Goal: Information Seeking & Learning: Learn about a topic

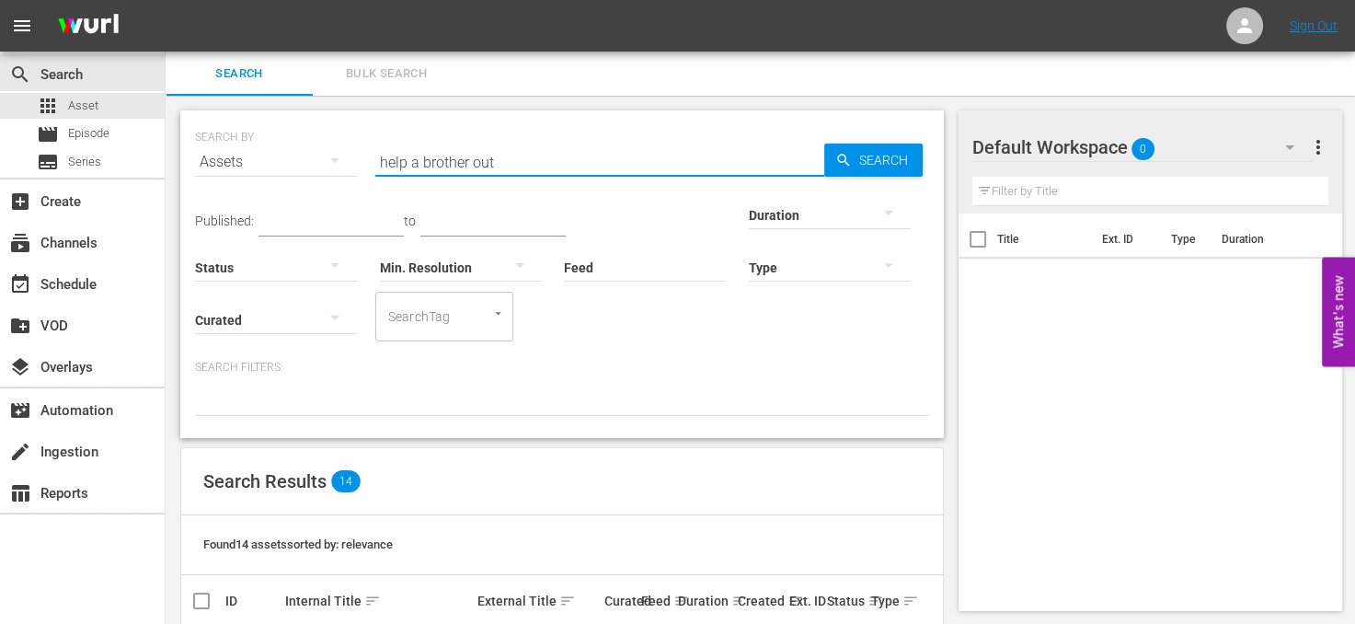
drag, startPoint x: 520, startPoint y: 165, endPoint x: 297, endPoint y: 149, distance: 223.1
click at [297, 149] on div "SEARCH BY Search By Assets Search ID, Title, Description, Keywords, or Category…" at bounding box center [562, 151] width 734 height 66
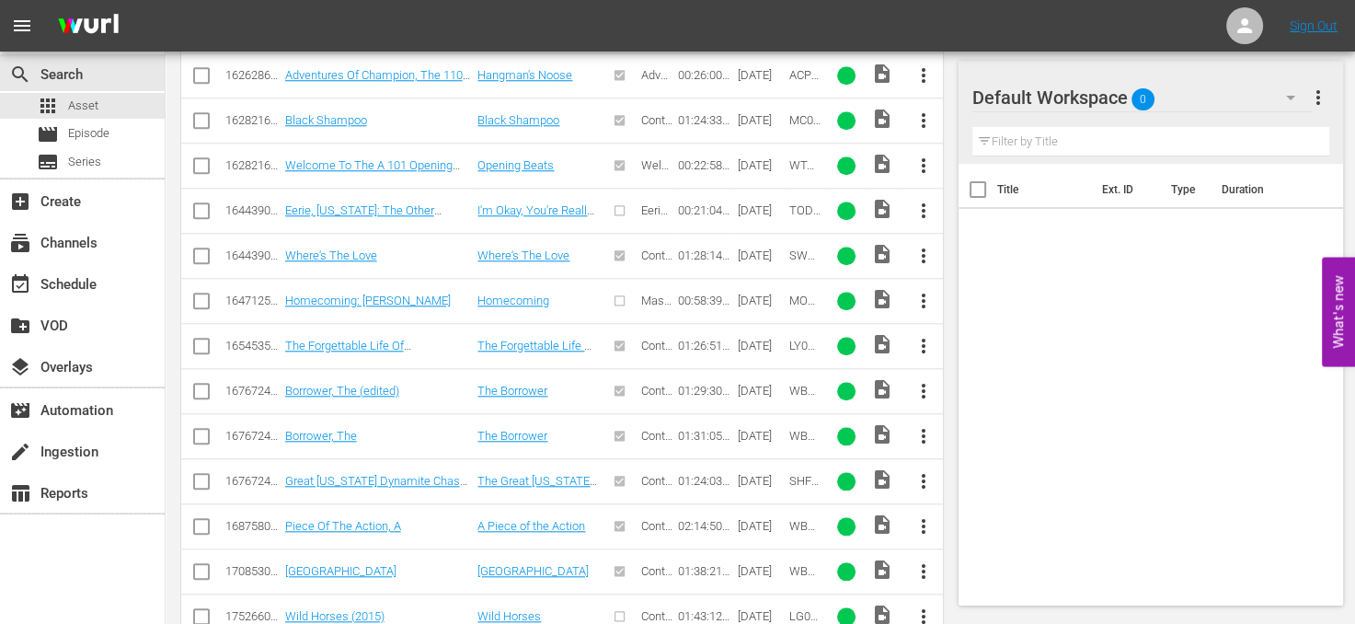
scroll to position [1831, 0]
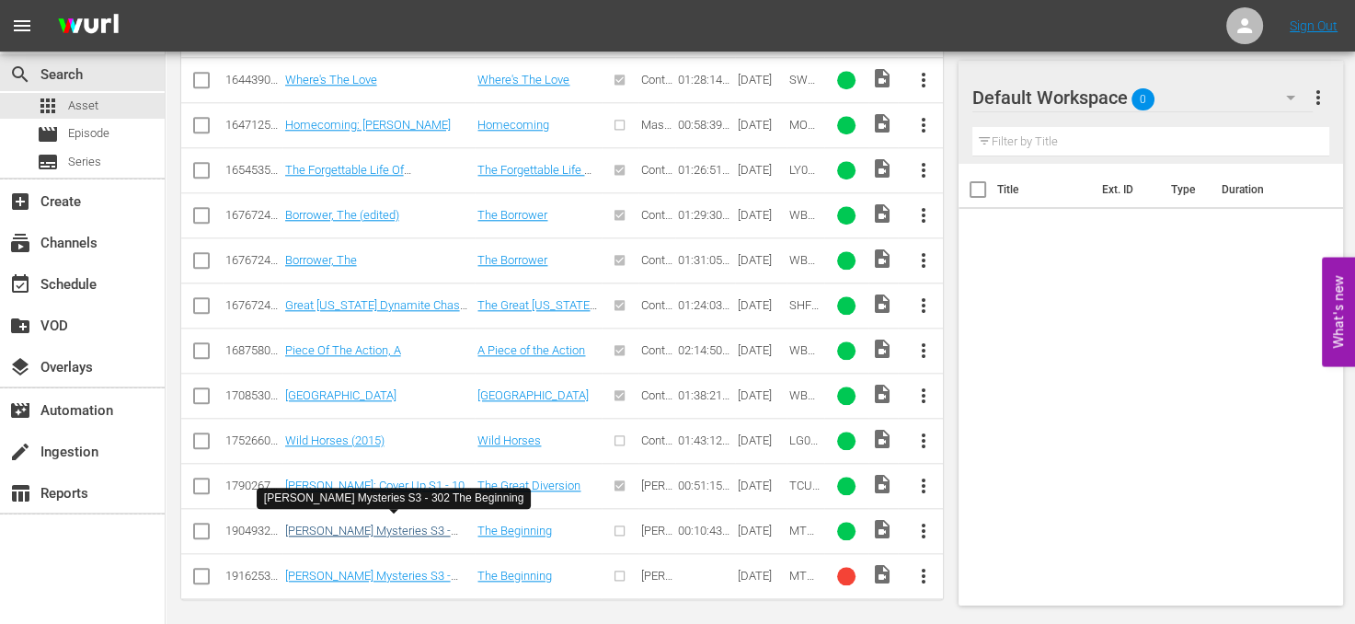
type input "the beginning"
click at [413, 523] on link "[PERSON_NAME] Mysteries S3 - 302 The Beginning" at bounding box center [368, 537] width 166 height 28
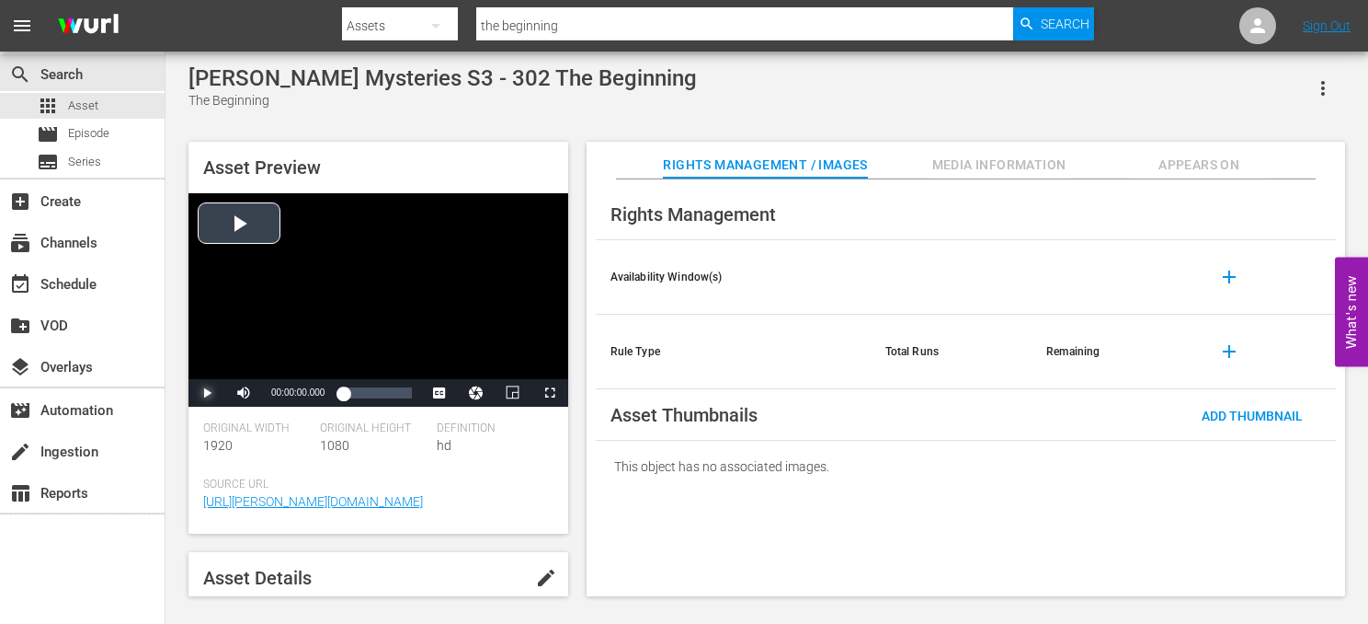
click at [207, 393] on span "Video Player" at bounding box center [207, 393] width 0 height 0
drag, startPoint x: 301, startPoint y: 394, endPoint x: 276, endPoint y: 396, distance: 25.0
click at [276, 395] on div "Volume Level" at bounding box center [271, 393] width 11 height 3
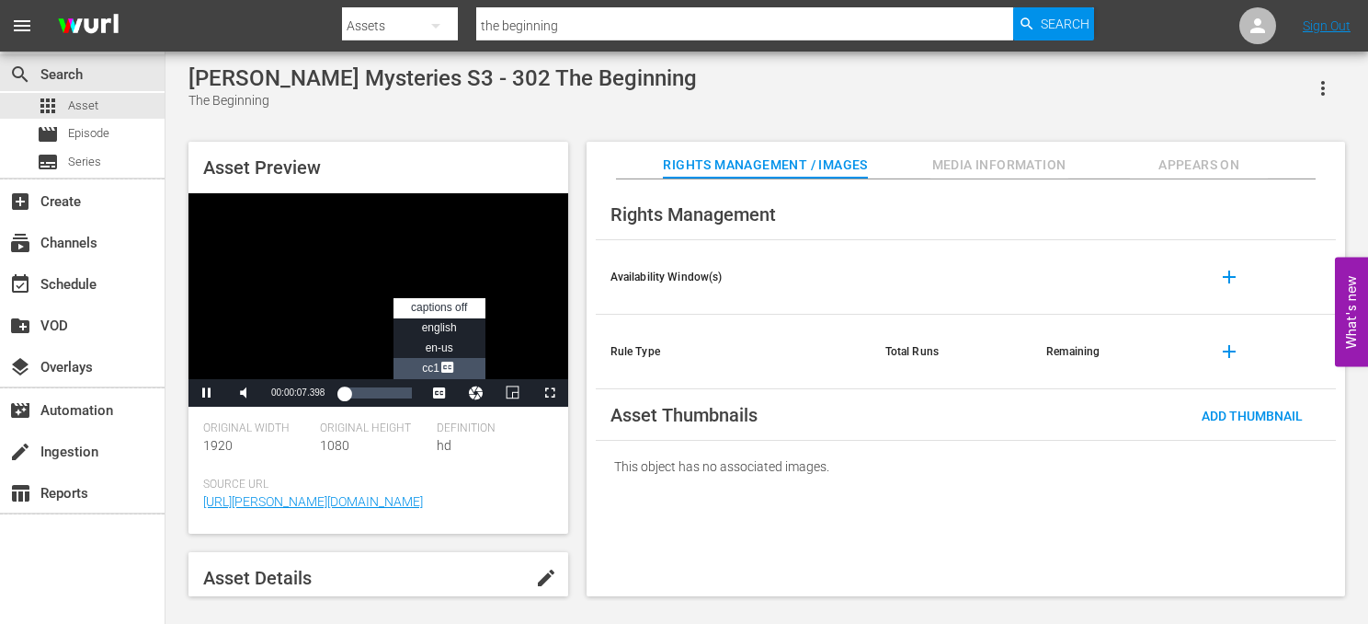
click at [440, 367] on span "Video Player" at bounding box center [448, 369] width 17 height 18
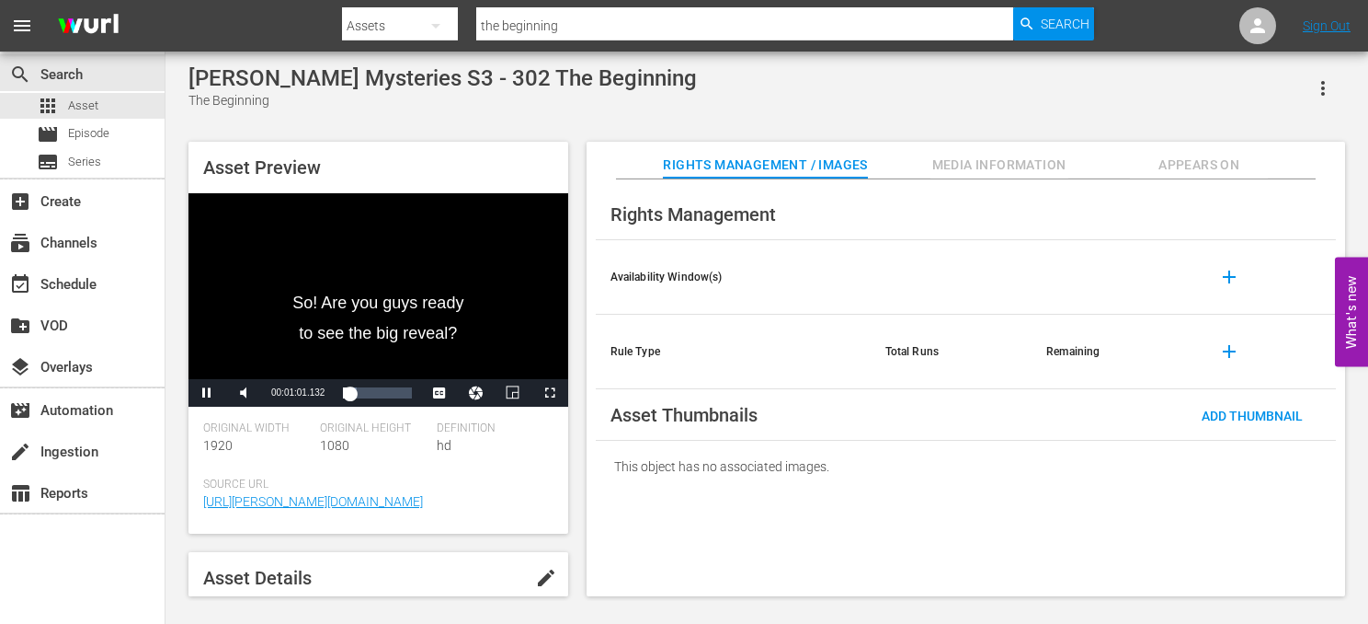
click at [580, 429] on div "Asset Preview So! Are you guys ready to see the big reveal? Video Player is loa…" at bounding box center [766, 359] width 1175 height 454
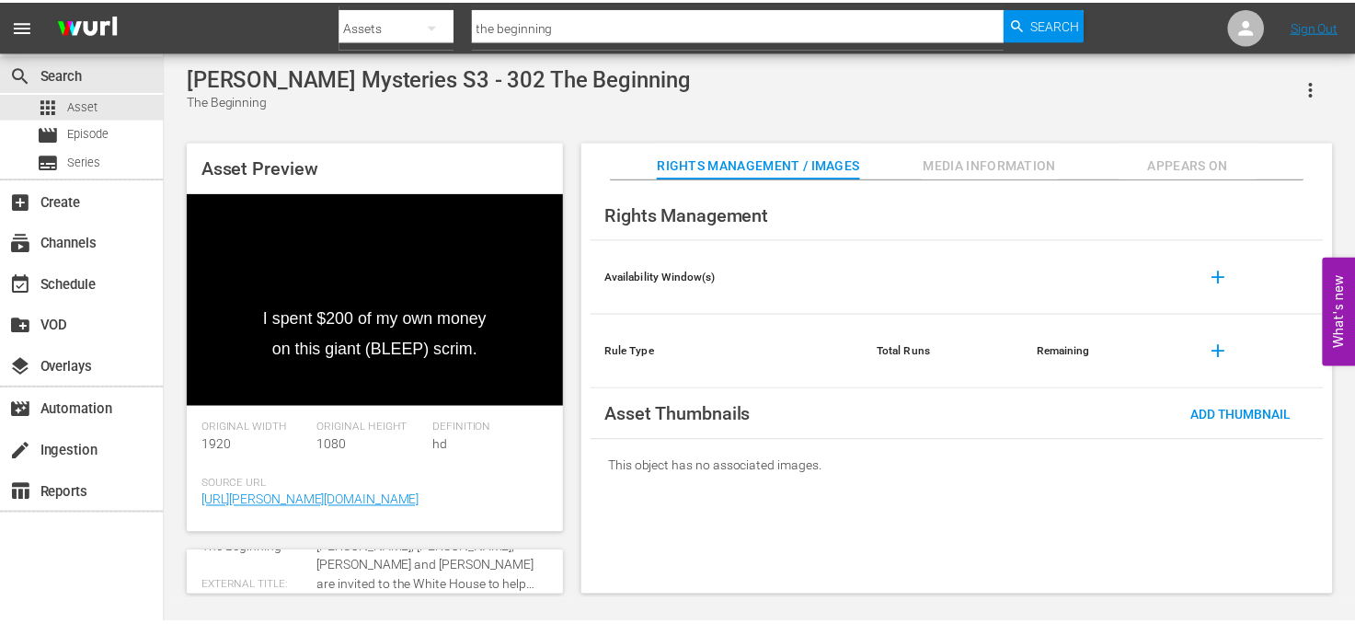
scroll to position [92, 0]
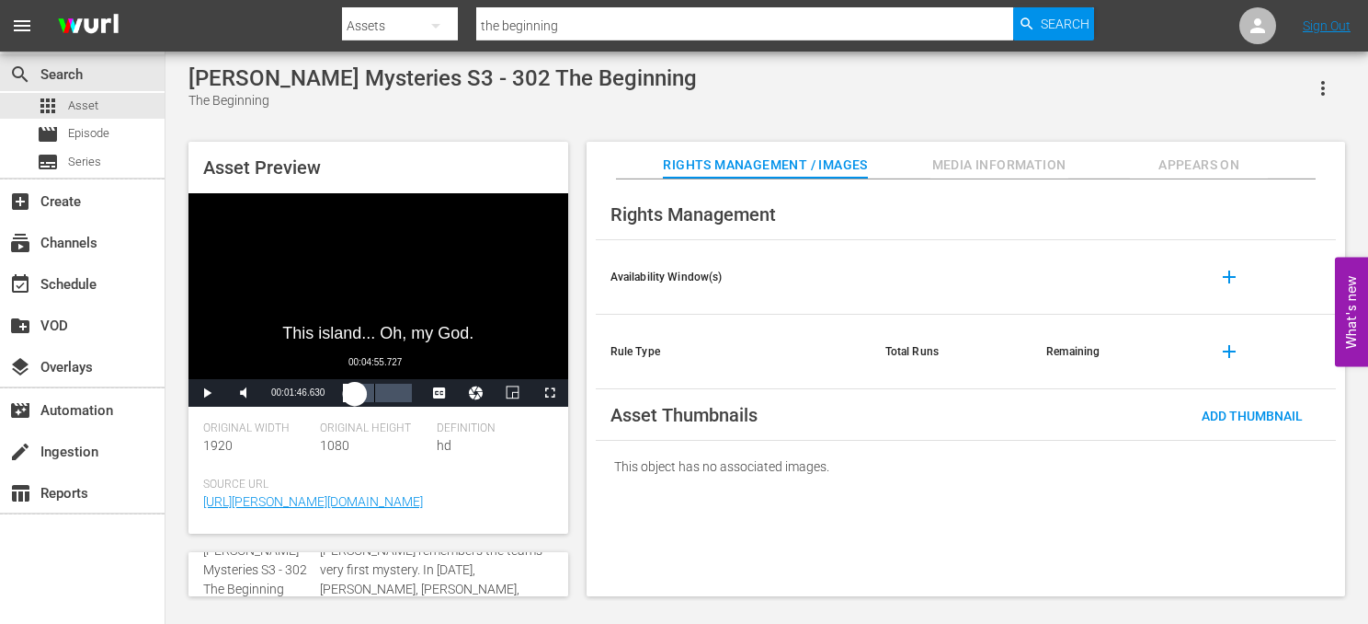
click at [374, 389] on div "Loaded : 26.09% 00:04:55.727 00:01:46.678" at bounding box center [377, 392] width 68 height 18
click at [401, 400] on div "Loaded : 65.29% 00:09:07.966 00:06:00.808" at bounding box center [377, 392] width 68 height 18
click at [116, 102] on div "apps Asset" at bounding box center [82, 106] width 165 height 26
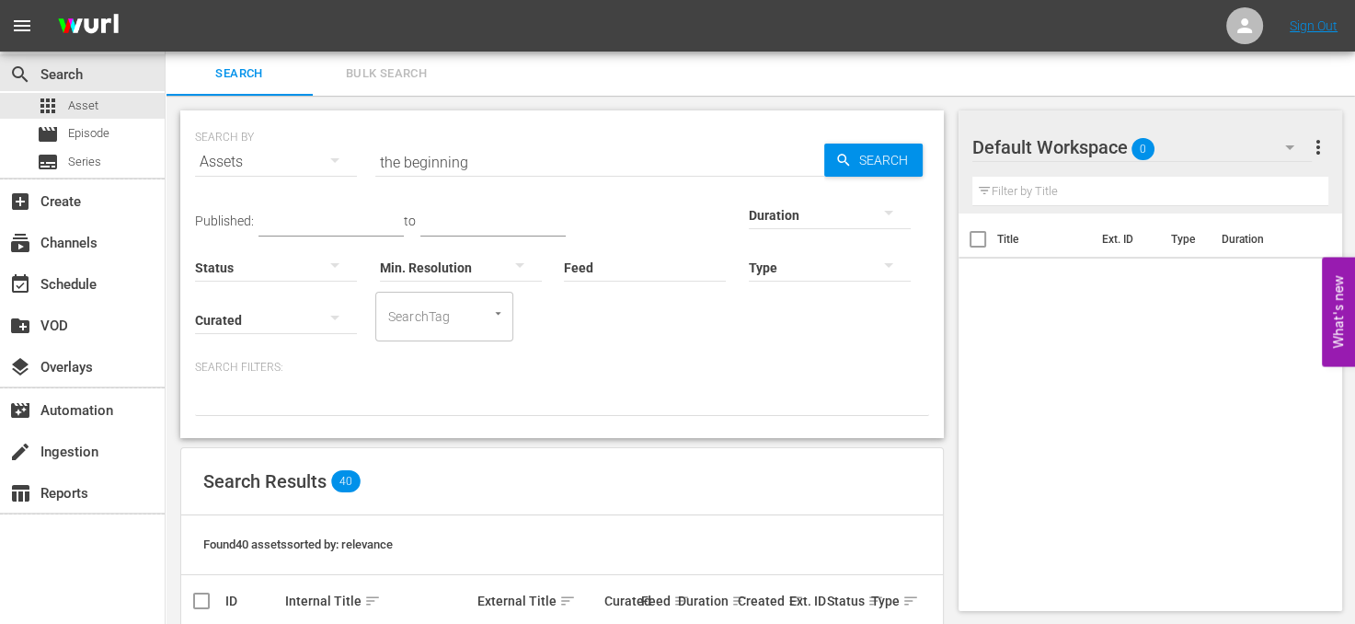
click at [522, 156] on input "the beginning" at bounding box center [599, 162] width 449 height 44
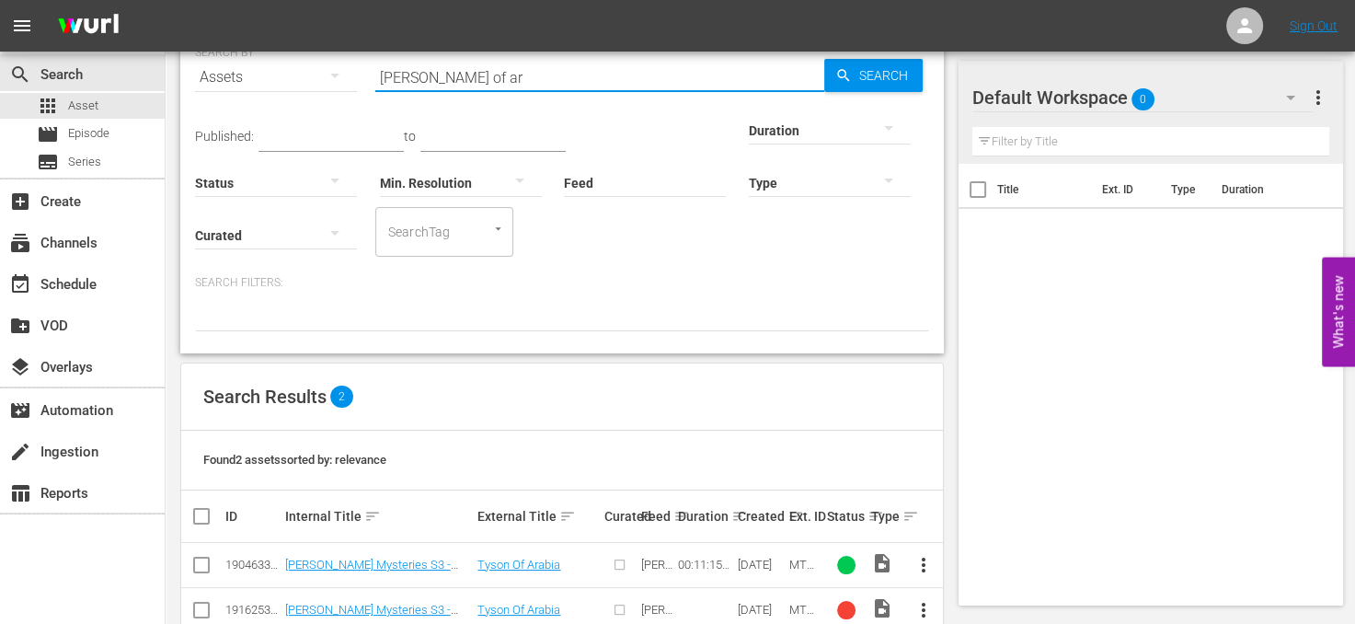
scroll to position [125, 0]
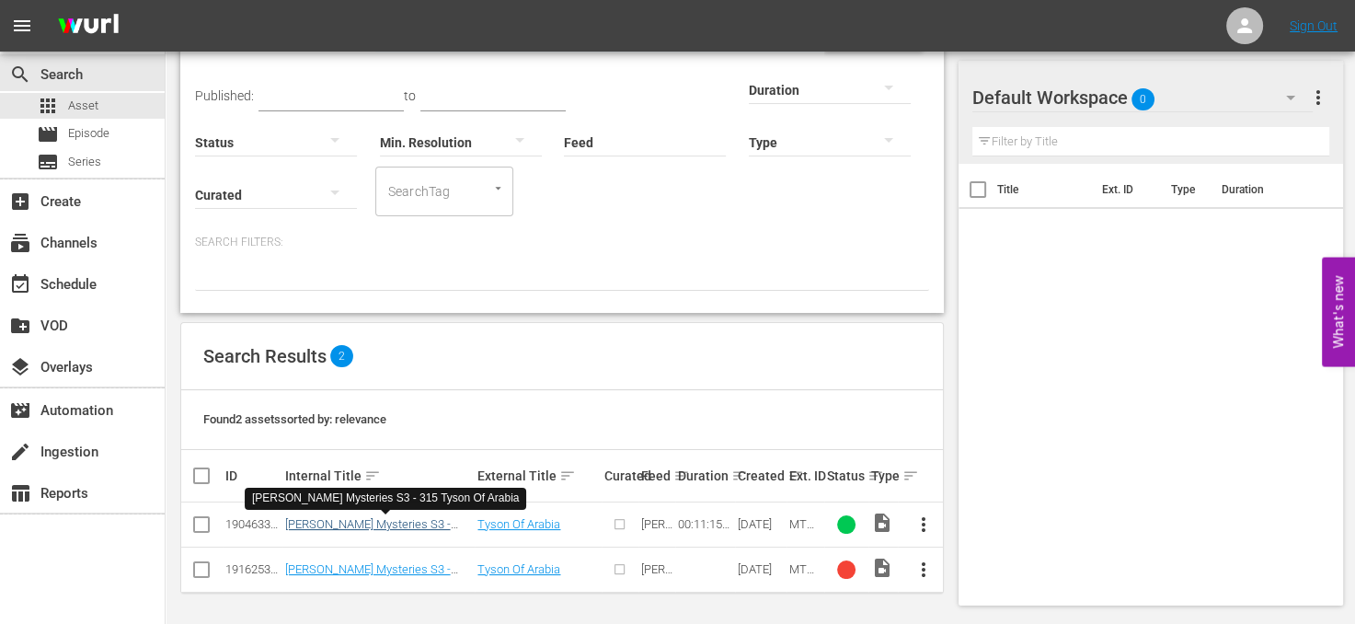
type input "[PERSON_NAME] of ar"
click at [372, 521] on link "[PERSON_NAME] Mysteries S3 - 315 Tyson Of Arabia" at bounding box center [368, 531] width 166 height 28
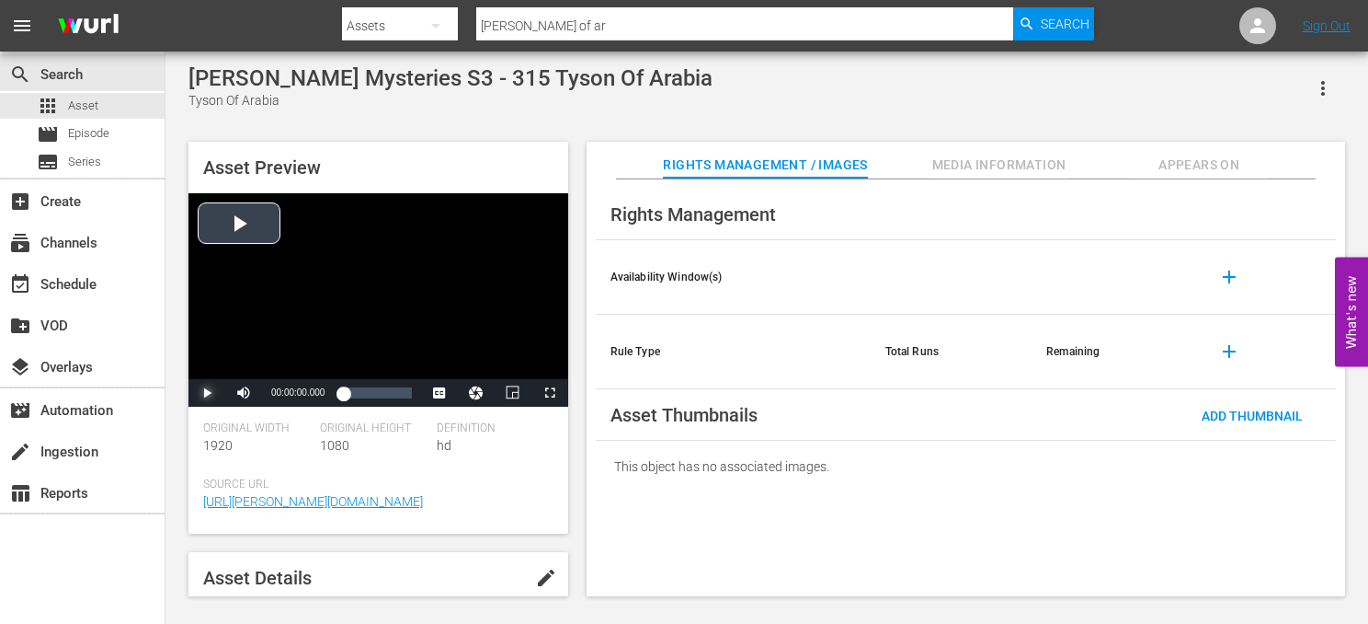
click at [207, 393] on span "Video Player" at bounding box center [207, 393] width 0 height 0
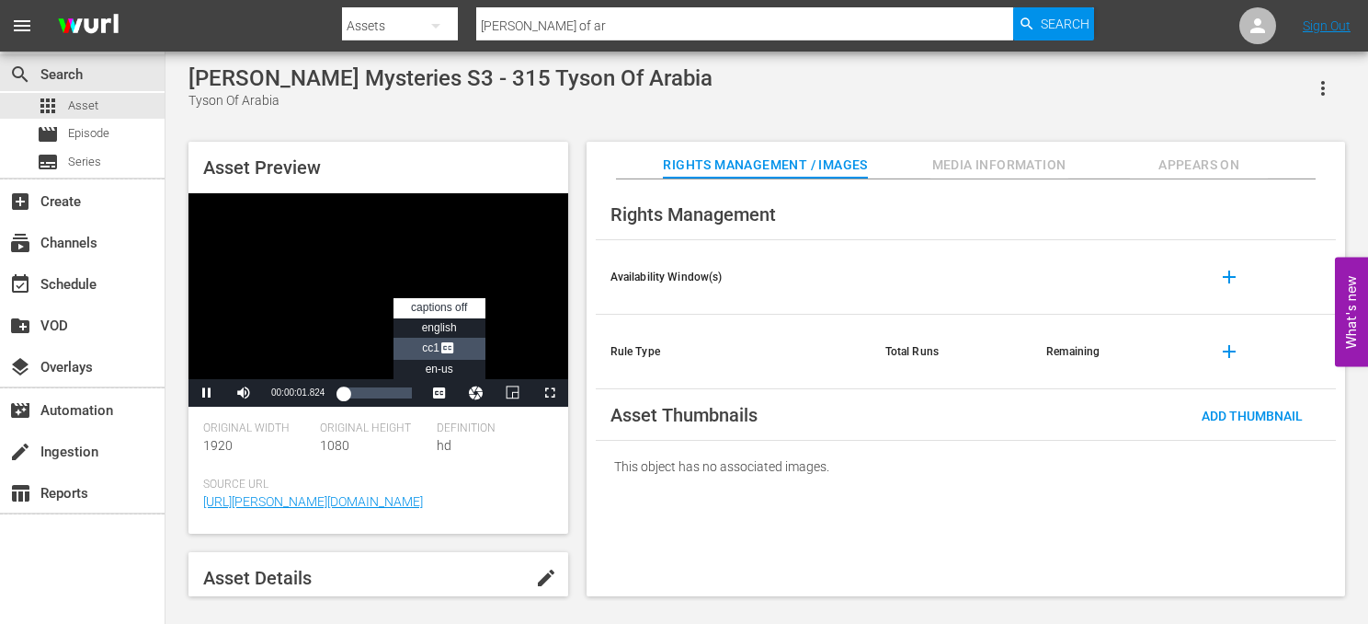
click at [438, 352] on span "CC1 Captions" at bounding box center [439, 347] width 34 height 13
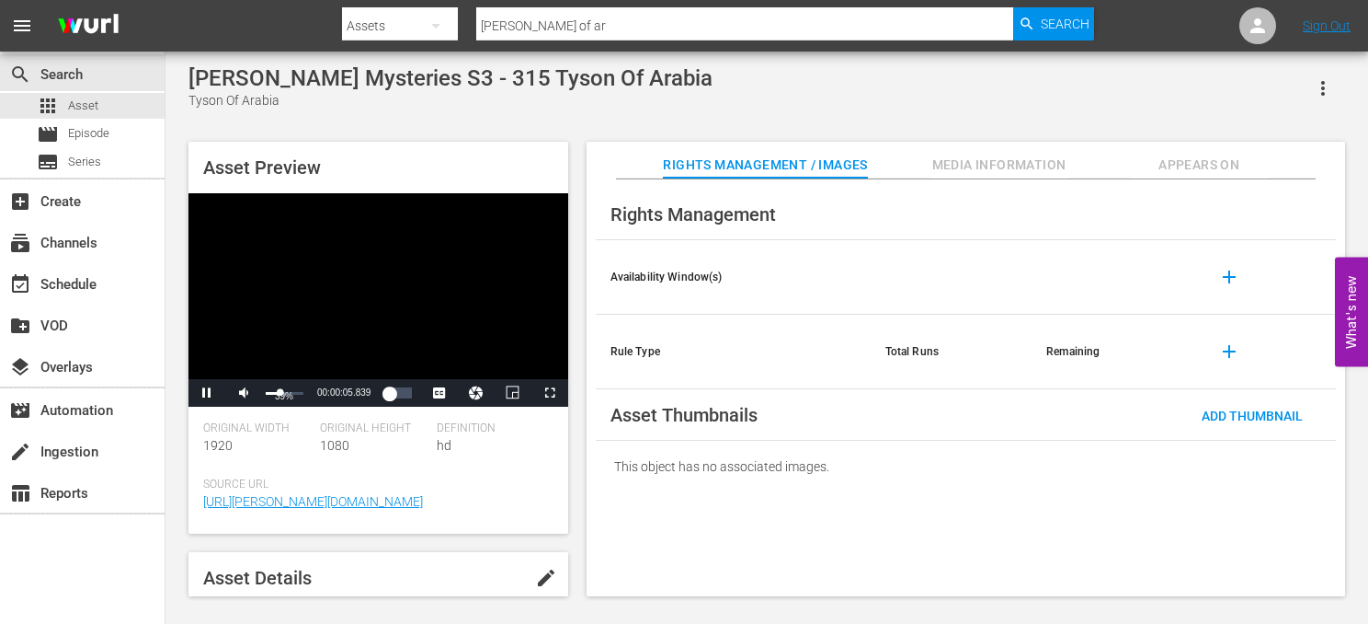
drag, startPoint x: 302, startPoint y: 395, endPoint x: 280, endPoint y: 393, distance: 22.2
click at [280, 393] on div "Volume Level" at bounding box center [273, 393] width 15 height 3
click at [379, 393] on div "Loaded : 30.22% 00:05:46.679 00:02:22.991" at bounding box center [377, 392] width 68 height 18
click at [401, 397] on div "00:09:25.635" at bounding box center [400, 392] width 1 height 18
click at [69, 105] on span "Asset" at bounding box center [83, 106] width 30 height 18
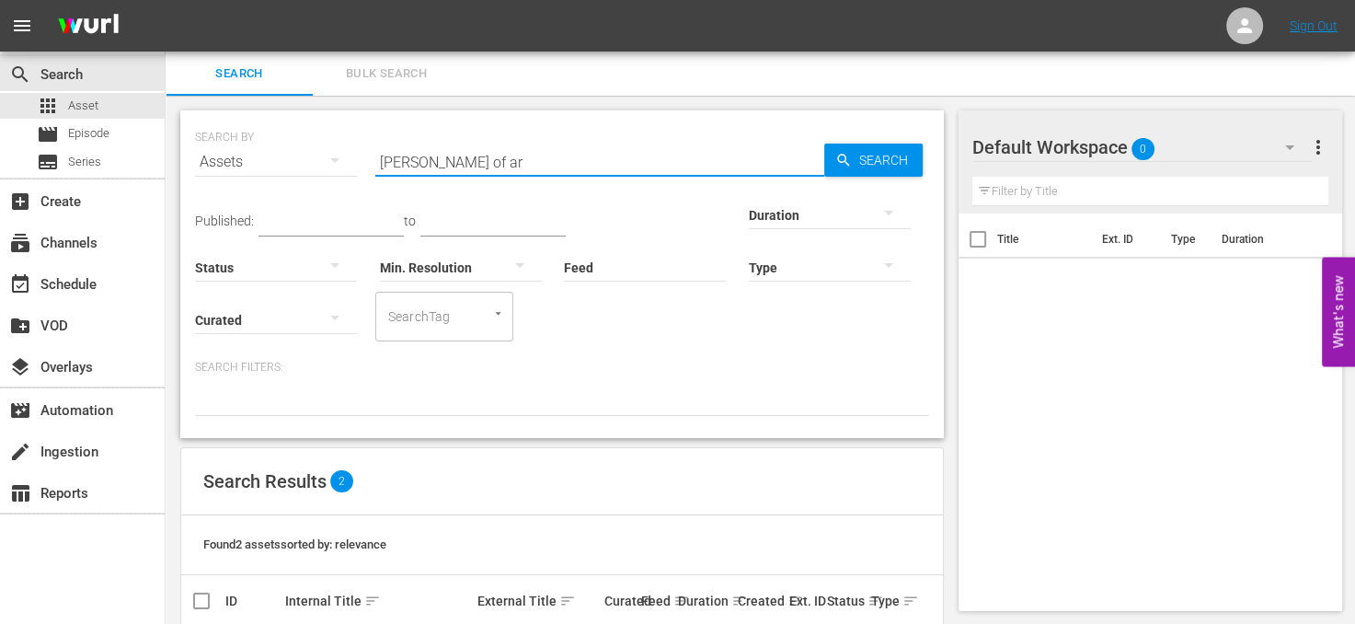
drag, startPoint x: 479, startPoint y: 161, endPoint x: 298, endPoint y: 125, distance: 184.7
click at [298, 125] on div "SEARCH BY Search By Assets Search ID, Title, Description, Keywords, or Category…" at bounding box center [562, 151] width 734 height 66
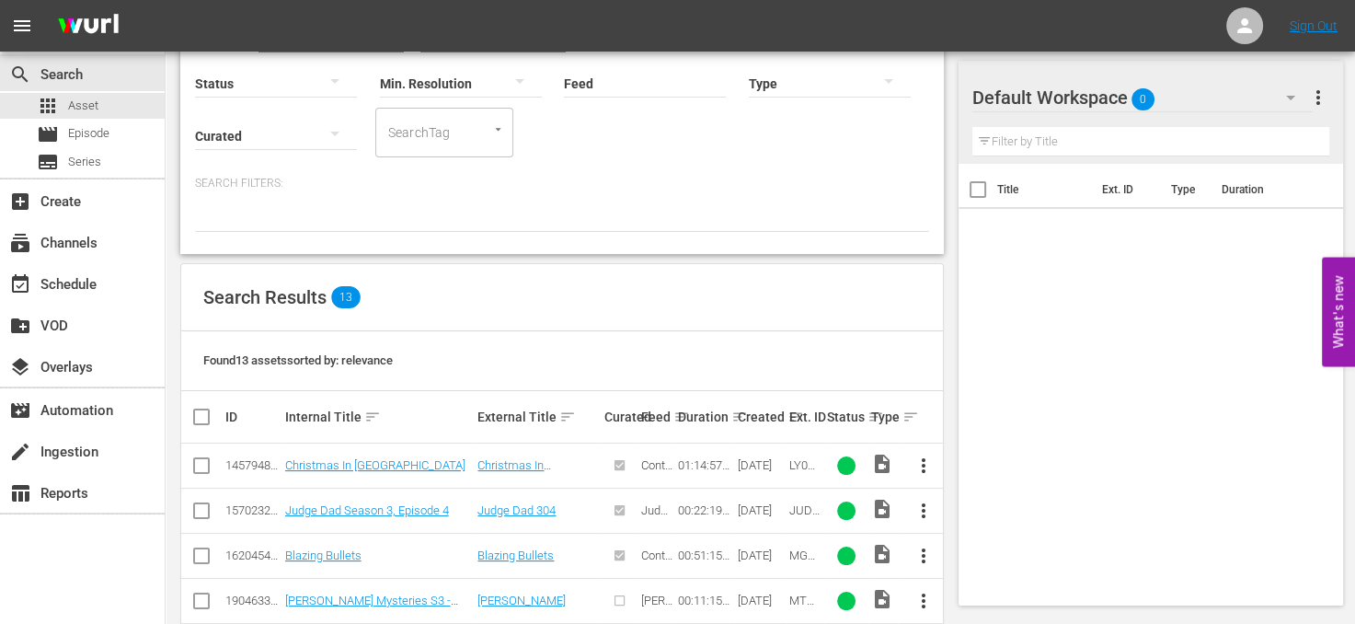
scroll to position [276, 0]
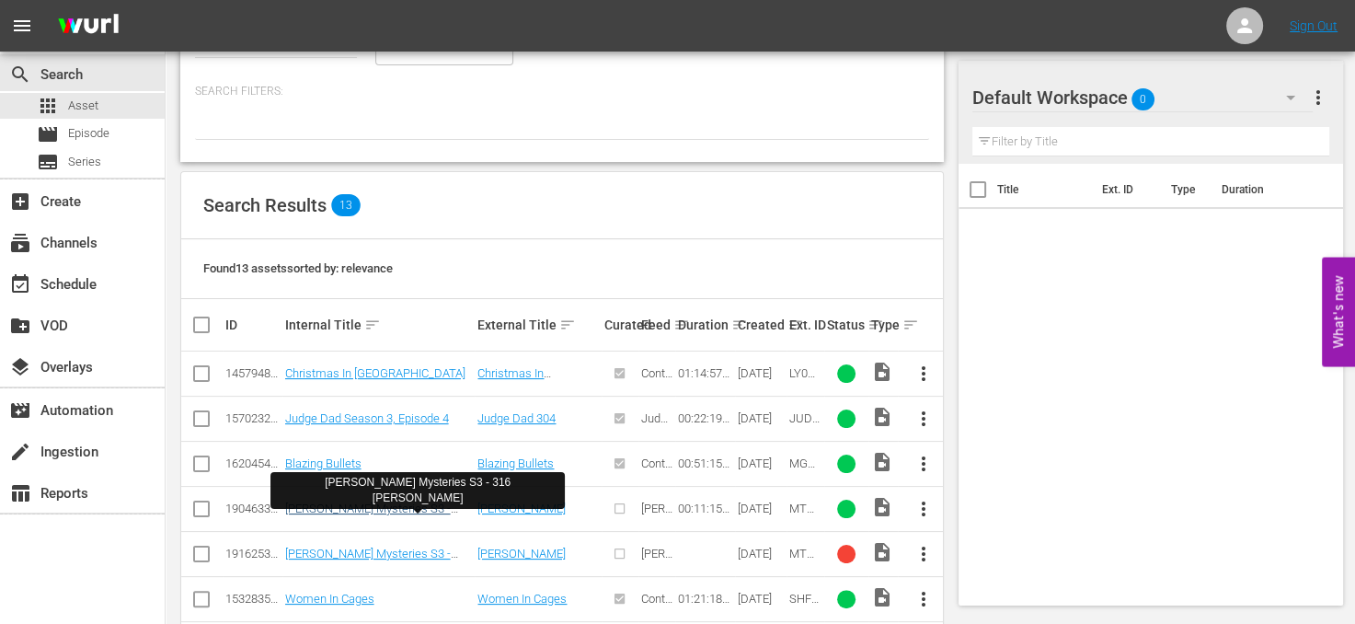
type input "[PERSON_NAME]"
click at [424, 509] on link "[PERSON_NAME] Mysteries S3 - 316 [PERSON_NAME]" at bounding box center [368, 515] width 166 height 28
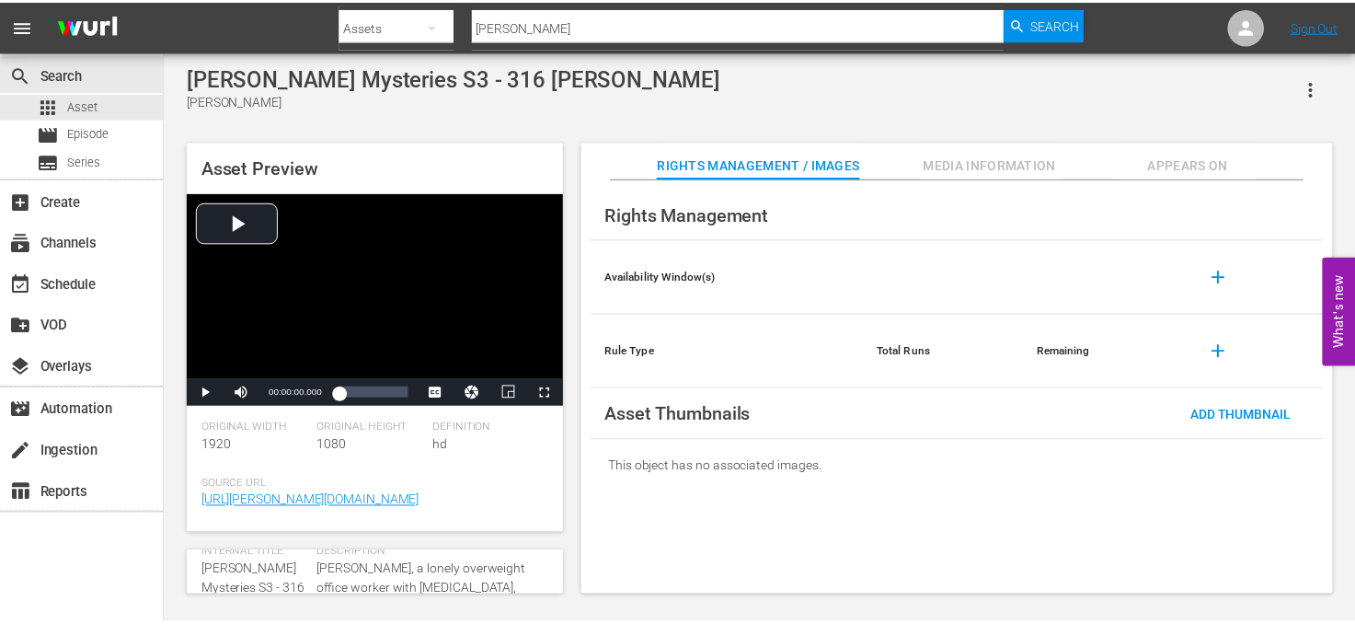
scroll to position [92, 0]
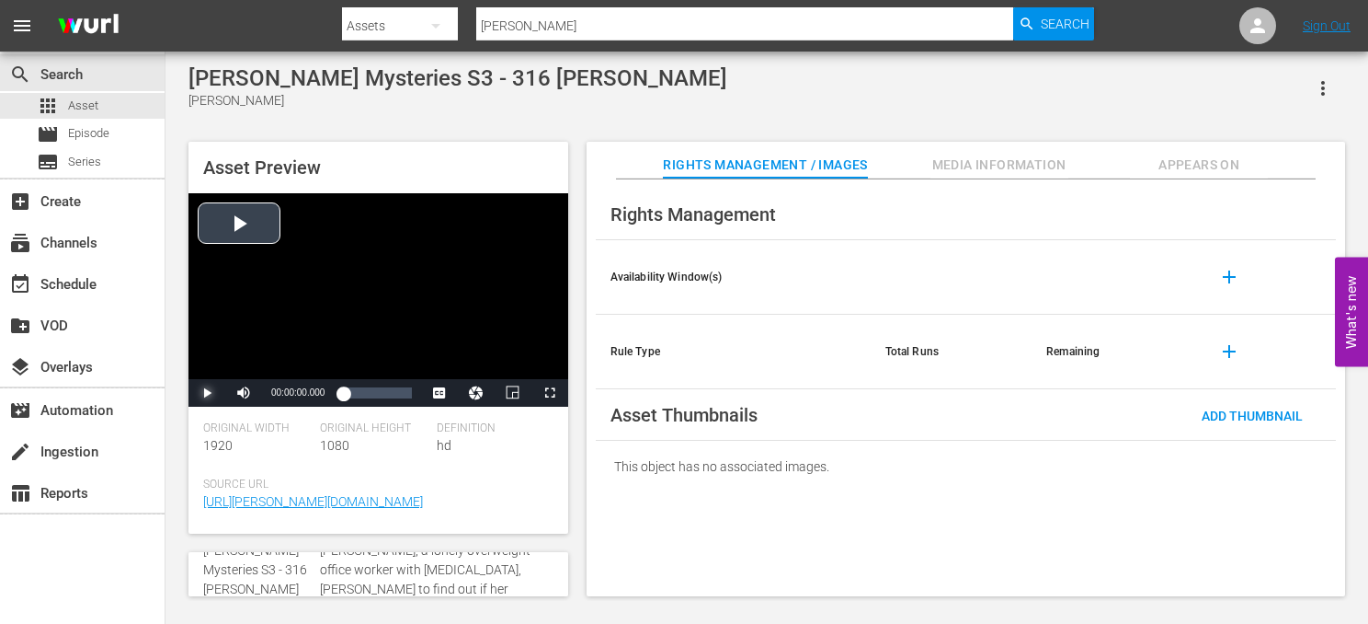
click at [207, 393] on span "Video Player" at bounding box center [207, 393] width 0 height 0
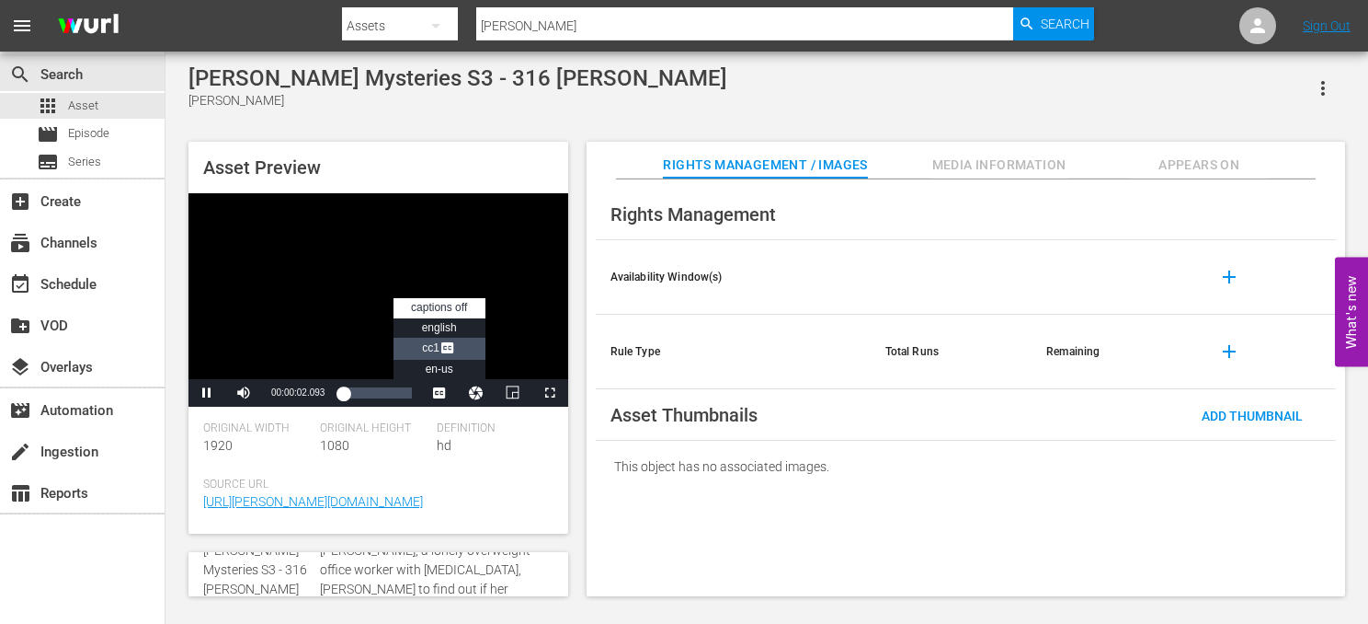
click at [434, 355] on li "CC1 Captions" at bounding box center [440, 348] width 92 height 21
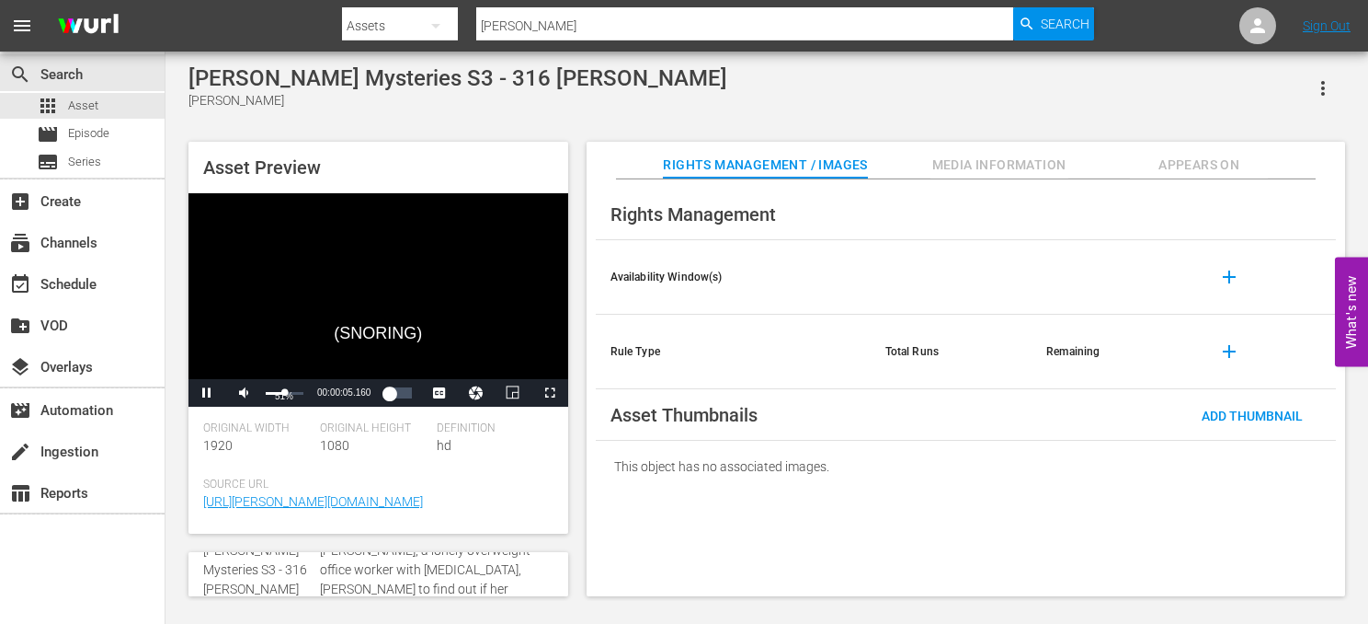
drag, startPoint x: 303, startPoint y: 391, endPoint x: 284, endPoint y: 393, distance: 19.4
click at [284, 393] on div "Volume Level" at bounding box center [275, 393] width 19 height 3
click at [277, 392] on div "Volume Level" at bounding box center [272, 393] width 12 height 3
click at [578, 452] on div "Asset Preview Did you do something different? Video Player is loading. Play Vid…" at bounding box center [766, 359] width 1175 height 454
click at [384, 396] on div "Loaded : 41.80% 00:06:50.497 00:03:40.100" at bounding box center [377, 392] width 68 height 18
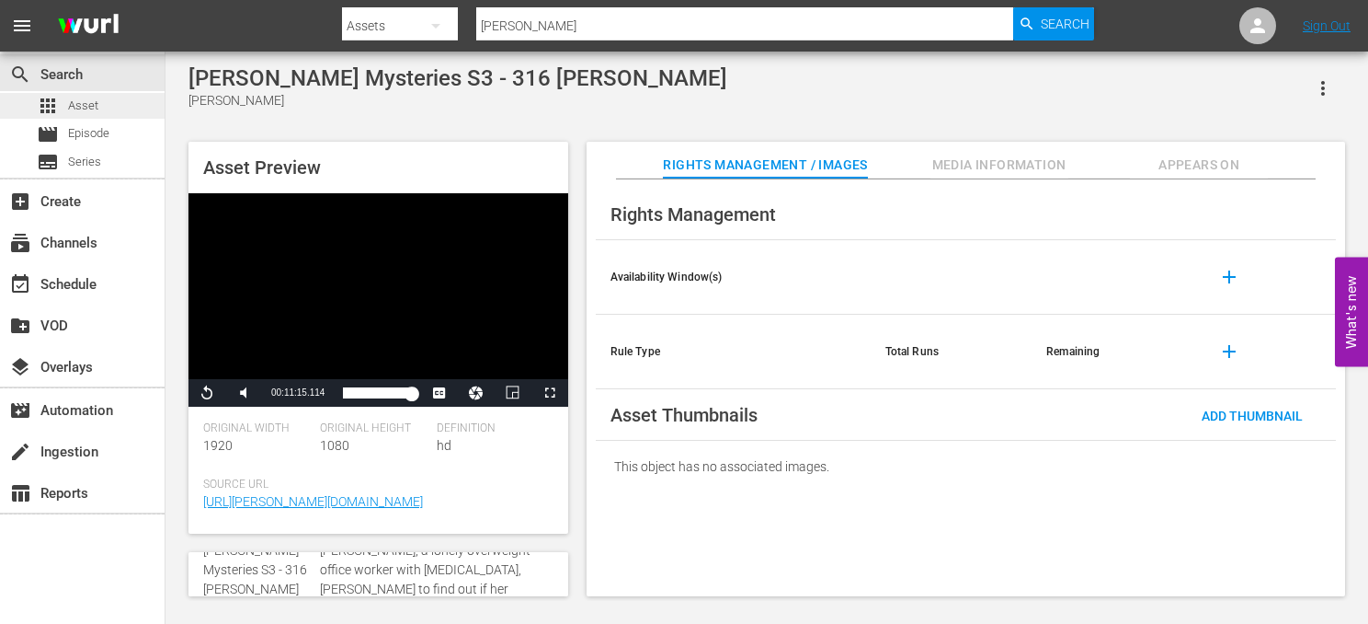
click at [75, 109] on span "Asset" at bounding box center [83, 106] width 30 height 18
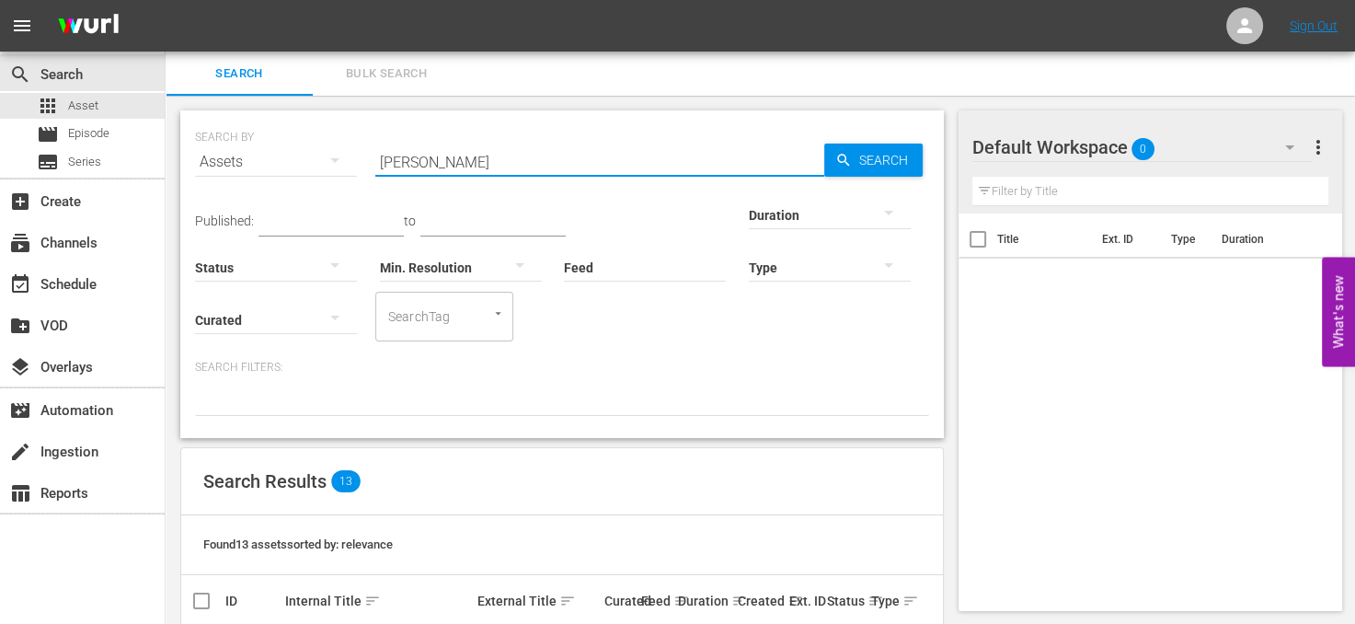
drag, startPoint x: 534, startPoint y: 160, endPoint x: 350, endPoint y: 163, distance: 183.9
click at [350, 163] on div "SEARCH BY Search By Assets Search ID, Title, Description, Keywords, or Category…" at bounding box center [562, 151] width 734 height 66
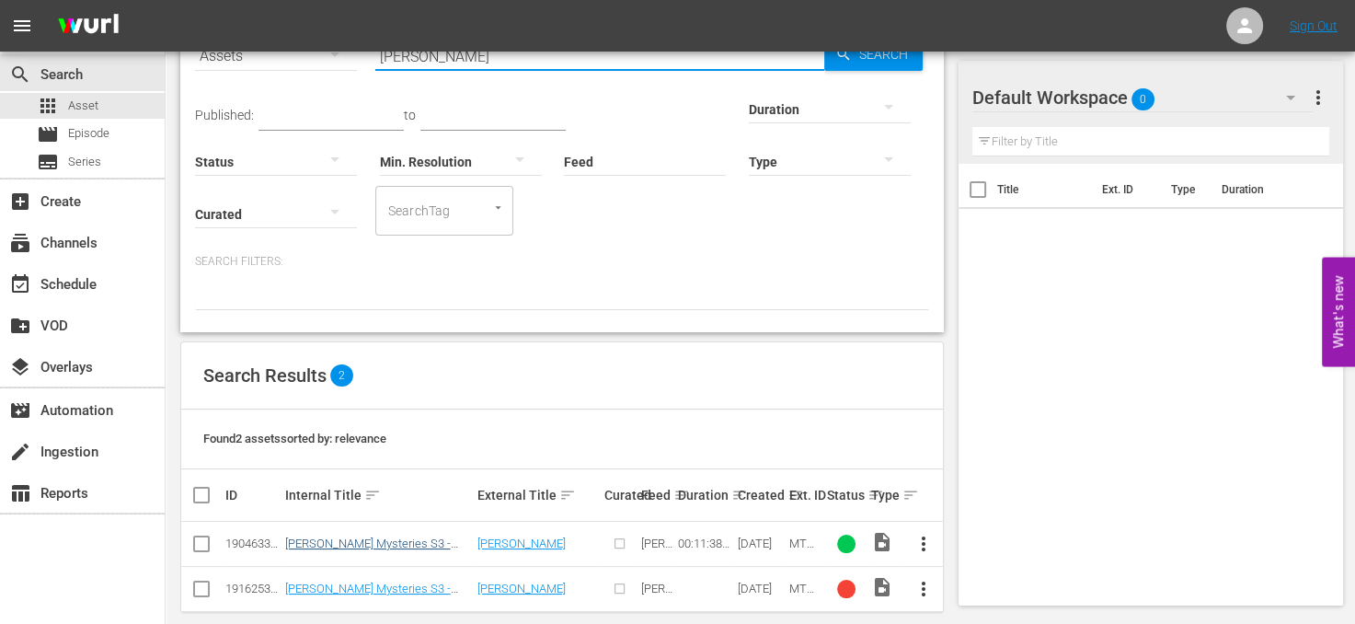
scroll to position [125, 0]
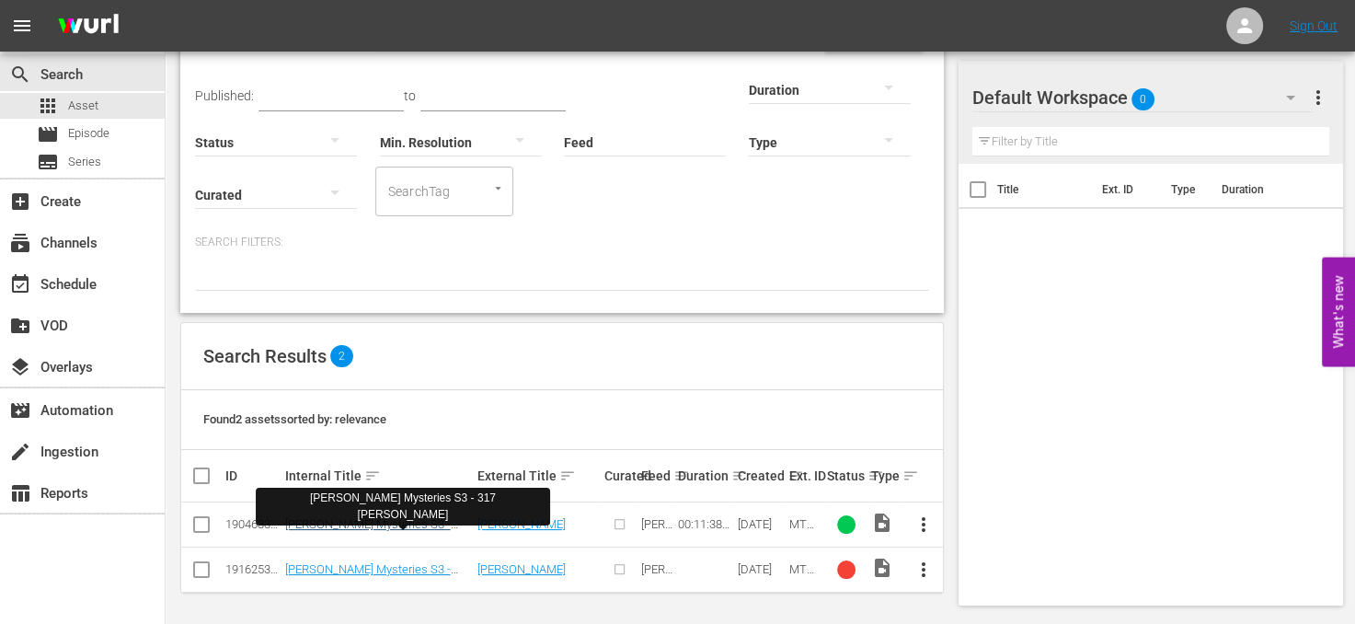
type input "[PERSON_NAME]"
click at [434, 525] on link "[PERSON_NAME] Mysteries S3 - 317 [PERSON_NAME]" at bounding box center [368, 531] width 166 height 28
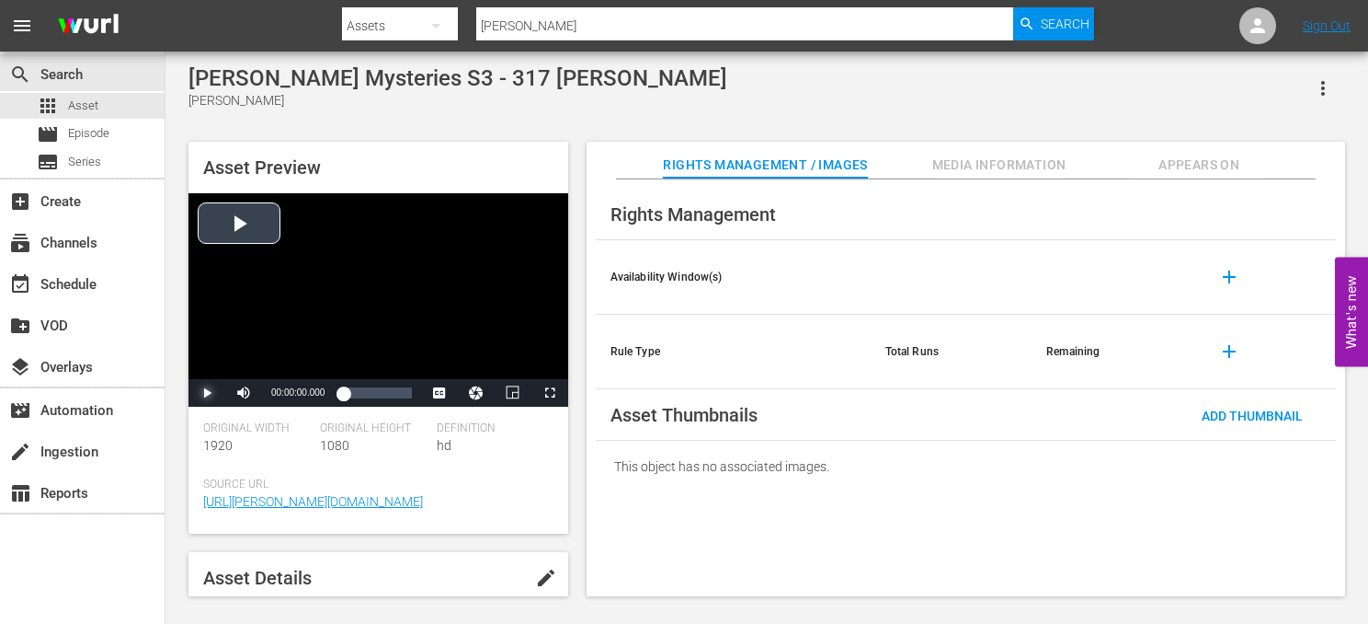
click at [207, 393] on span "Video Player" at bounding box center [207, 393] width 0 height 0
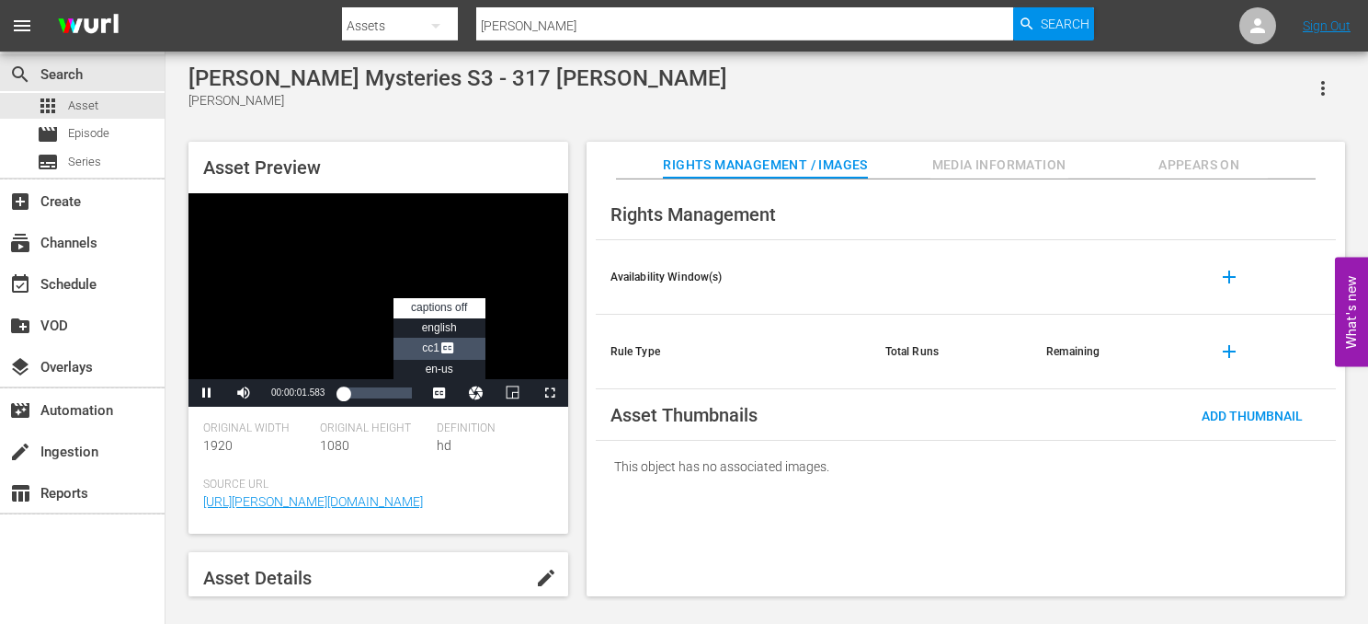
click at [453, 359] on span "Video Player" at bounding box center [448, 349] width 17 height 18
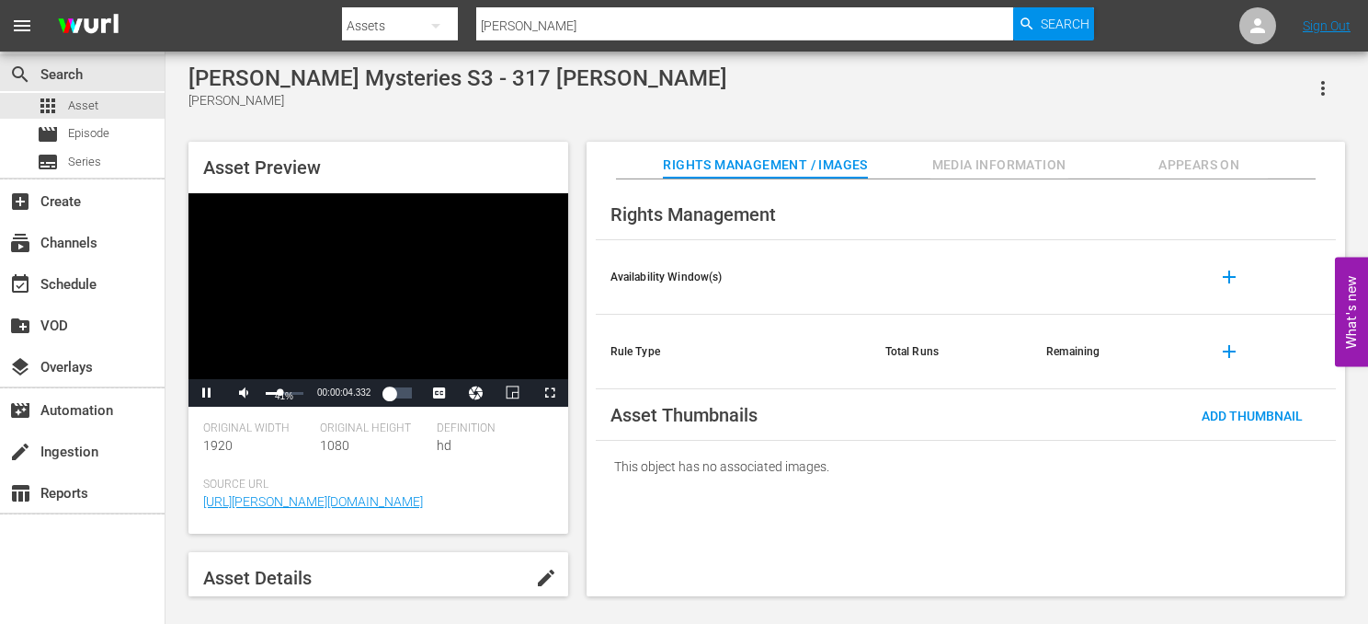
drag, startPoint x: 300, startPoint y: 395, endPoint x: 280, endPoint y: 395, distance: 20.3
click at [280, 395] on div "Volume Level" at bounding box center [273, 393] width 15 height 3
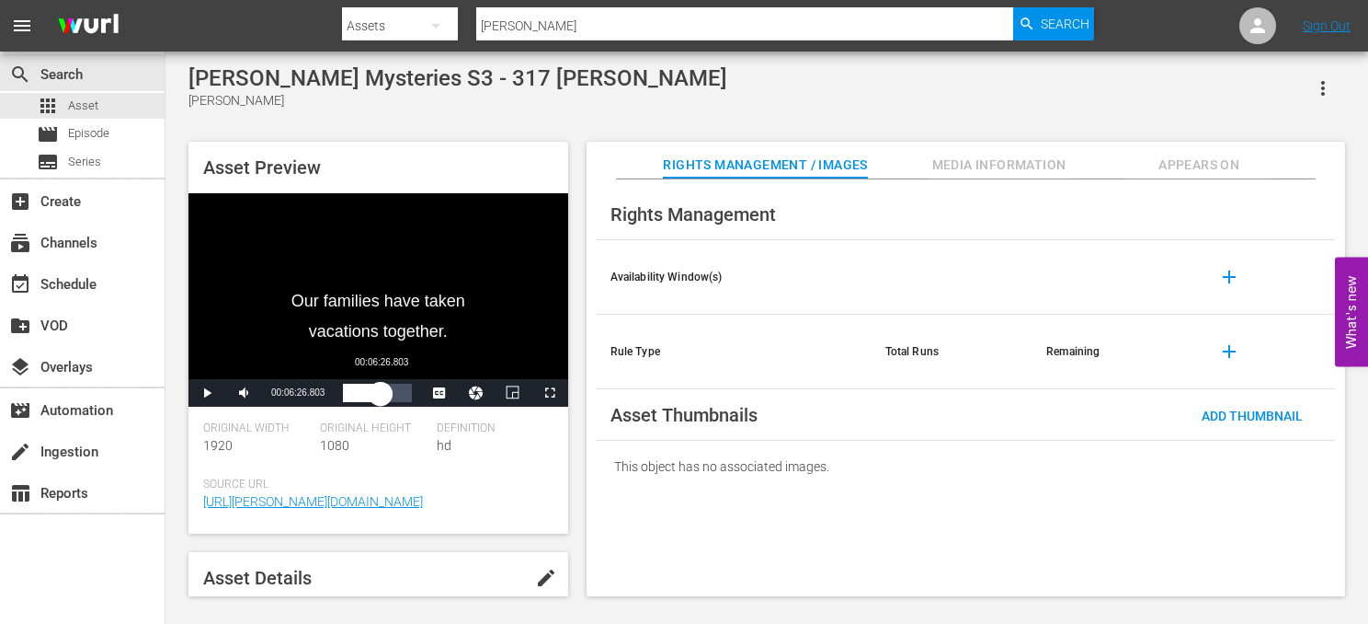
click at [381, 393] on div "Loaded : 28.37% 00:06:26.803 00:02:17.071" at bounding box center [377, 392] width 68 height 18
click at [403, 401] on div "00:08:08.828" at bounding box center [373, 392] width 60 height 18
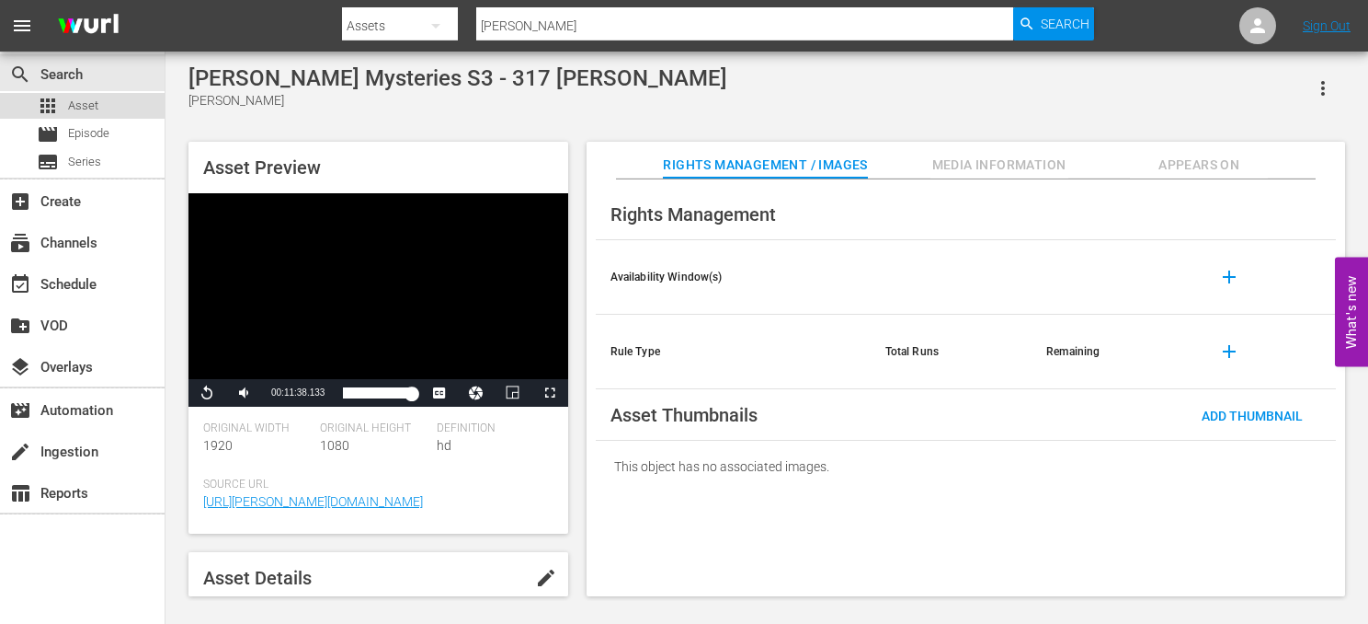
click at [117, 106] on div "apps Asset" at bounding box center [82, 106] width 165 height 26
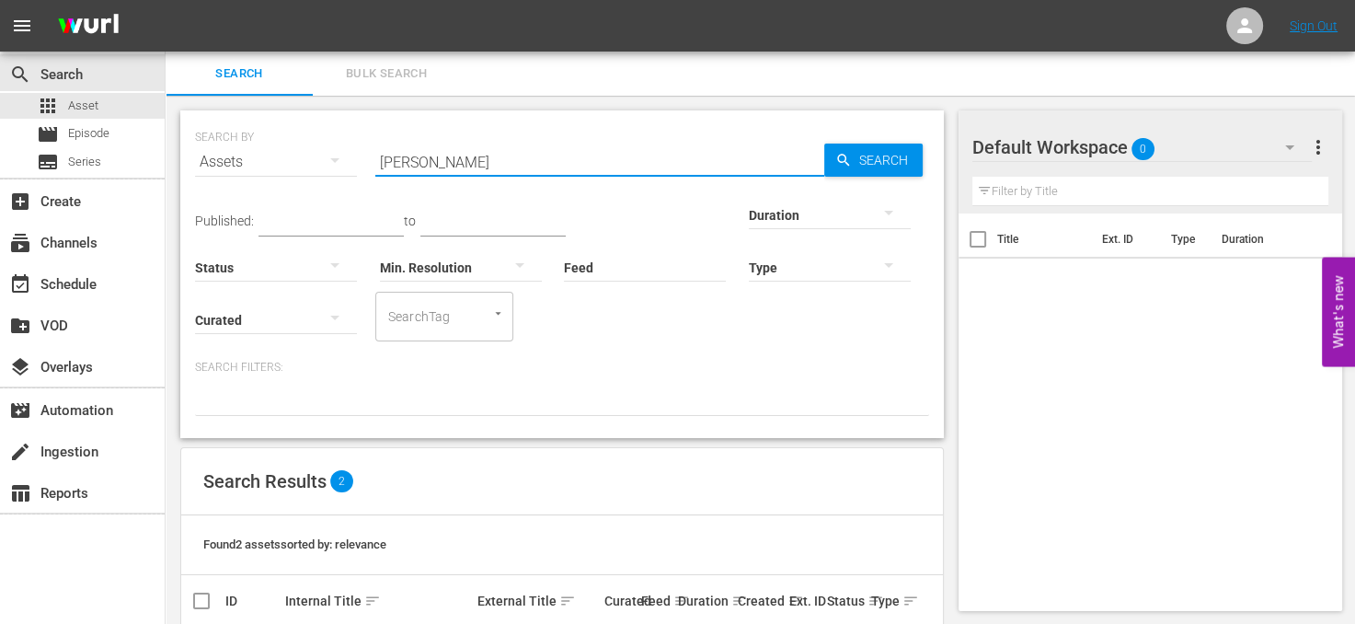
drag, startPoint x: 530, startPoint y: 166, endPoint x: 311, endPoint y: 158, distance: 219.0
click at [311, 158] on div "SEARCH BY Search By Assets Search ID, Title, Description, Keywords, or Category…" at bounding box center [562, 151] width 734 height 66
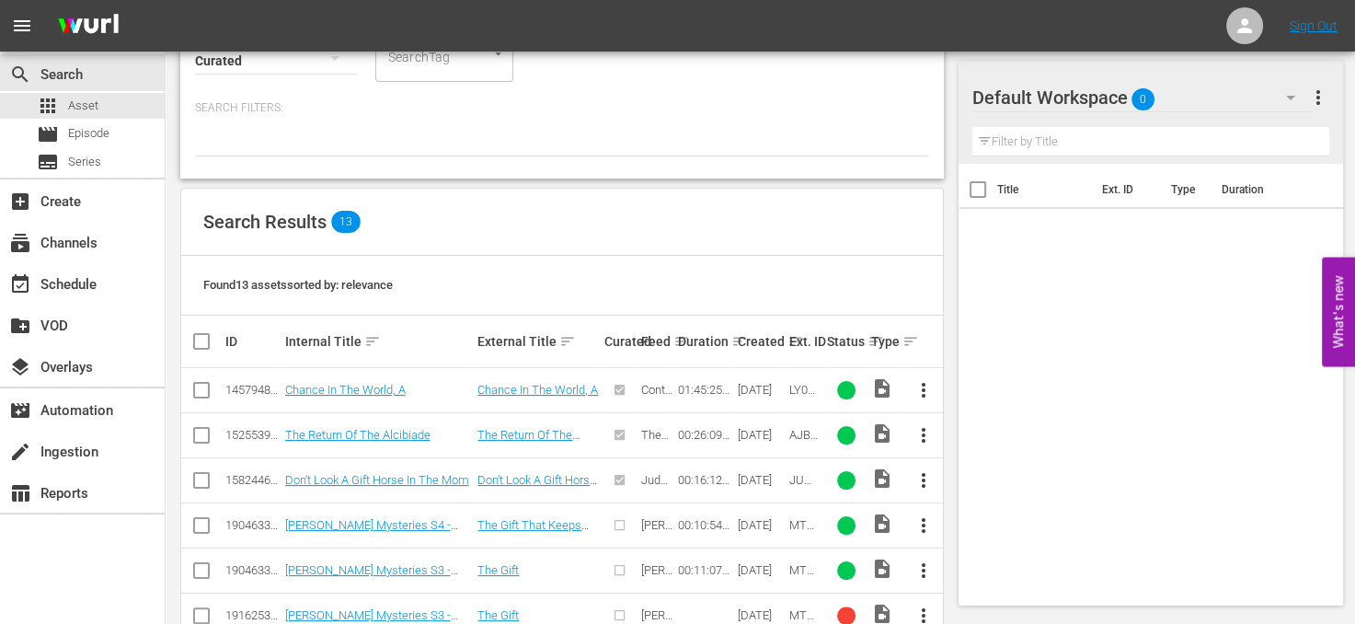
scroll to position [276, 0]
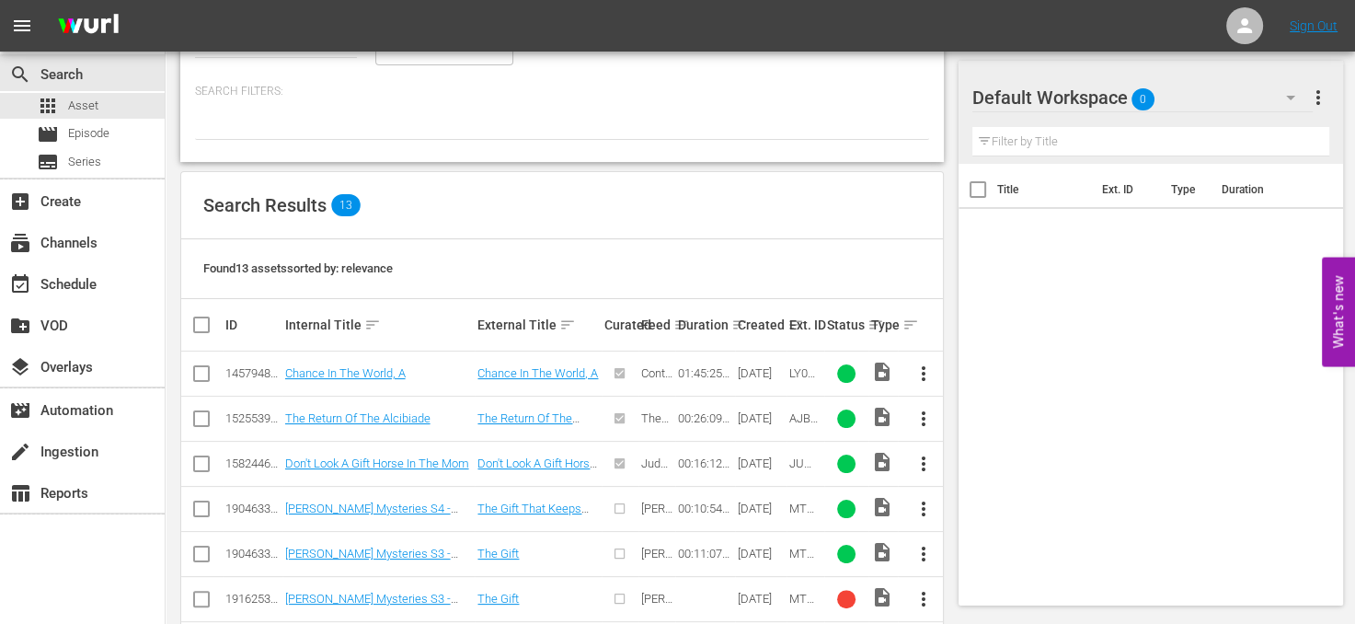
type input "the gift"
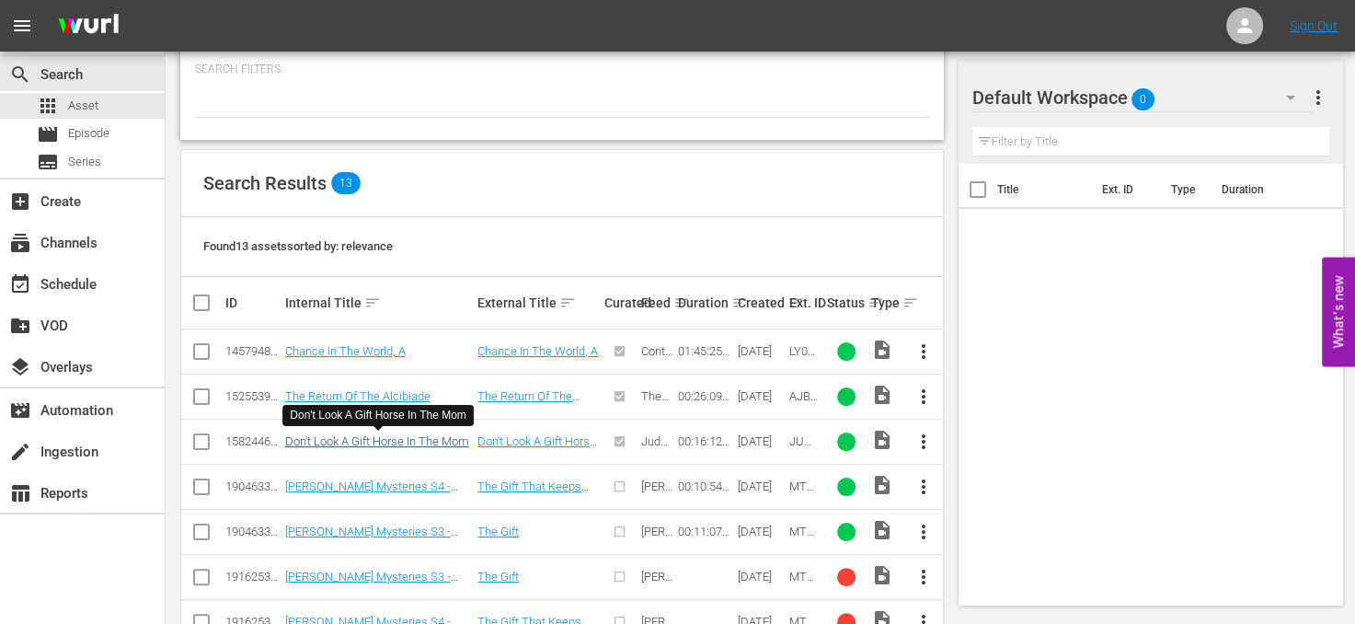
scroll to position [460, 0]
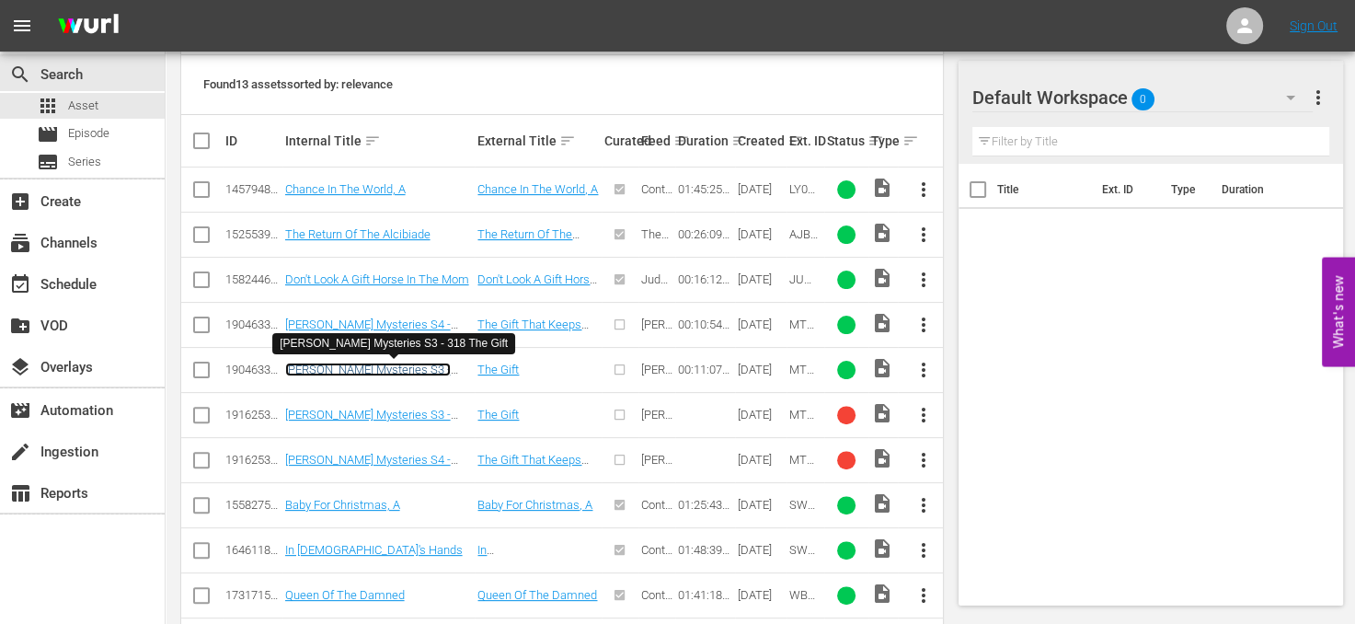
click at [437, 368] on link "[PERSON_NAME] Mysteries S3 - 318 The Gift" at bounding box center [368, 376] width 166 height 28
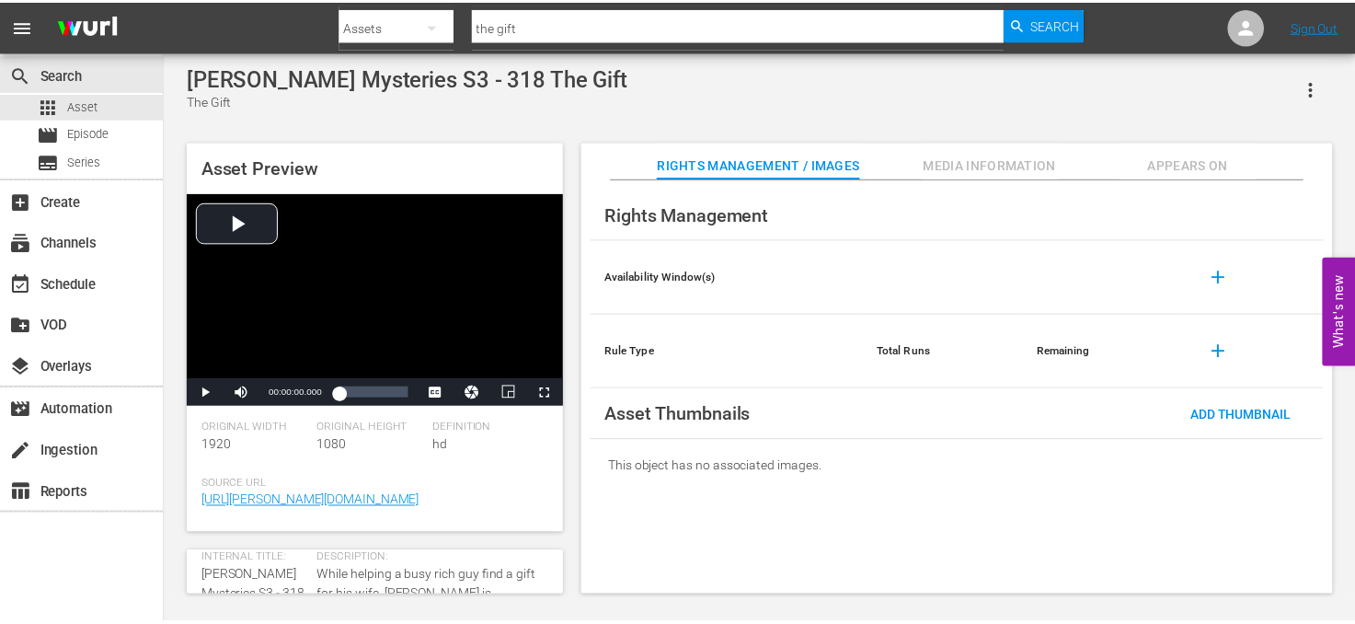
scroll to position [92, 0]
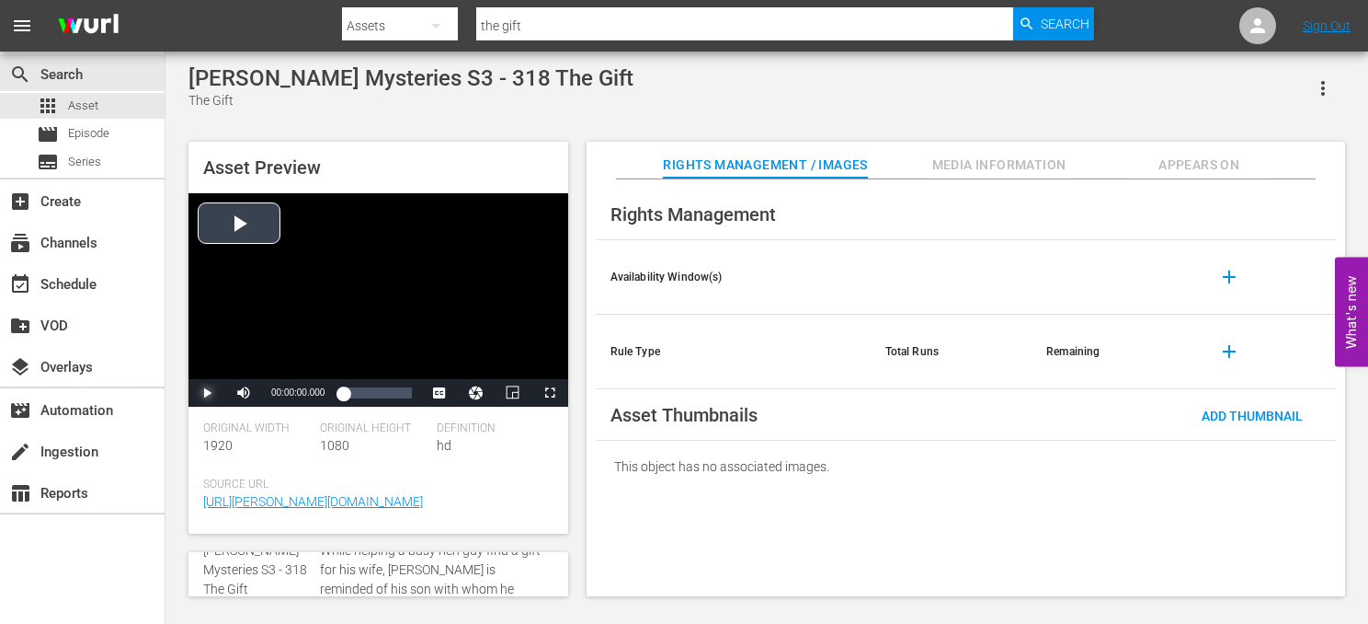
click at [207, 393] on span "Video Player" at bounding box center [207, 393] width 0 height 0
drag, startPoint x: 301, startPoint y: 393, endPoint x: 275, endPoint y: 397, distance: 26.2
click at [275, 395] on div "Volume Level" at bounding box center [271, 393] width 10 height 3
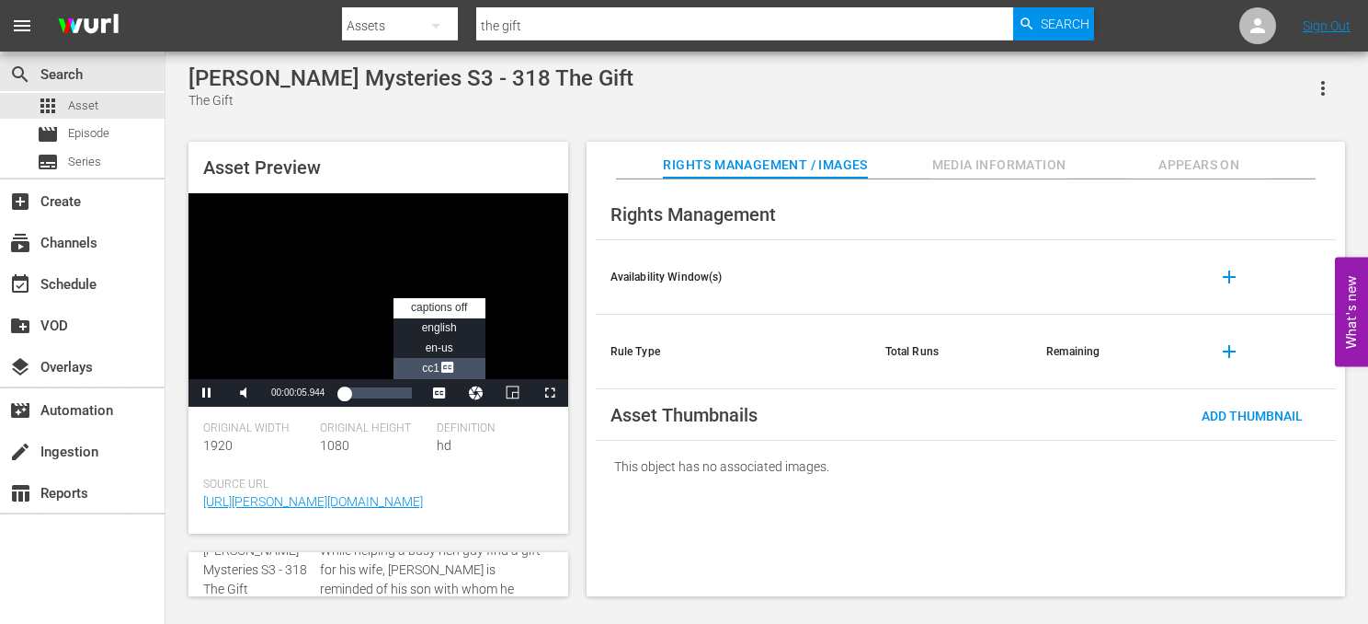
click at [438, 368] on span "CC1 Captions" at bounding box center [439, 367] width 34 height 13
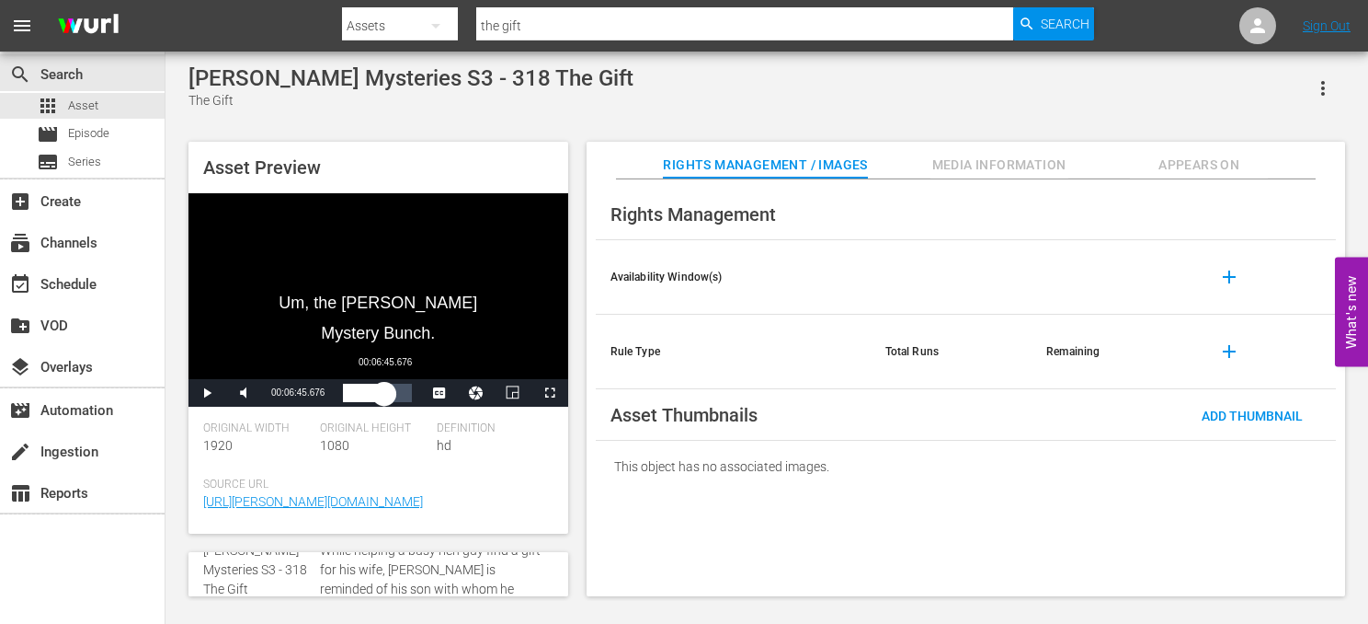
click at [384, 395] on div "Loaded : 30.61% 00:06:45.676 00:02:21.127" at bounding box center [377, 392] width 68 height 18
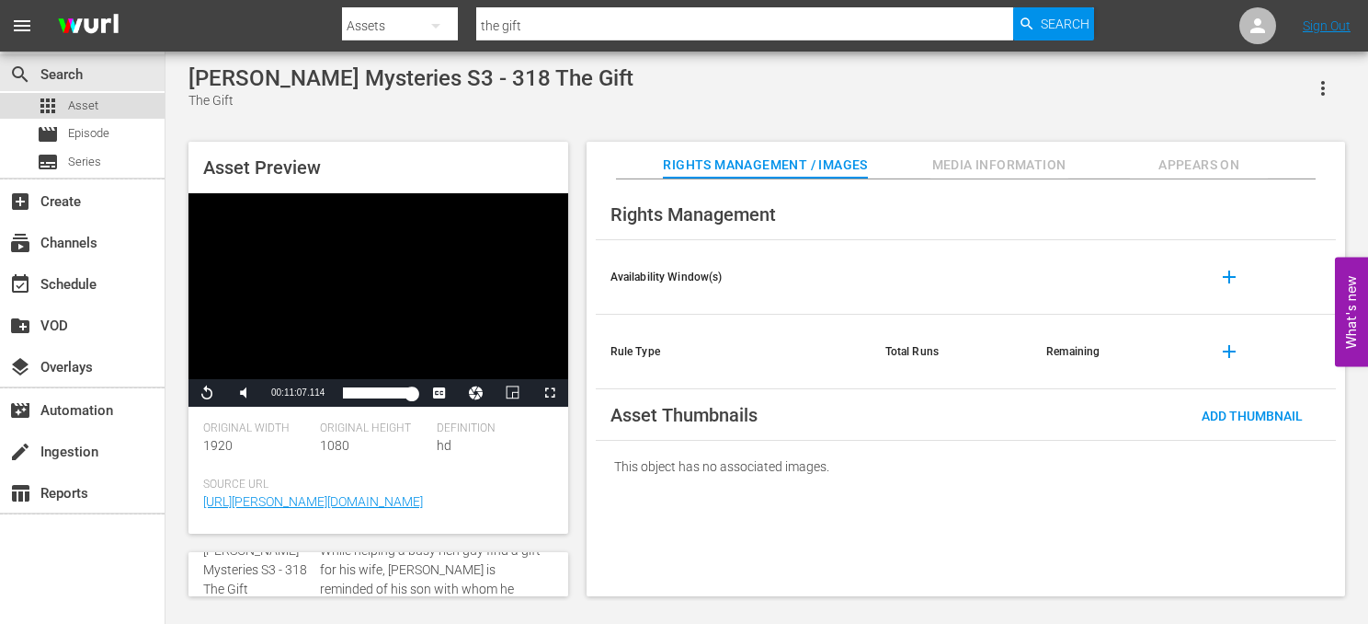
click at [93, 102] on span "Asset" at bounding box center [83, 106] width 30 height 18
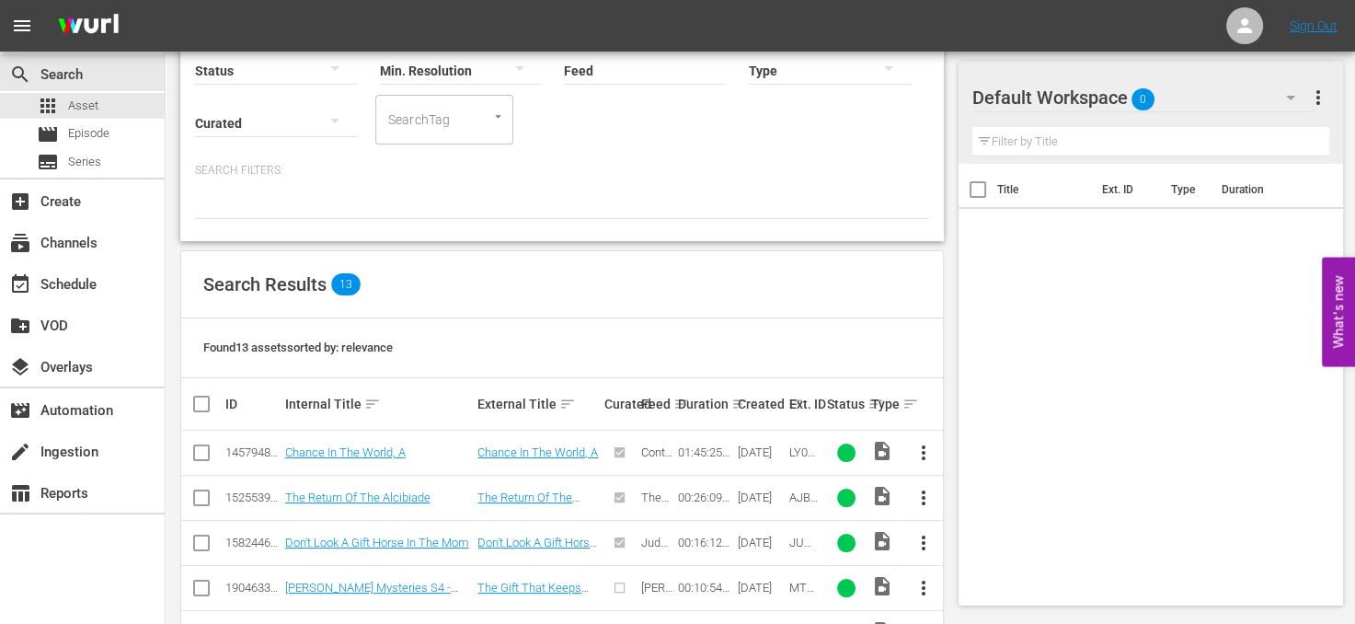
scroll to position [276, 0]
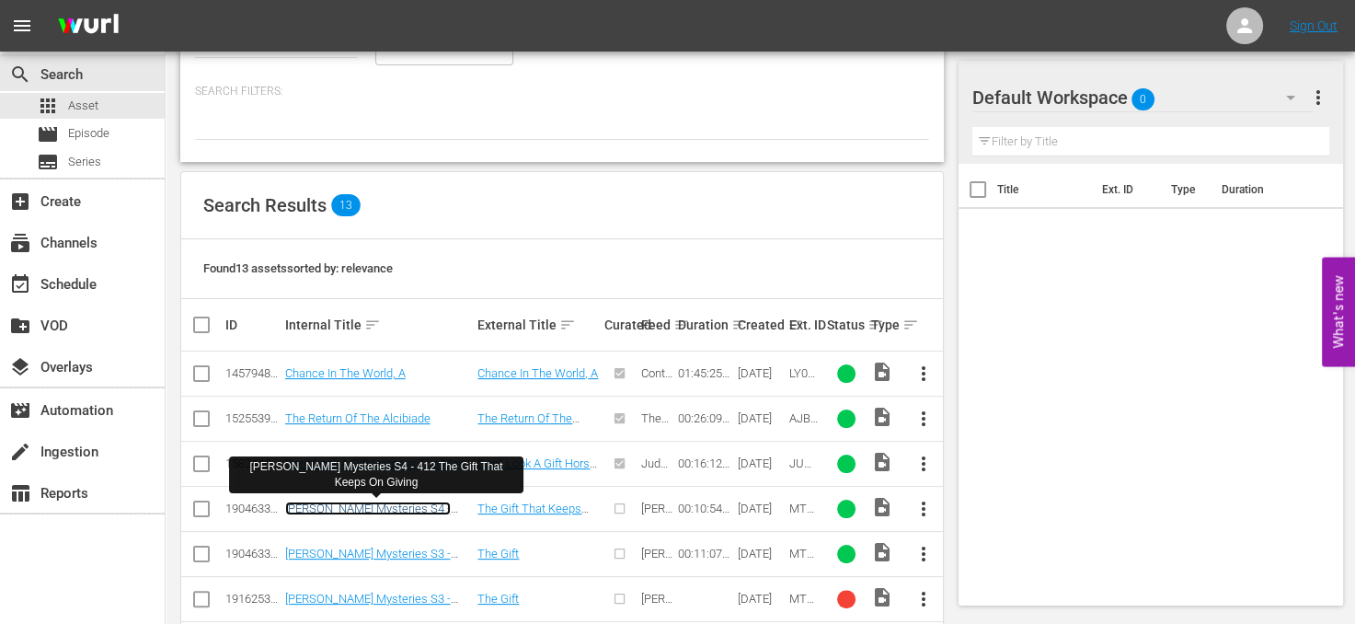
click at [420, 507] on link "[PERSON_NAME] Mysteries S4 - 412 The Gift That Keeps On Giving" at bounding box center [374, 515] width 178 height 28
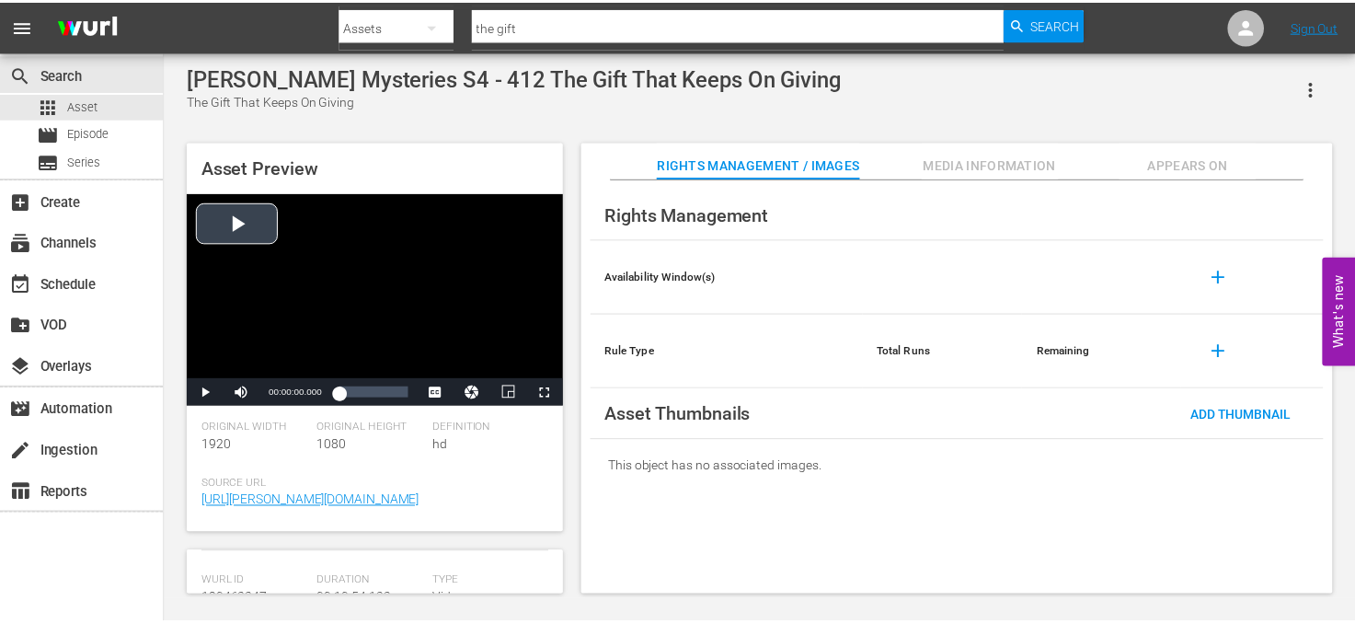
scroll to position [276, 0]
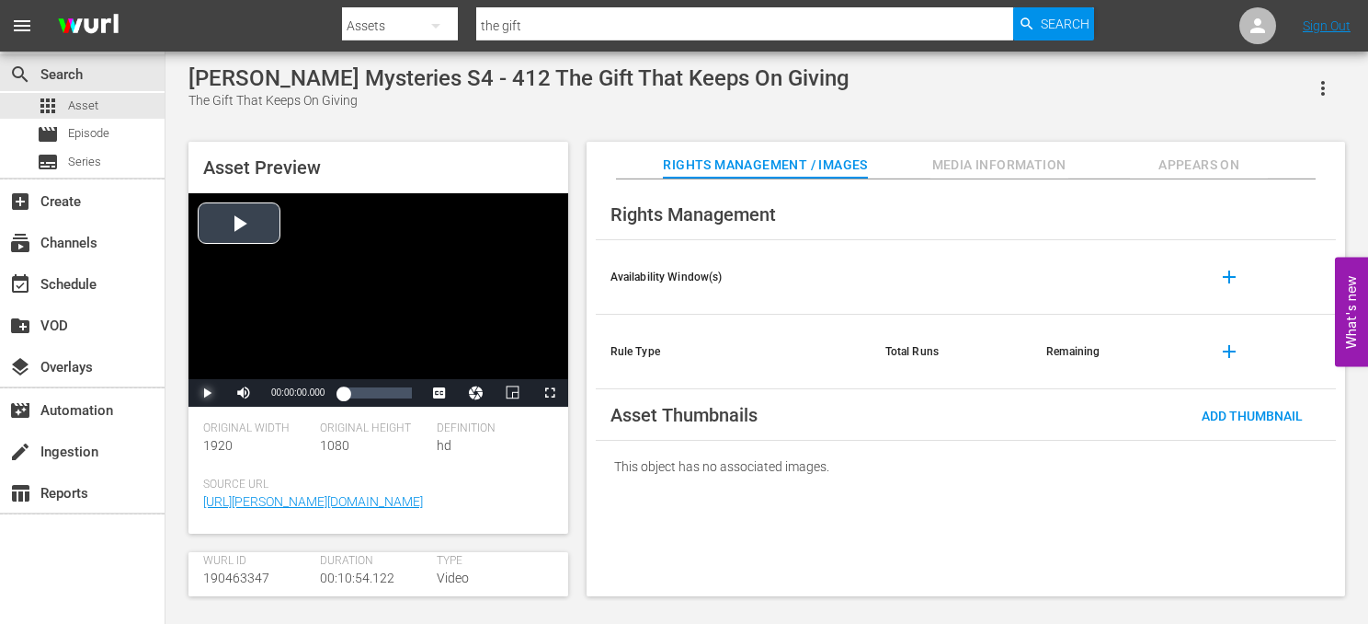
click at [207, 393] on span "Video Player" at bounding box center [207, 393] width 0 height 0
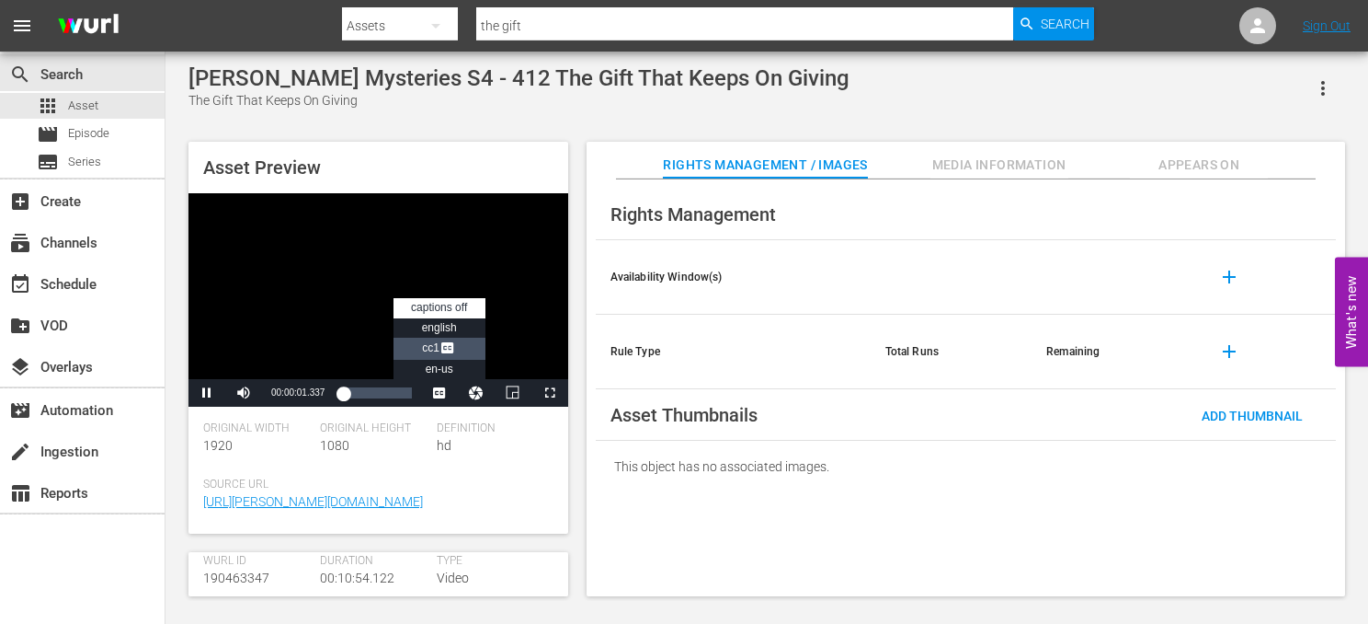
click at [447, 345] on span "Video Player" at bounding box center [448, 349] width 17 height 18
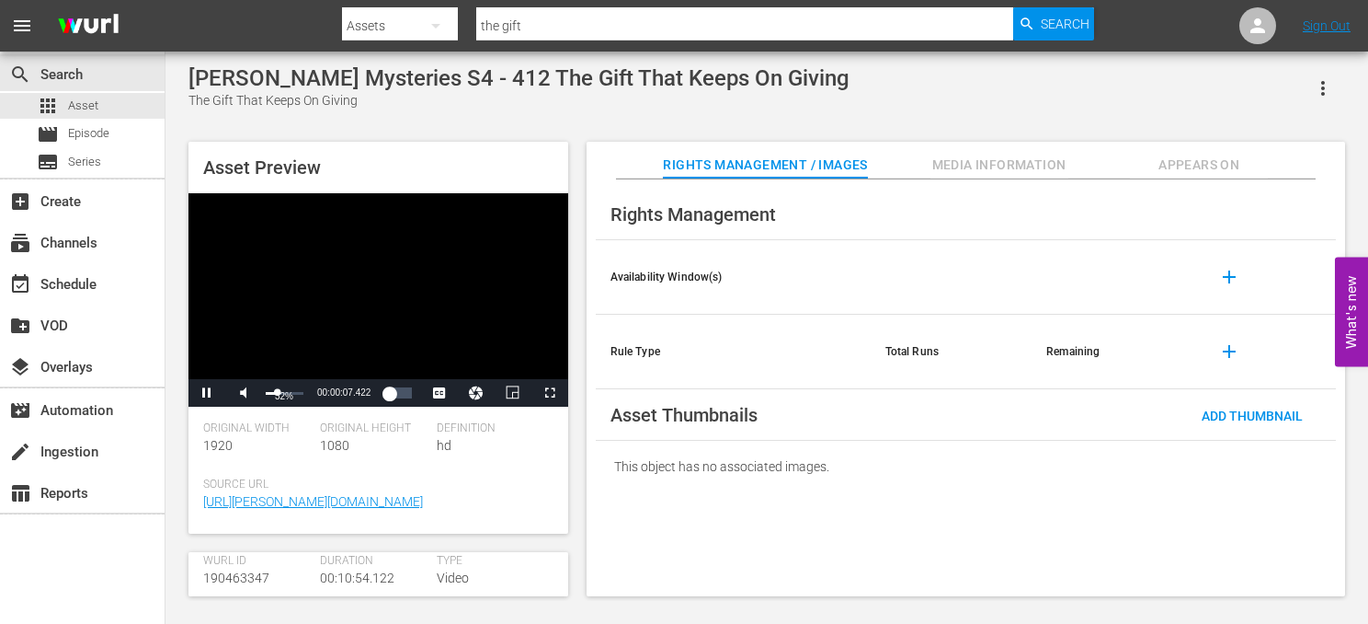
drag, startPoint x: 302, startPoint y: 388, endPoint x: 277, endPoint y: 398, distance: 26.8
click at [277, 398] on div "32%" at bounding box center [284, 393] width 46 height 28
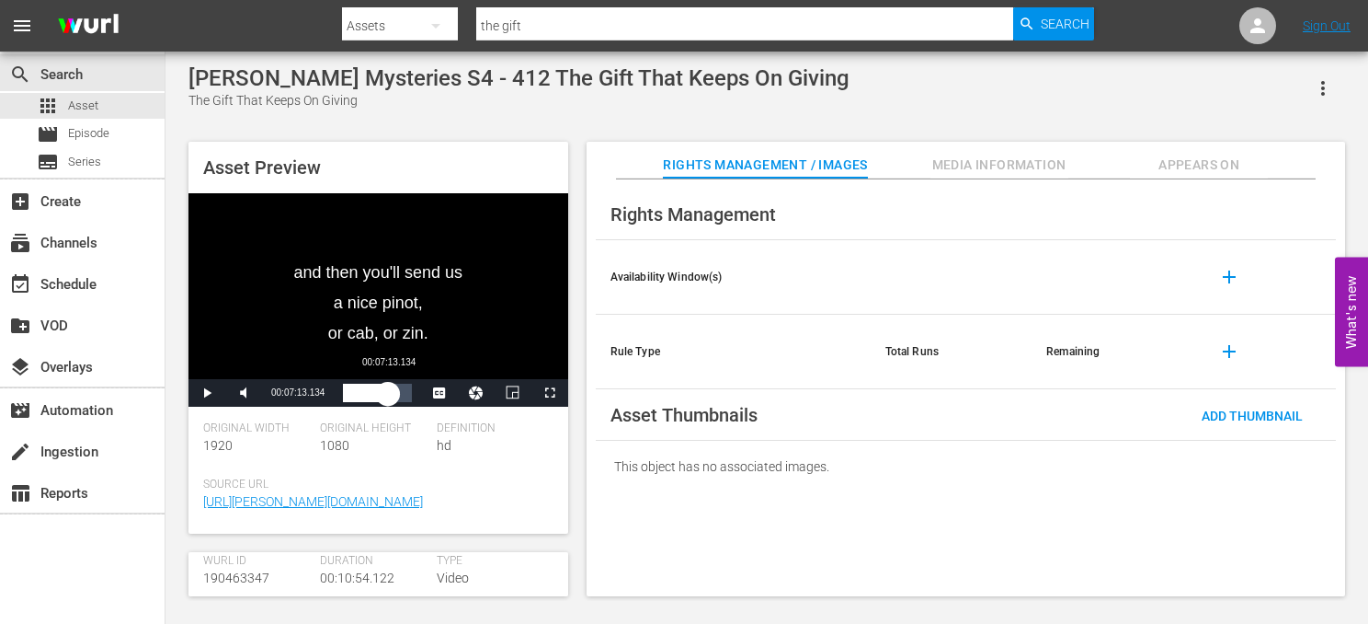
click at [388, 398] on div "Loaded : 44.99% 00:07:13.134 00:03:52.117" at bounding box center [377, 392] width 68 height 18
click at [408, 396] on div "00:08:20.167" at bounding box center [375, 392] width 65 height 18
click at [410, 395] on div "00:10:30.588" at bounding box center [376, 392] width 67 height 18
click at [406, 396] on div "00:10:46.712" at bounding box center [374, 392] width 63 height 18
click at [400, 396] on div "00:10:49.612" at bounding box center [371, 392] width 57 height 18
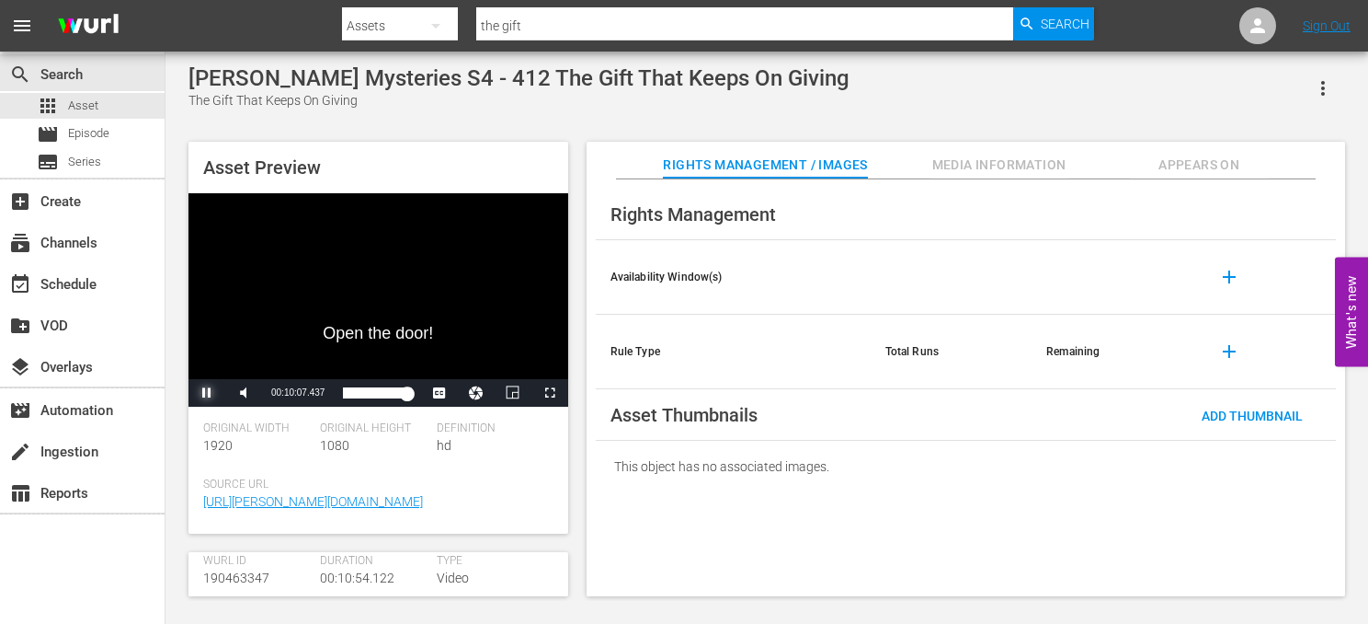
click at [207, 393] on span "Video Player" at bounding box center [207, 393] width 0 height 0
click at [94, 110] on span "Asset" at bounding box center [83, 106] width 30 height 18
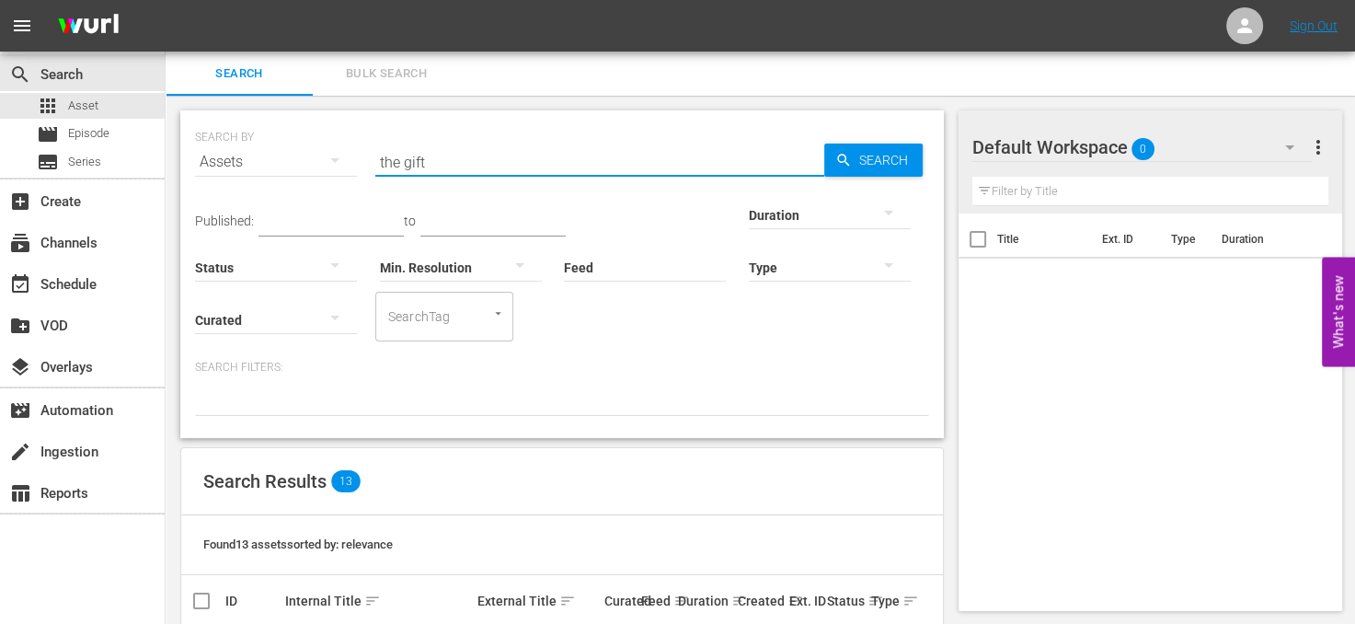
drag, startPoint x: 450, startPoint y: 165, endPoint x: 291, endPoint y: 144, distance: 160.4
click at [291, 144] on div "SEARCH BY Search By Assets Search ID, Title, Description, Keywords, or Category…" at bounding box center [562, 151] width 734 height 66
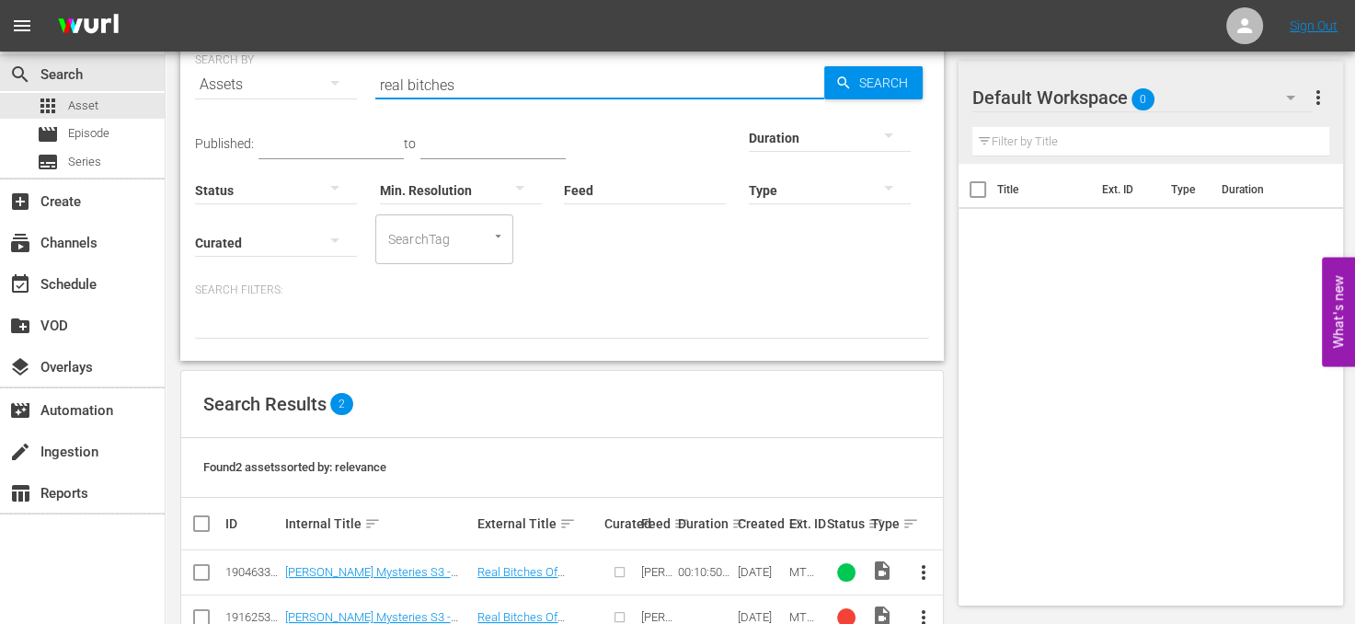
scroll to position [125, 0]
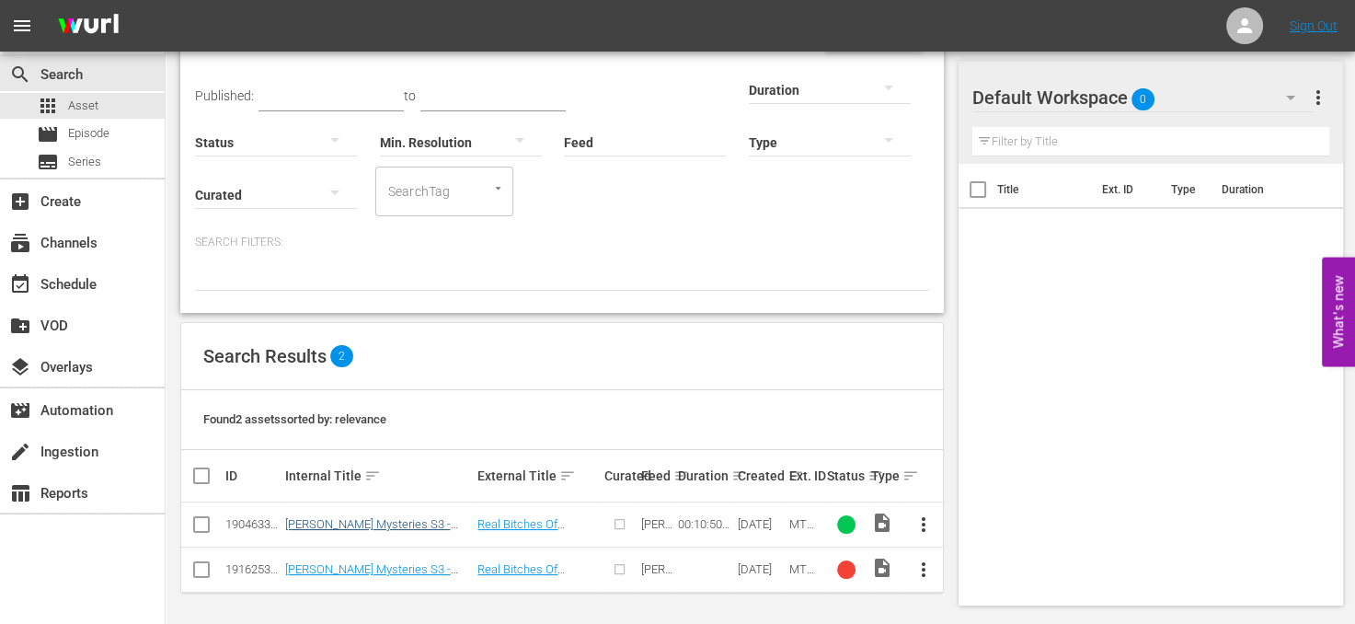
type input "real bitches"
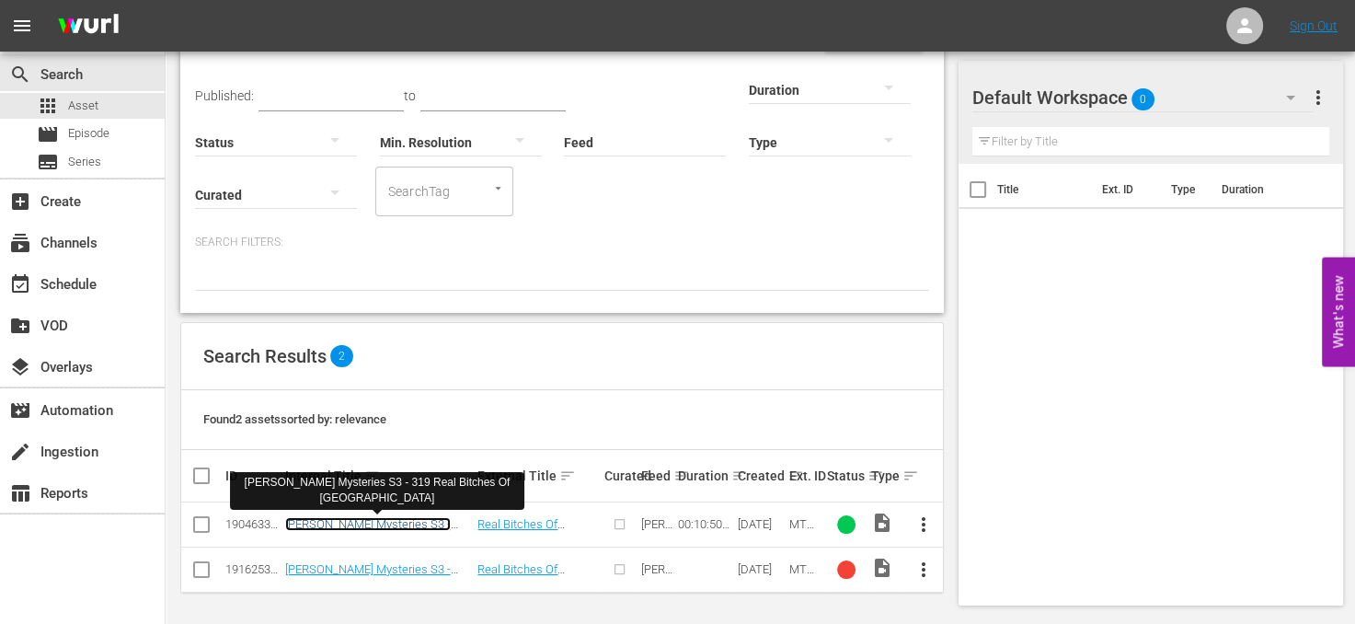
click at [412, 521] on link "[PERSON_NAME] Mysteries S3 - 319 Real Bitches Of [GEOGRAPHIC_DATA]" at bounding box center [368, 537] width 166 height 41
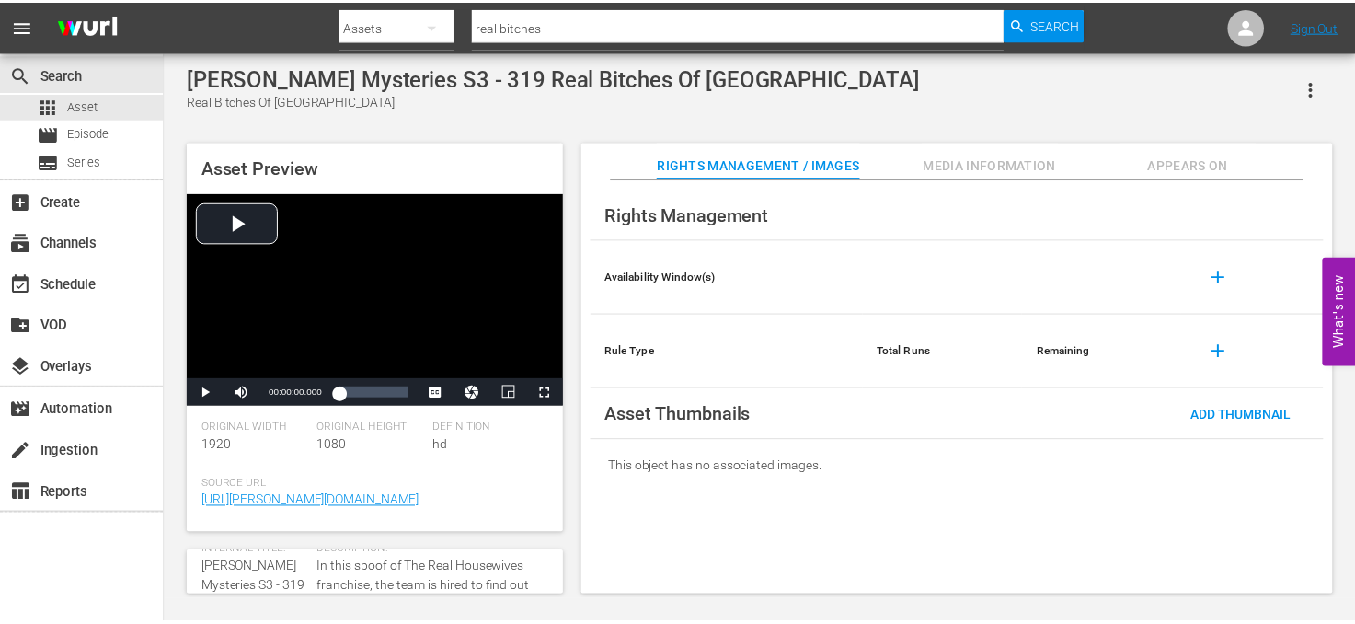
scroll to position [92, 0]
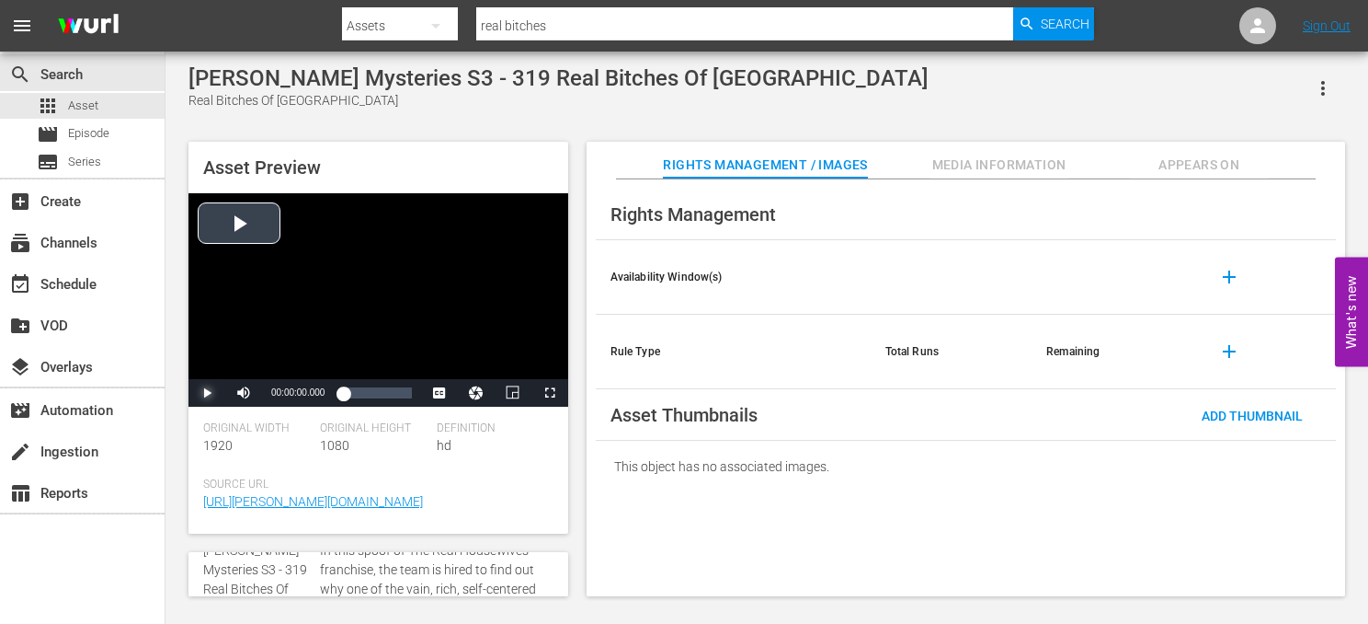
click at [207, 393] on span "Video Player" at bounding box center [207, 393] width 0 height 0
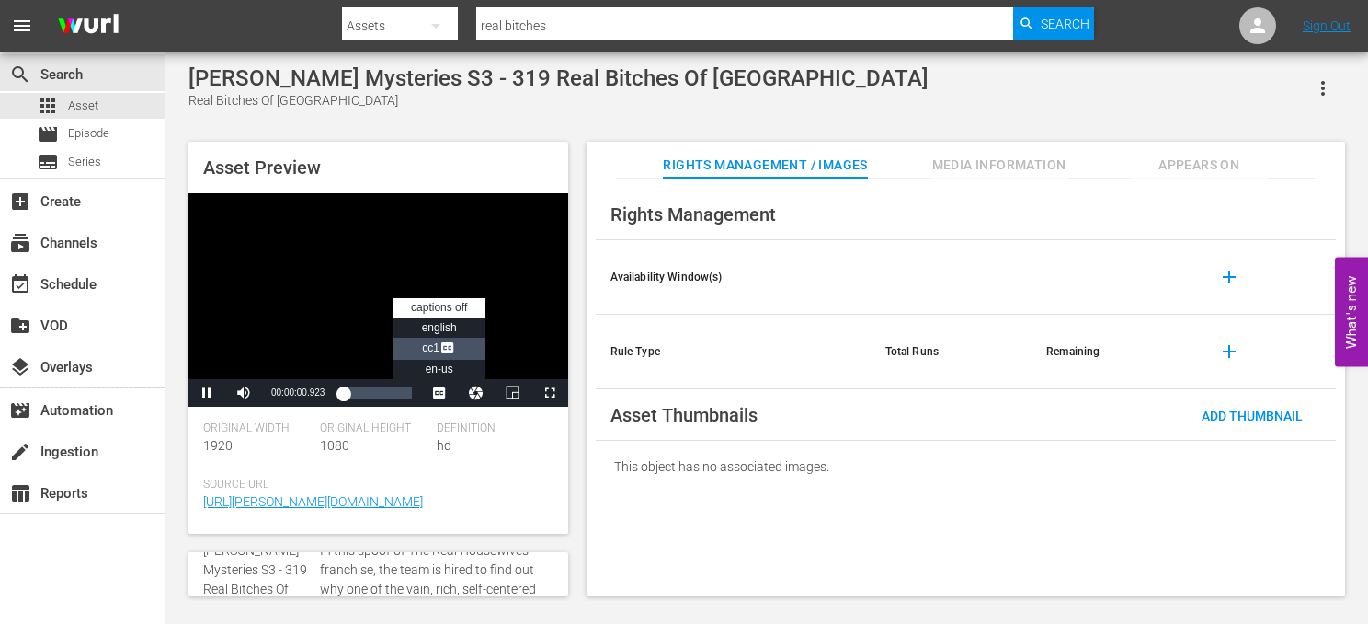
click at [454, 349] on span "Video Player" at bounding box center [448, 349] width 17 height 18
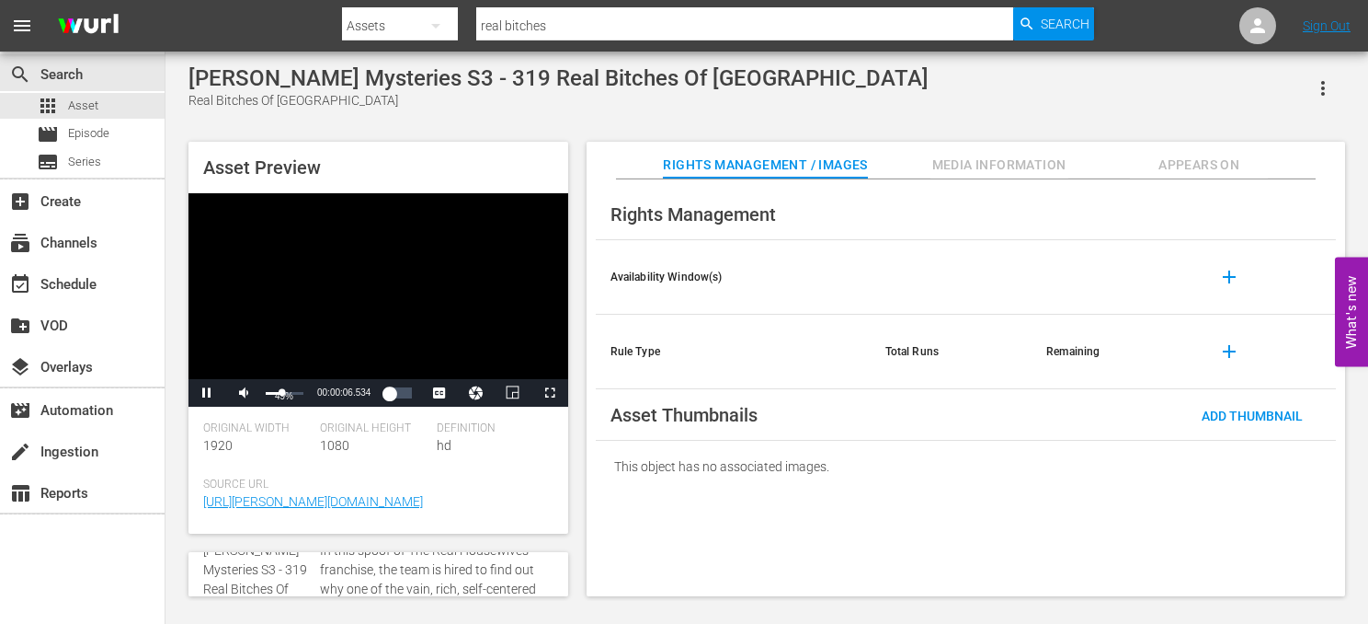
drag, startPoint x: 303, startPoint y: 389, endPoint x: 281, endPoint y: 393, distance: 22.4
click at [281, 393] on div "Volume Level" at bounding box center [274, 393] width 17 height 3
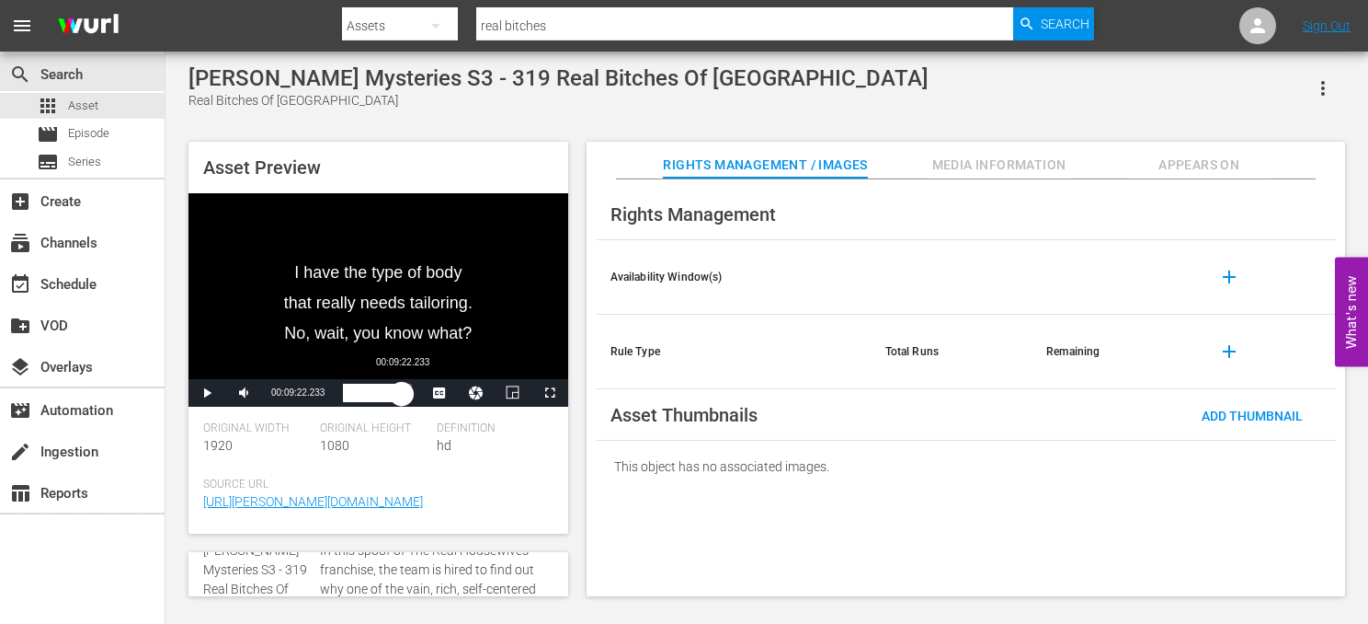
click at [402, 402] on div "Loaded : 72.98% 00:09:22.233 00:06:49.032" at bounding box center [377, 392] width 68 height 18
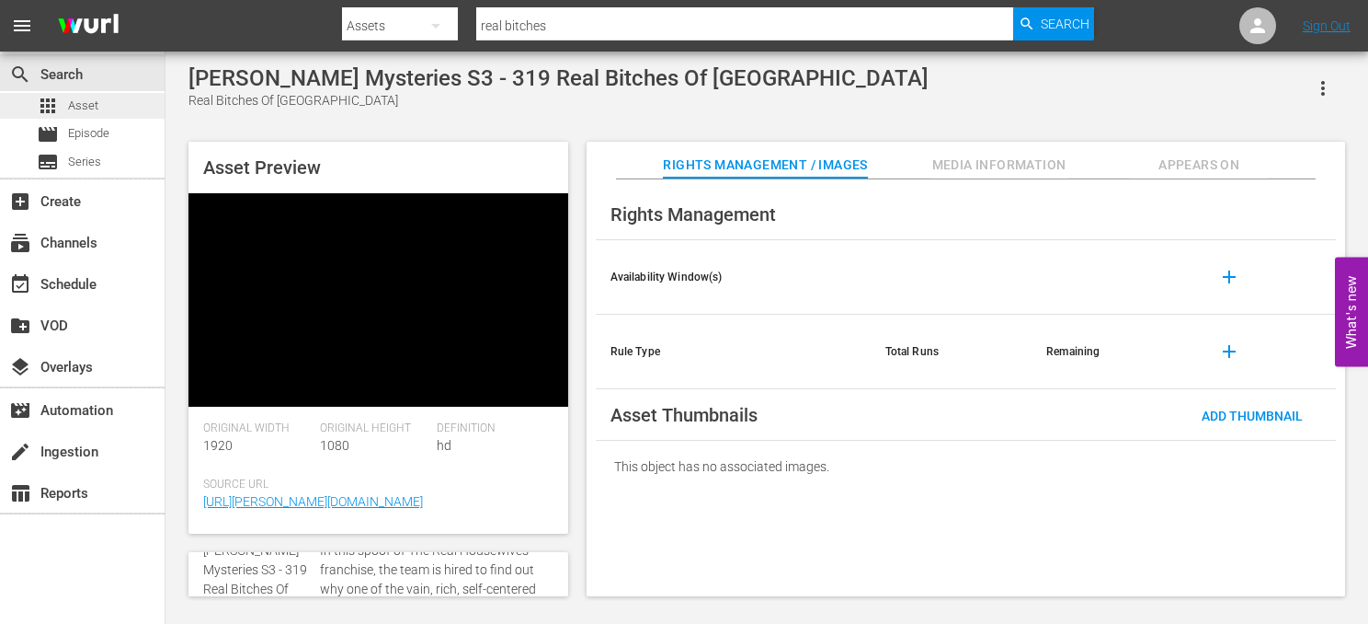
click at [84, 104] on span "Asset" at bounding box center [83, 106] width 30 height 18
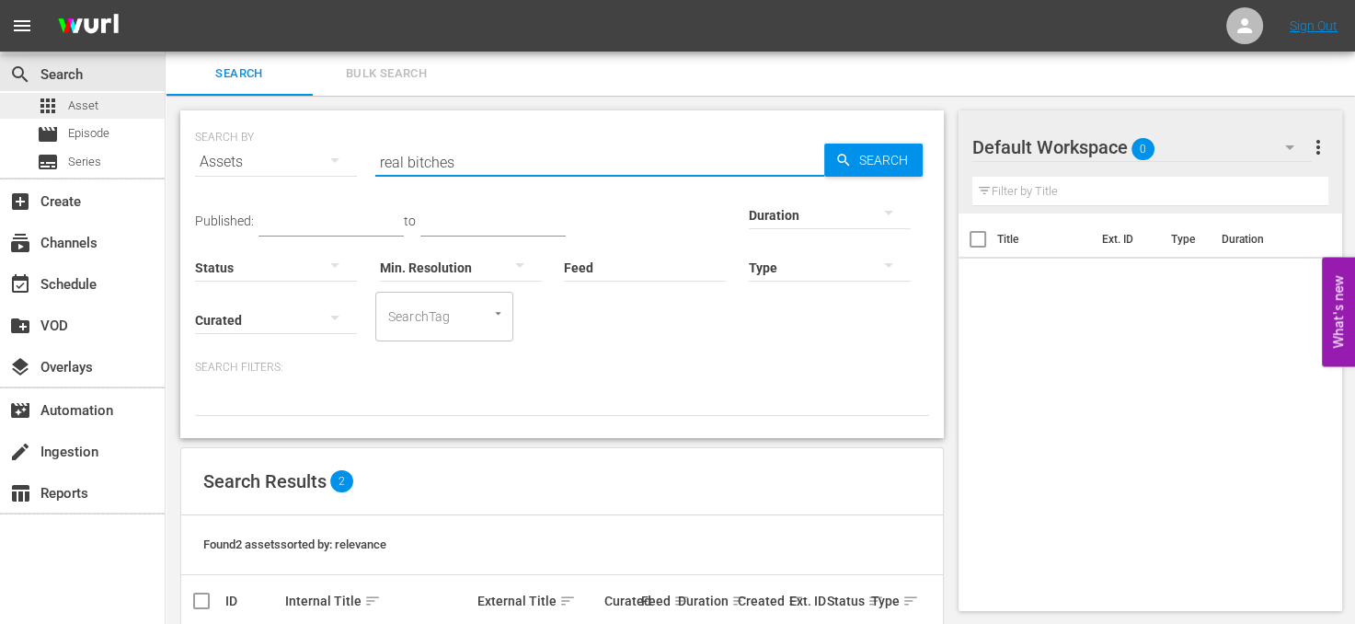
drag, startPoint x: 504, startPoint y: 164, endPoint x: 143, endPoint y: 109, distance: 365.6
click at [166, 0] on div "search Search apps Asset movie Episode subtitles Series add_box Create subscrip…" at bounding box center [760, 0] width 1189 height 0
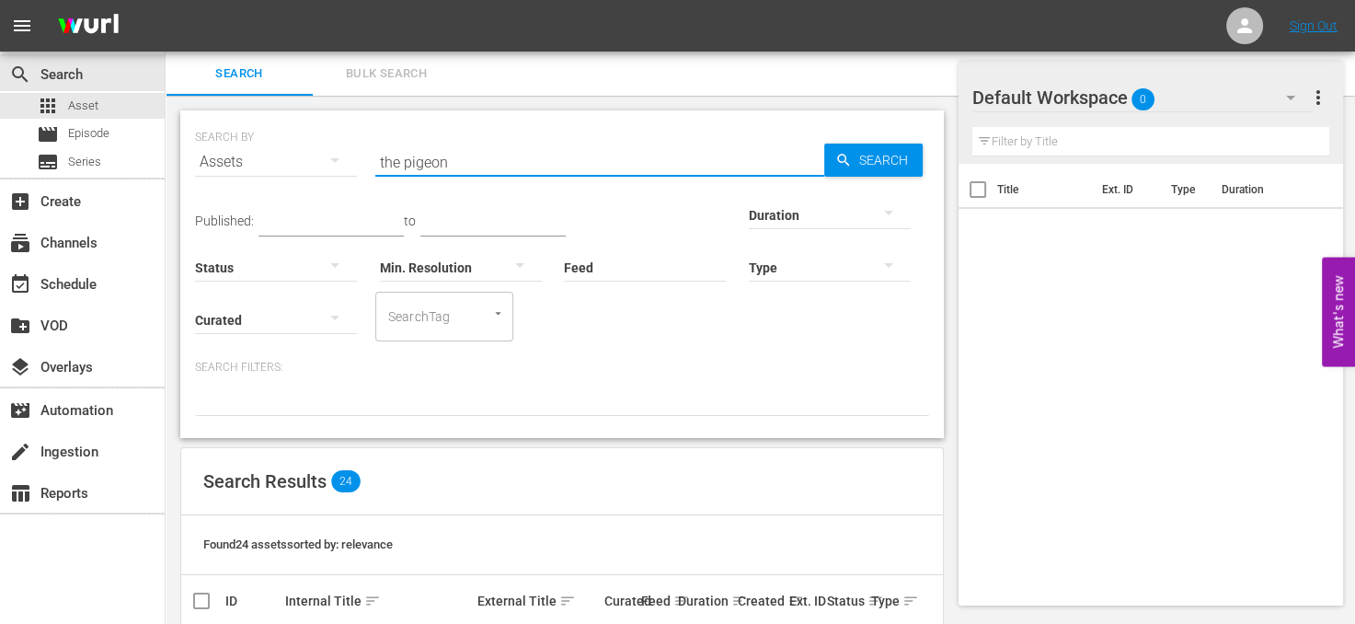
scroll to position [276, 0]
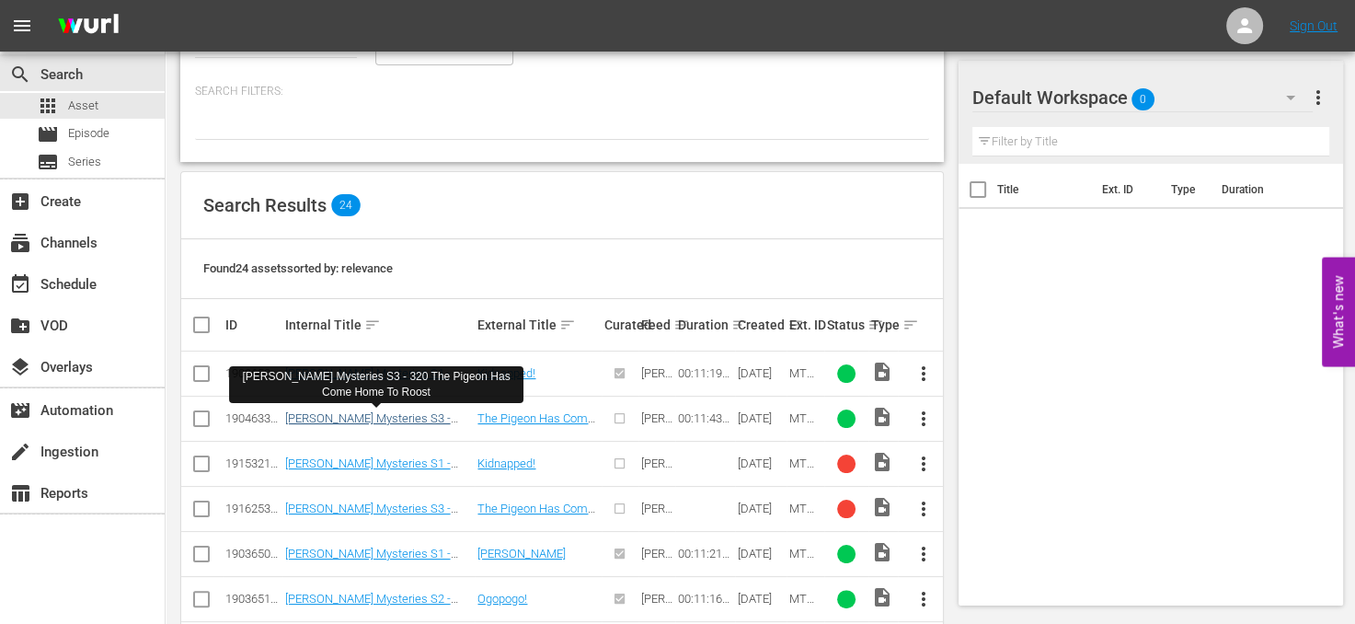
type input "the pigeon"
click at [438, 417] on link "[PERSON_NAME] Mysteries S3 - 320 The Pigeon Has Come Home To Roost" at bounding box center [372, 431] width 174 height 41
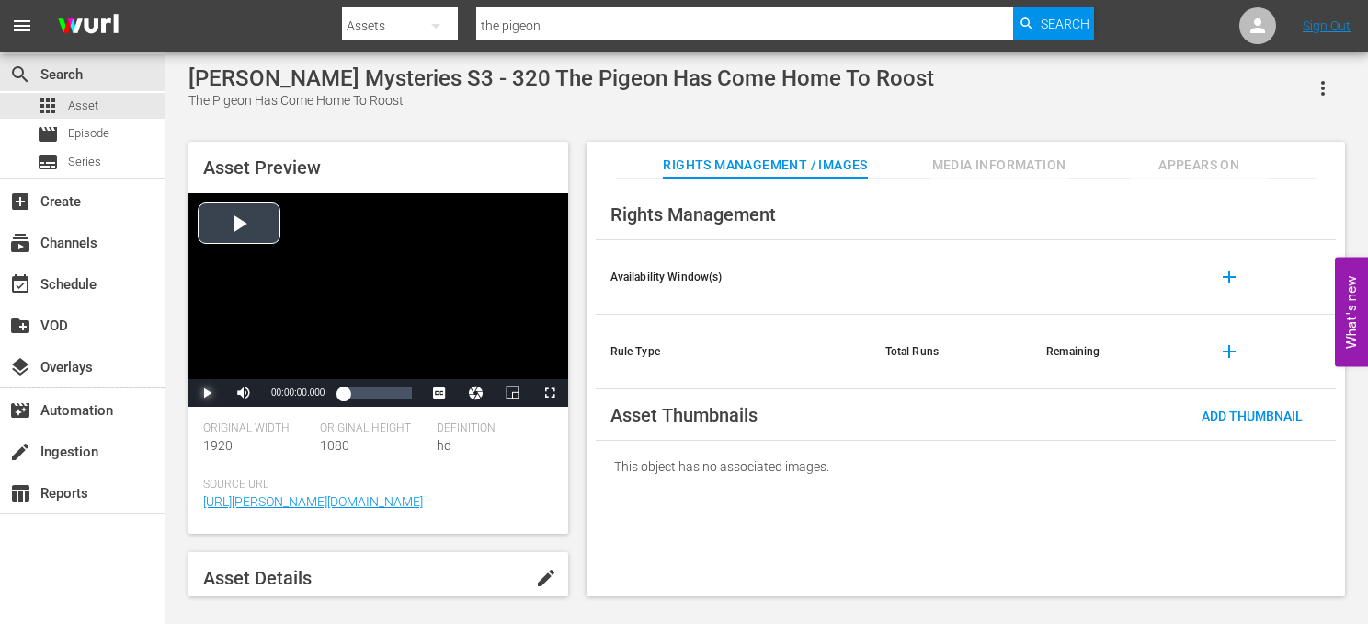
click at [207, 393] on span "Video Player" at bounding box center [207, 393] width 0 height 0
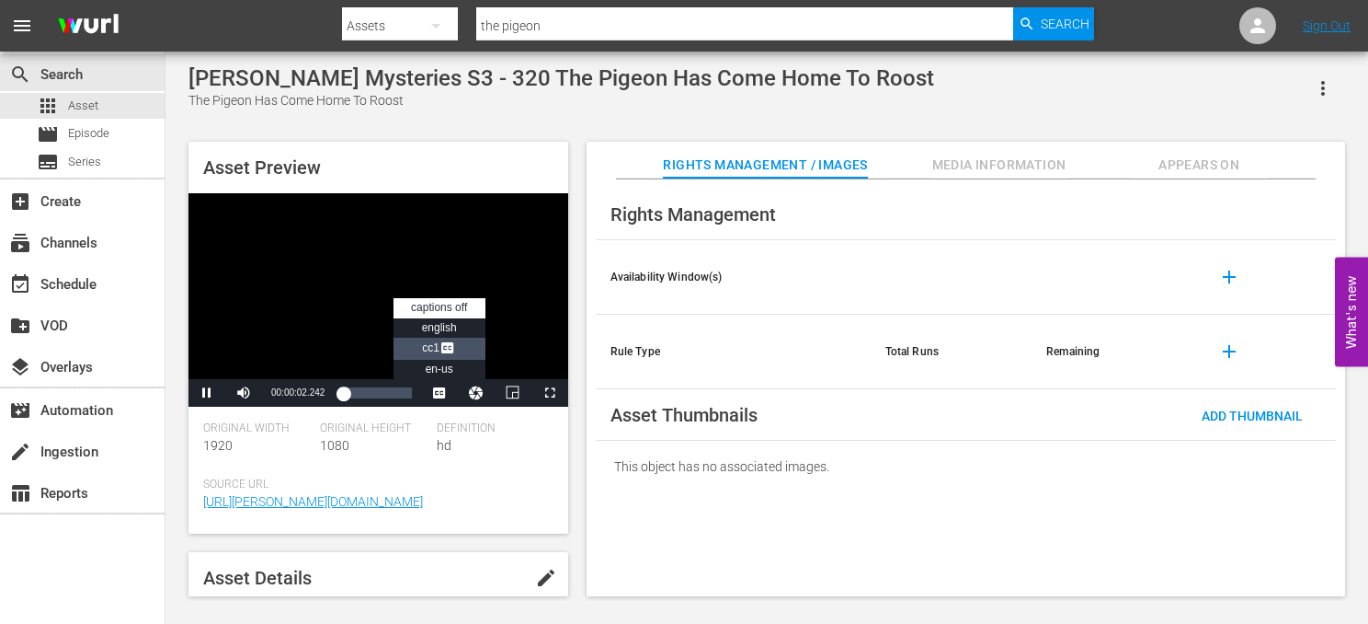
click at [452, 341] on span "Video Player" at bounding box center [448, 349] width 17 height 18
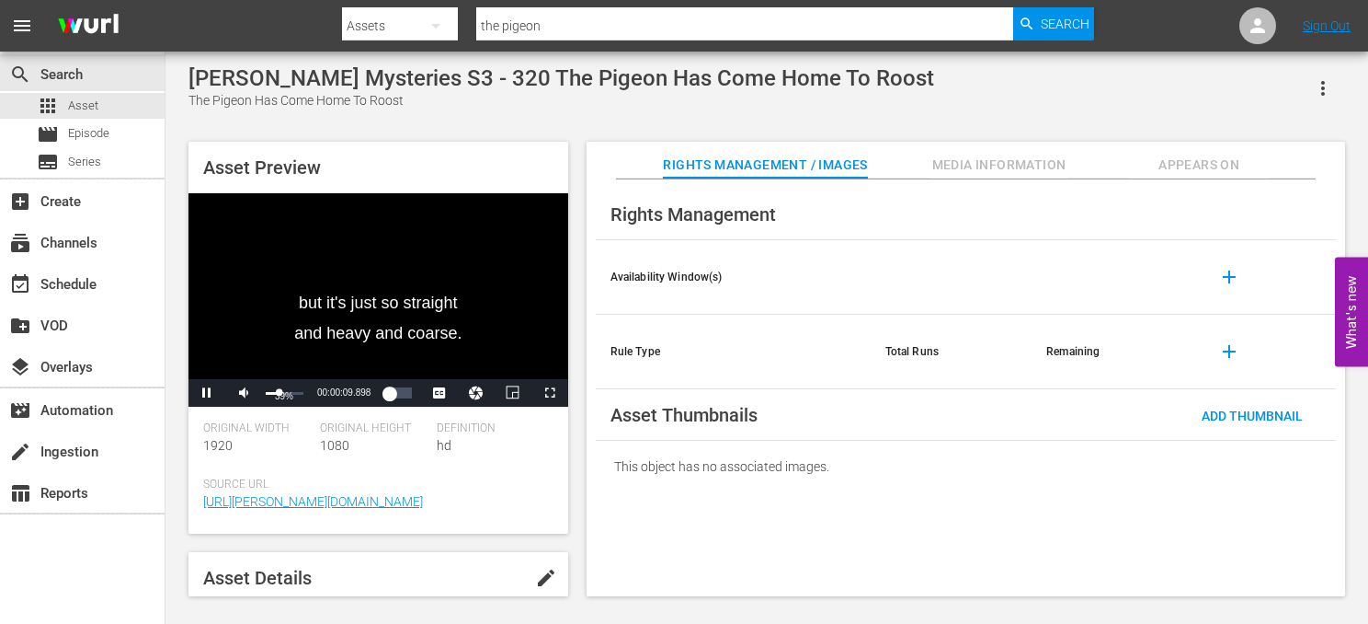
drag, startPoint x: 302, startPoint y: 392, endPoint x: 279, endPoint y: 393, distance: 23.0
click at [279, 393] on div "Volume Level" at bounding box center [273, 393] width 14 height 3
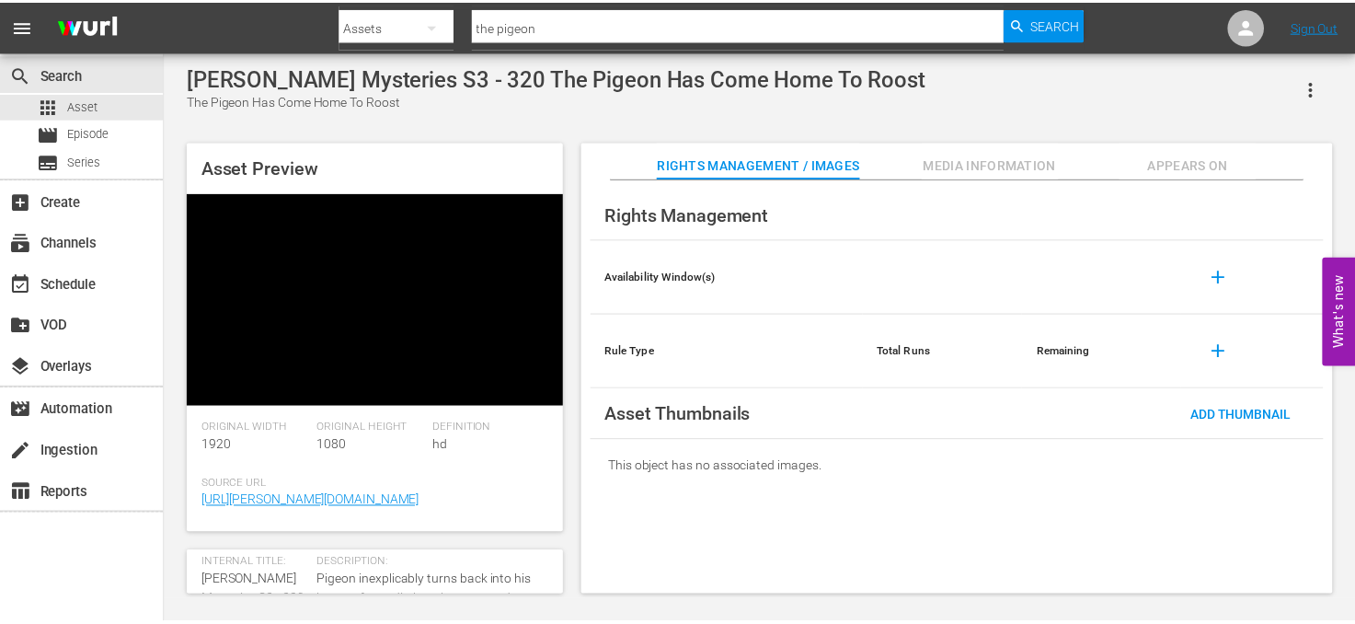
scroll to position [92, 0]
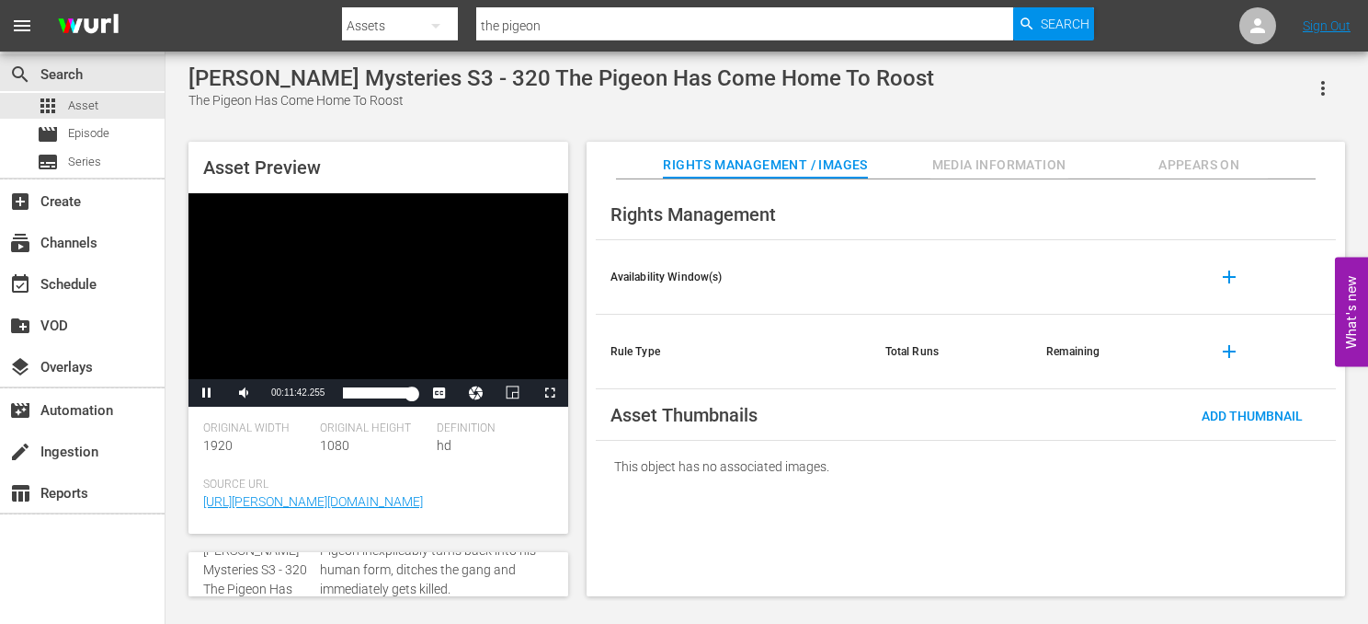
click at [97, 109] on div "apps Asset" at bounding box center [82, 106] width 165 height 26
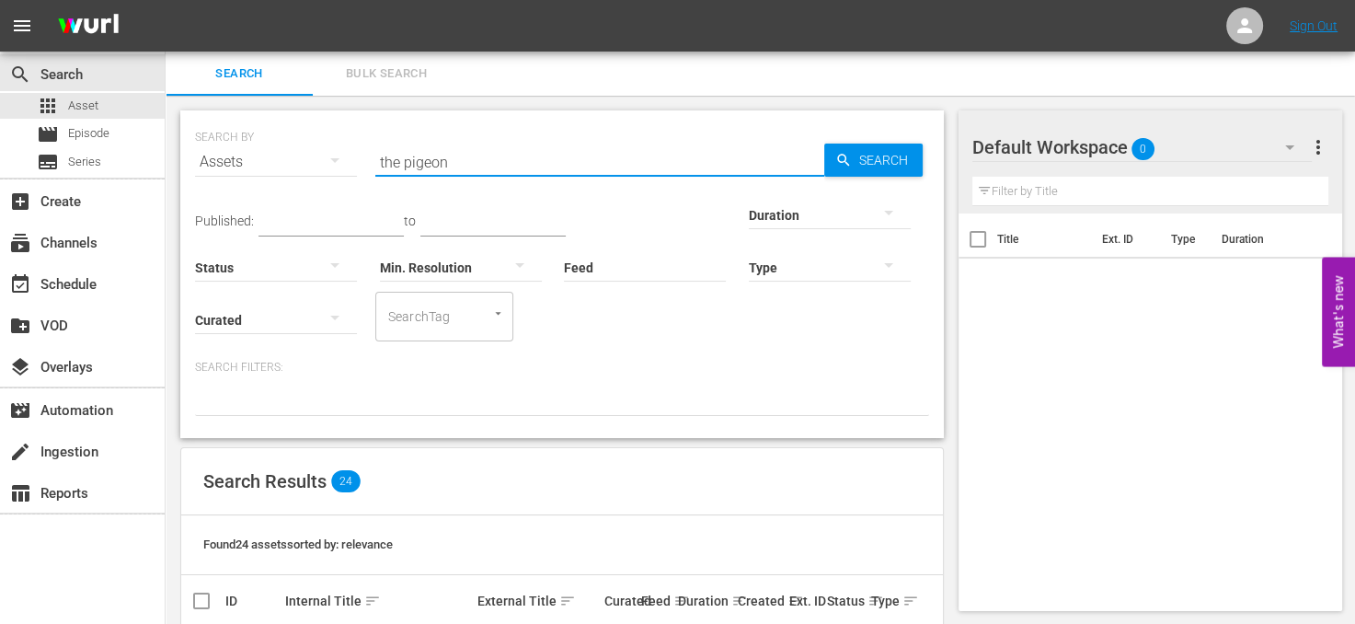
drag, startPoint x: 519, startPoint y: 154, endPoint x: 311, endPoint y: 150, distance: 207.9
click at [312, 150] on div "SEARCH BY Search By Assets Search ID, Title, Description, Keywords, or Category…" at bounding box center [562, 151] width 734 height 66
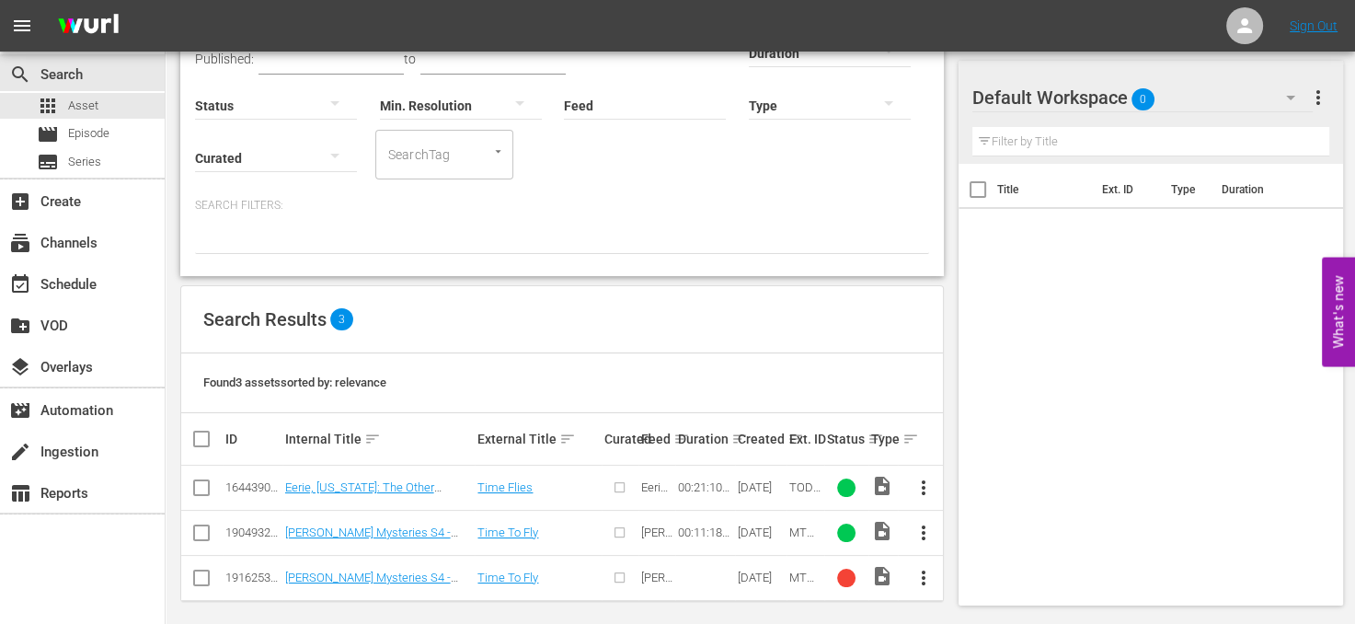
scroll to position [170, 0]
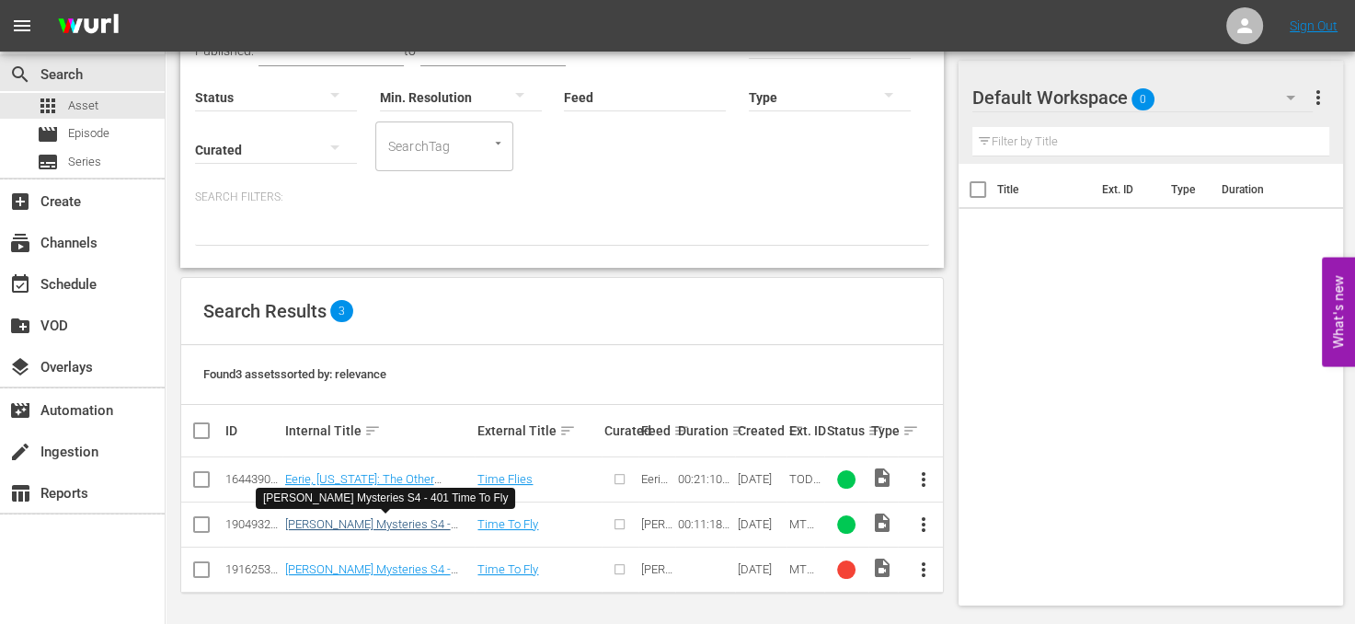
type input "time to fly"
click at [401, 520] on link "[PERSON_NAME] Mysteries S4 - 401 Time To Fly" at bounding box center [368, 531] width 166 height 28
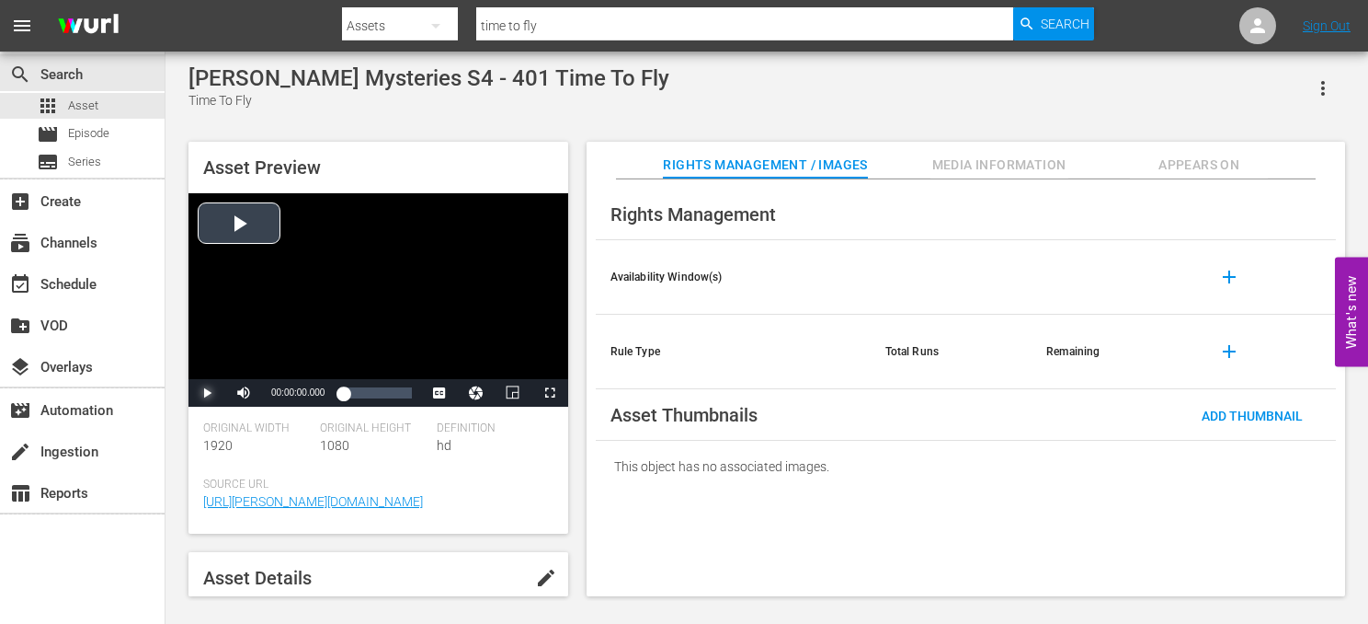
click at [207, 393] on span "Video Player" at bounding box center [207, 393] width 0 height 0
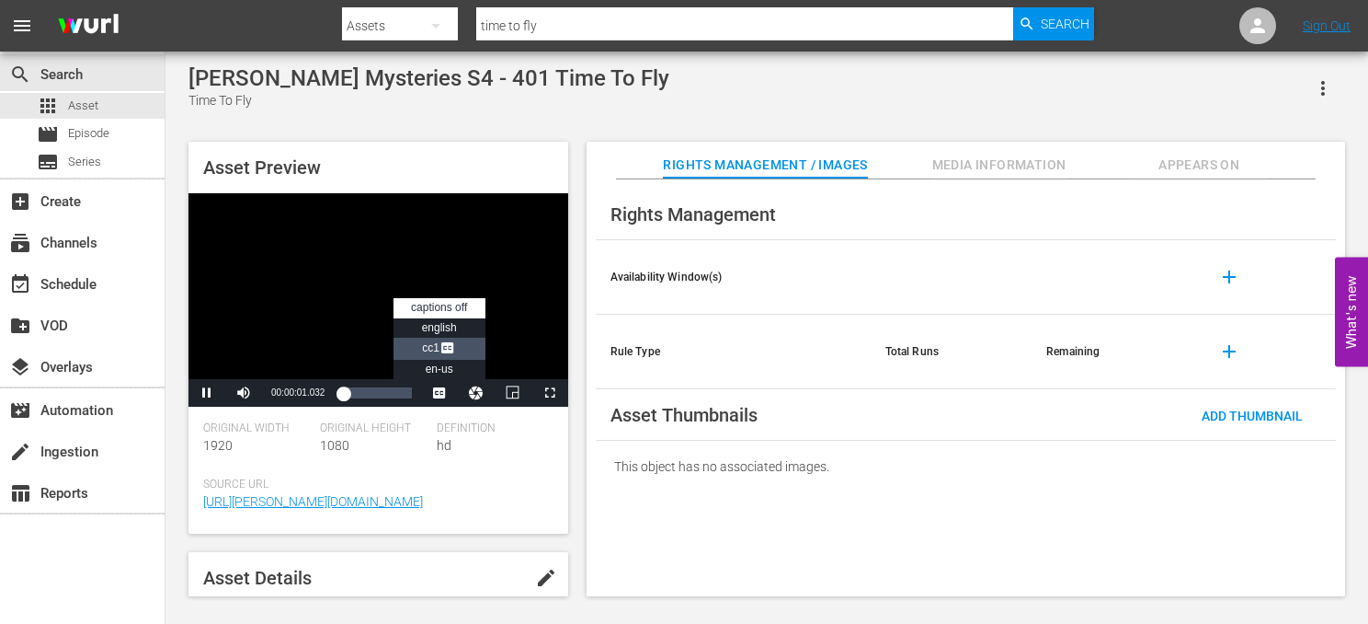
click at [434, 349] on span "CC1 Captions" at bounding box center [439, 347] width 34 height 13
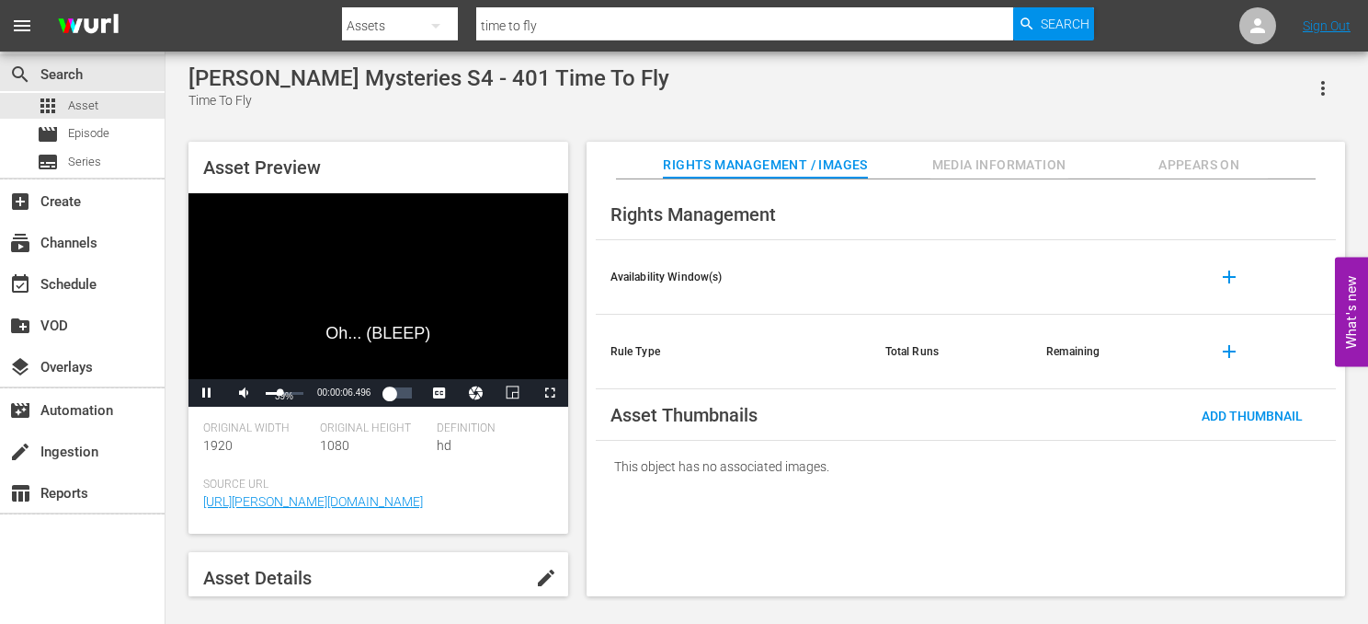
drag, startPoint x: 298, startPoint y: 389, endPoint x: 280, endPoint y: 392, distance: 18.6
click at [280, 392] on div "Volume Level" at bounding box center [273, 393] width 15 height 3
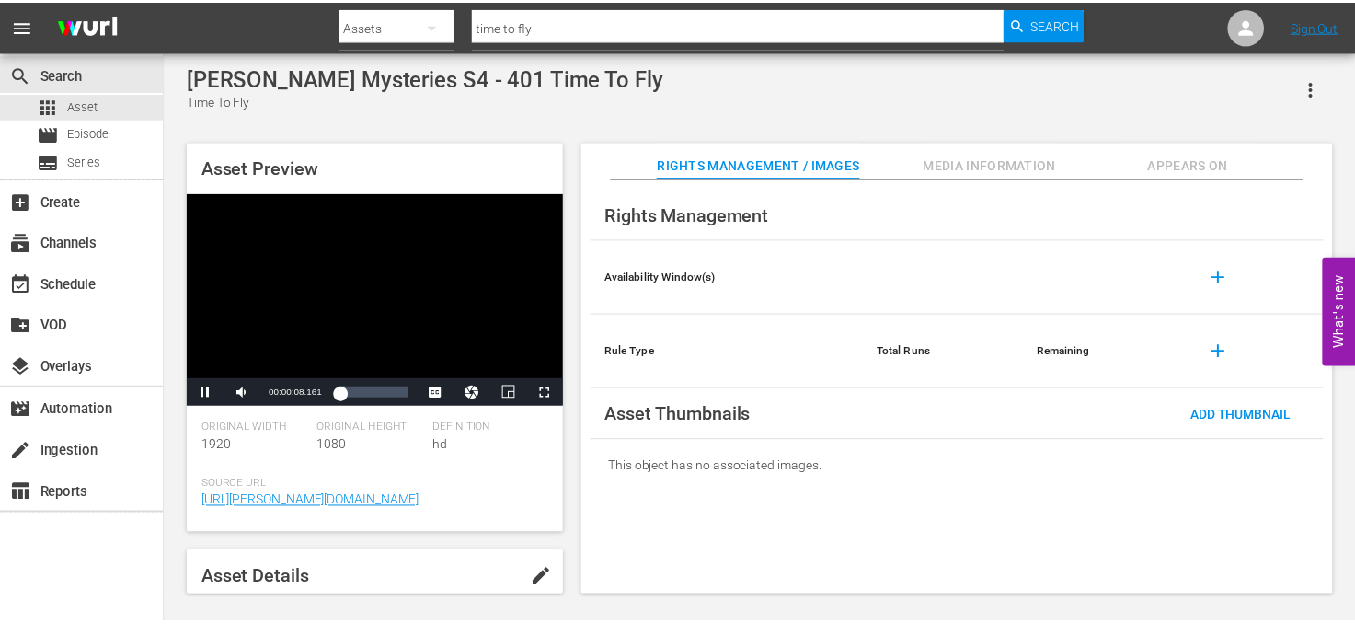
scroll to position [92, 0]
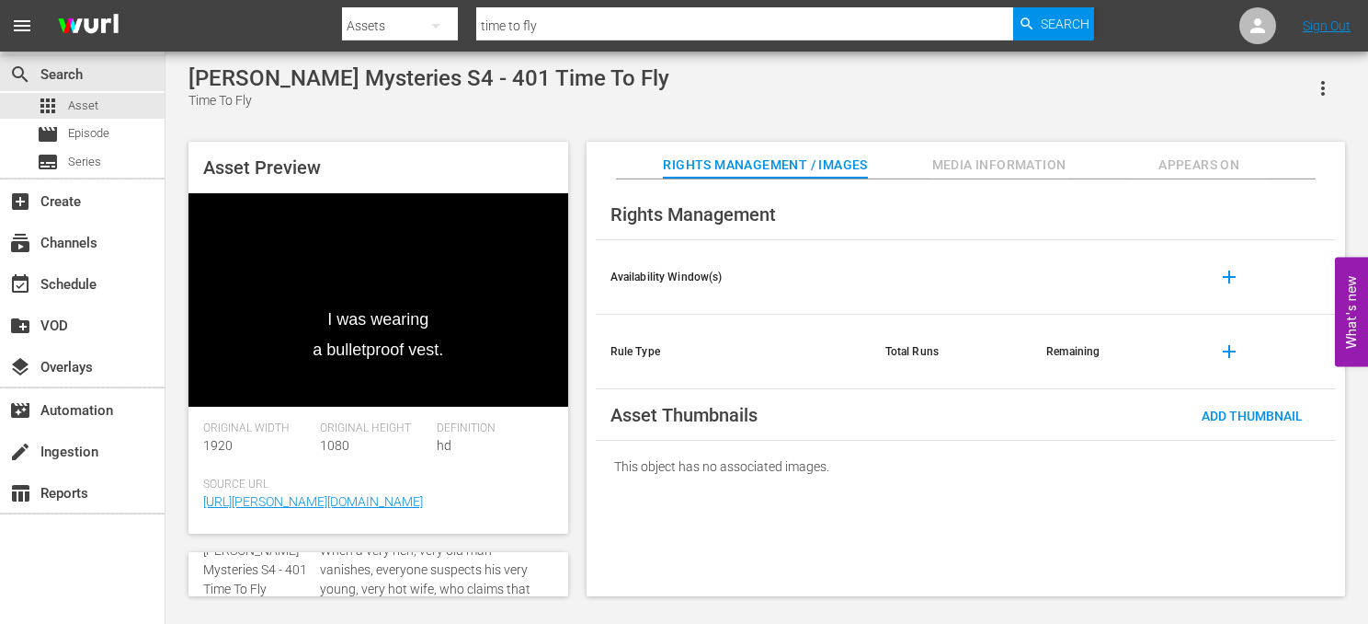
click at [710, 95] on div "[PERSON_NAME] Mysteries S4 - 401 Time To Fly Time To Fly" at bounding box center [767, 87] width 1157 height 45
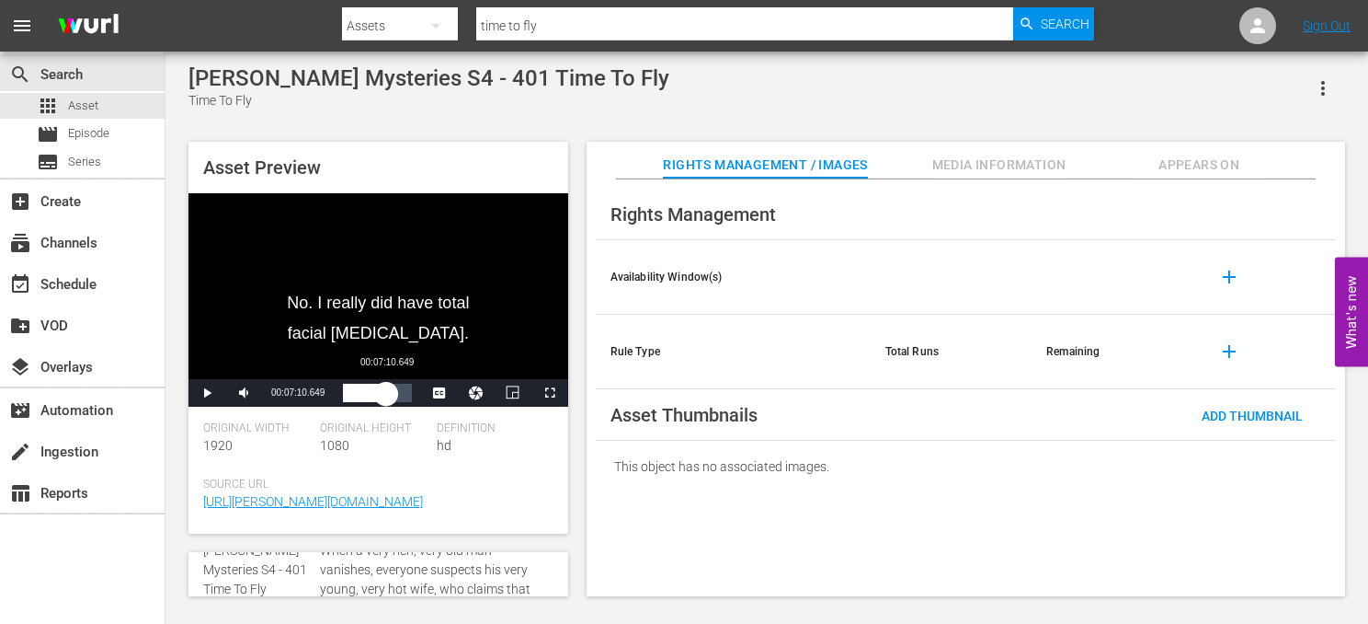
click at [386, 396] on div "Loaded : 33.63% 00:07:10.649 00:02:46.835" at bounding box center [377, 392] width 68 height 18
click at [405, 400] on div "00:08:33.456" at bounding box center [374, 392] width 62 height 18
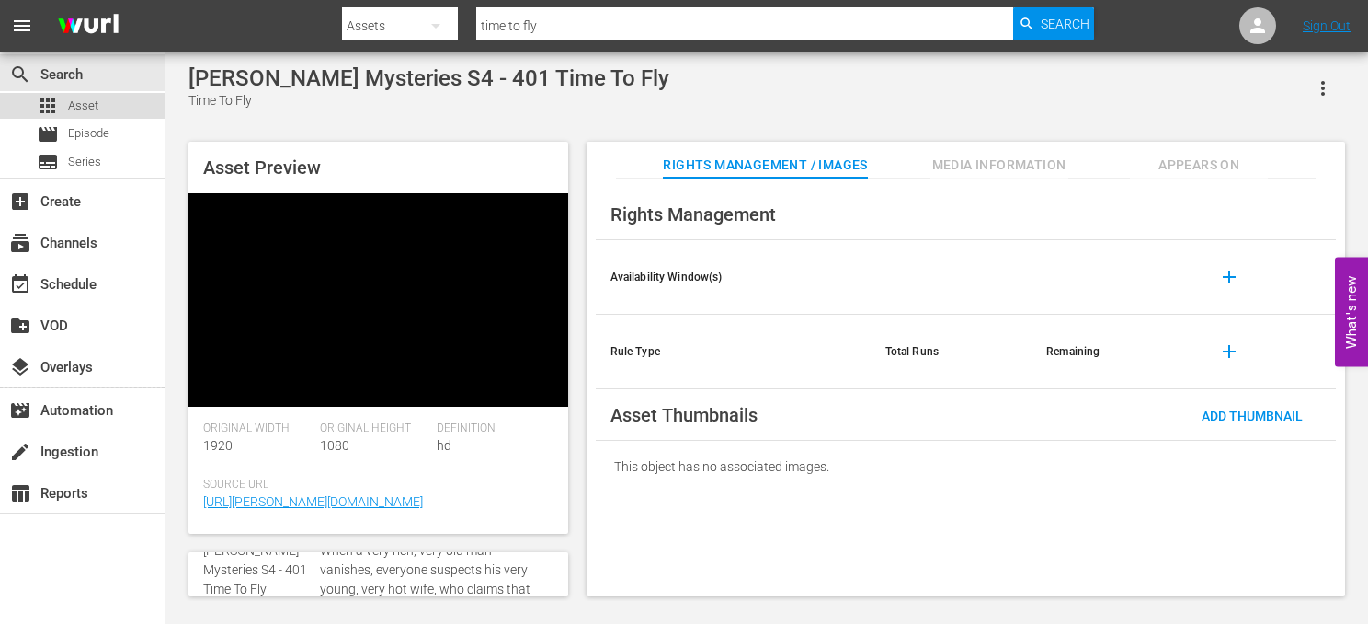
click at [107, 108] on div "apps Asset" at bounding box center [82, 106] width 165 height 26
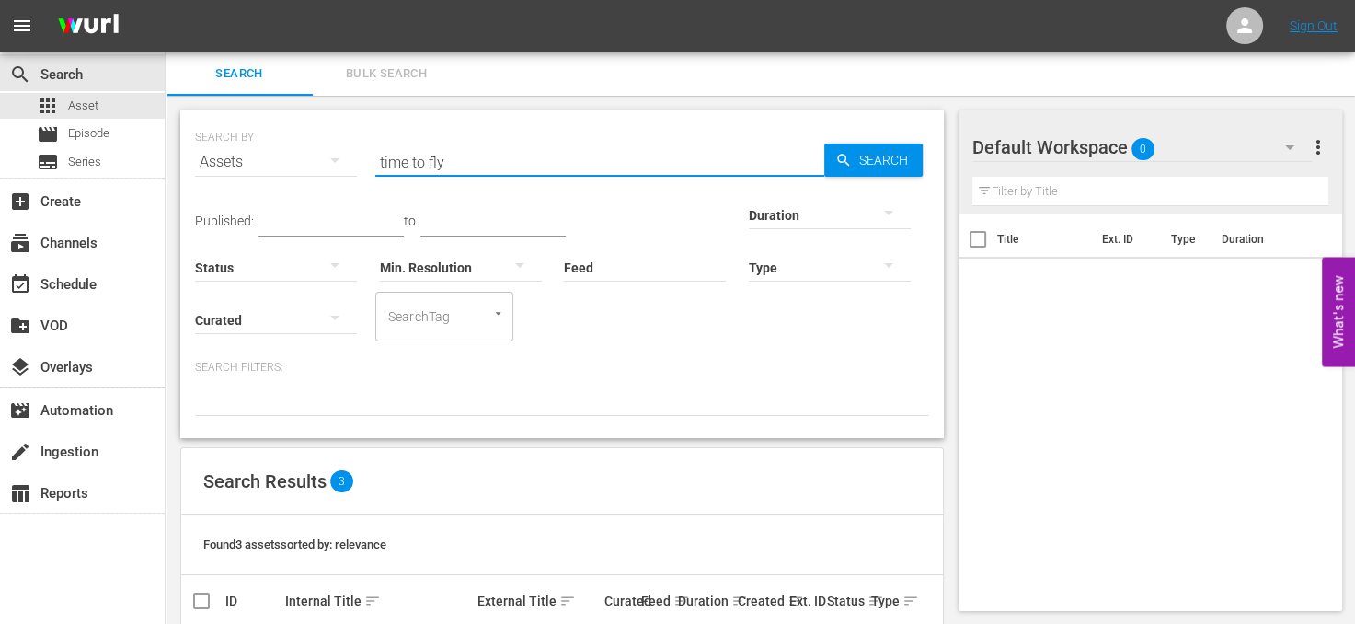
drag, startPoint x: 485, startPoint y: 160, endPoint x: 313, endPoint y: 157, distance: 172.0
click at [313, 157] on div "SEARCH BY Search By Assets Search ID, Title, Description, Keywords, or Category…" at bounding box center [562, 151] width 734 height 66
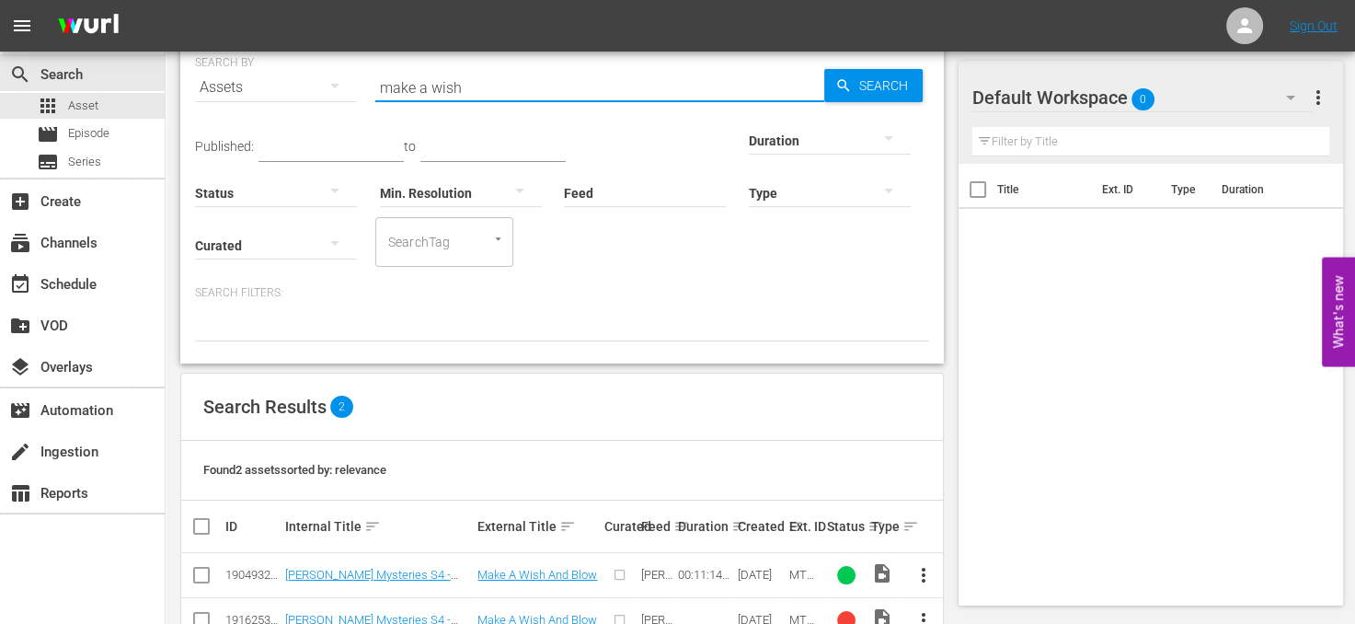
scroll to position [125, 0]
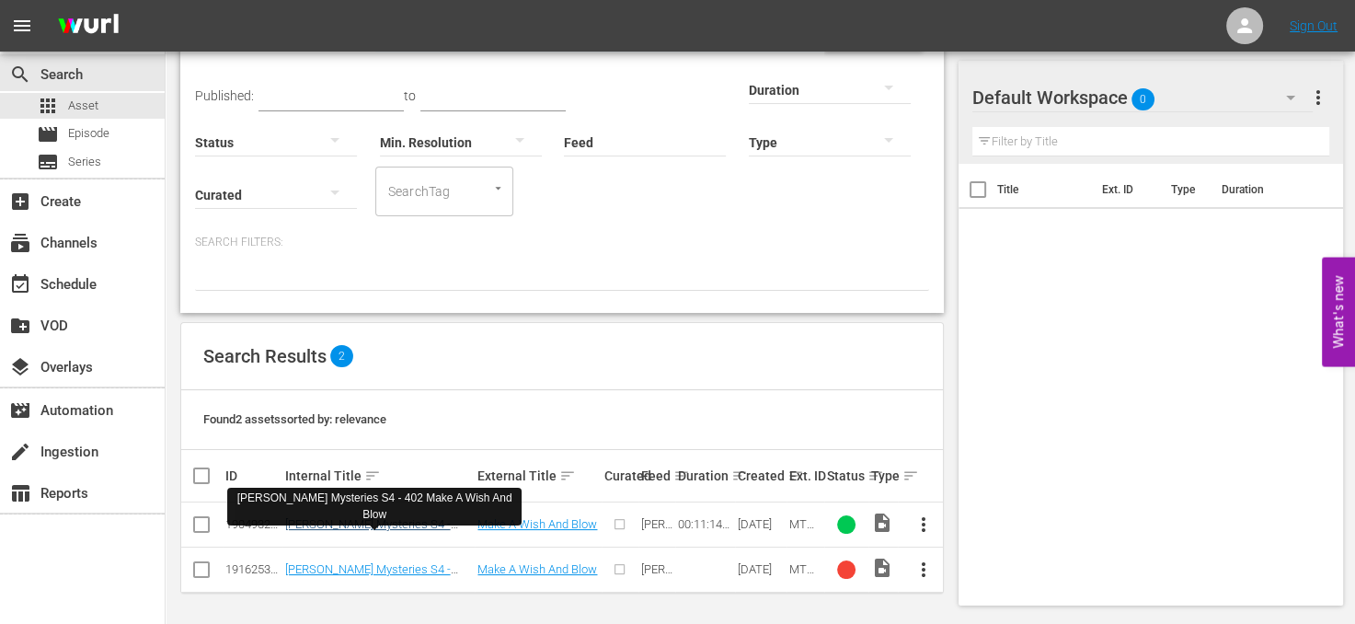
type input "make a wish"
click at [383, 519] on link "[PERSON_NAME] Mysteries S4 - 402 Make A Wish And Blow" at bounding box center [368, 531] width 166 height 28
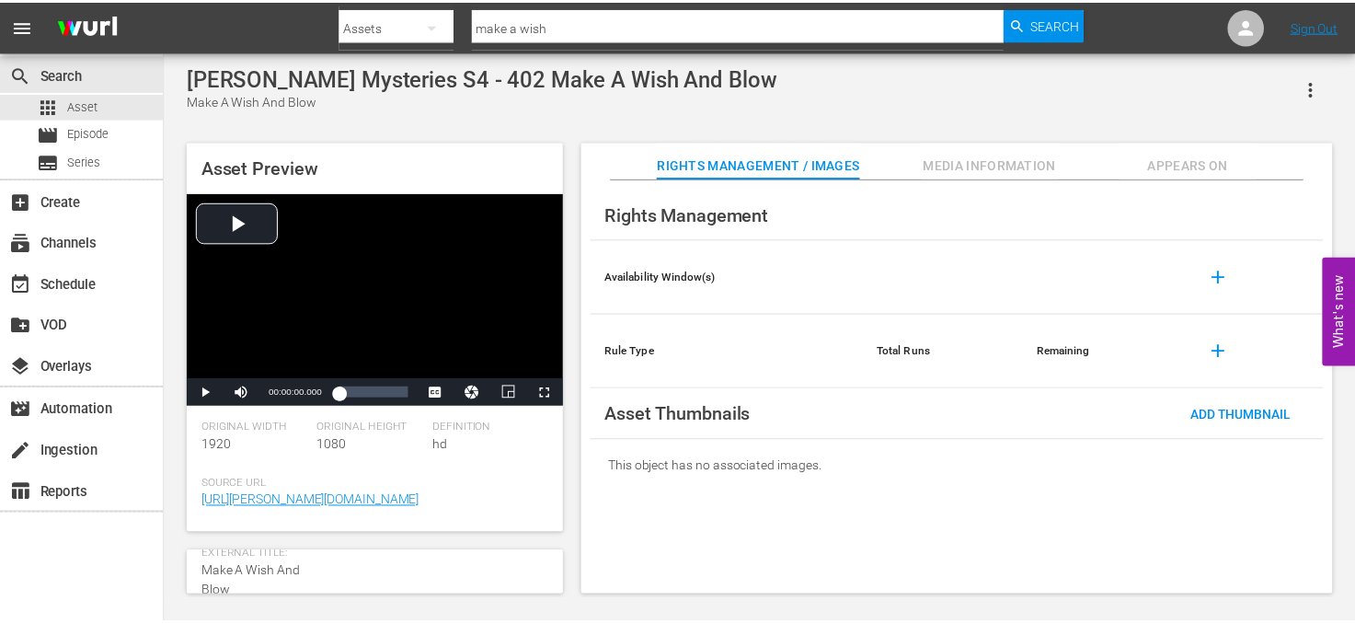
scroll to position [92, 0]
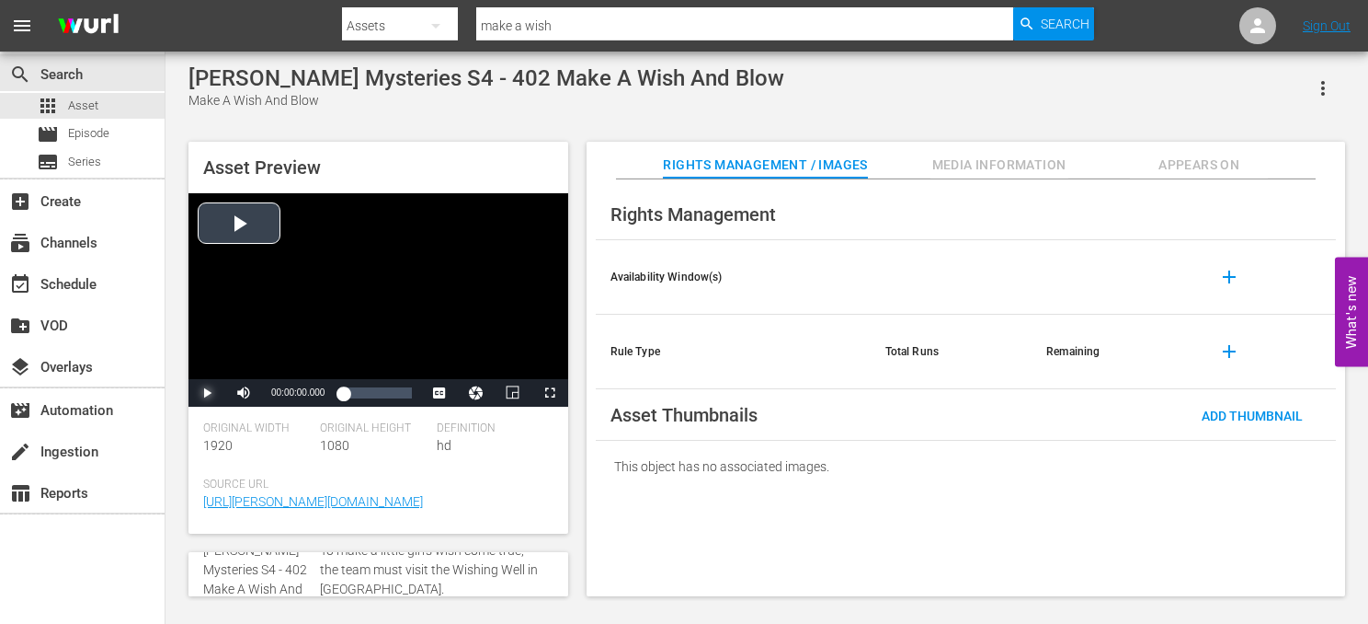
click at [207, 393] on span "Video Player" at bounding box center [207, 393] width 0 height 0
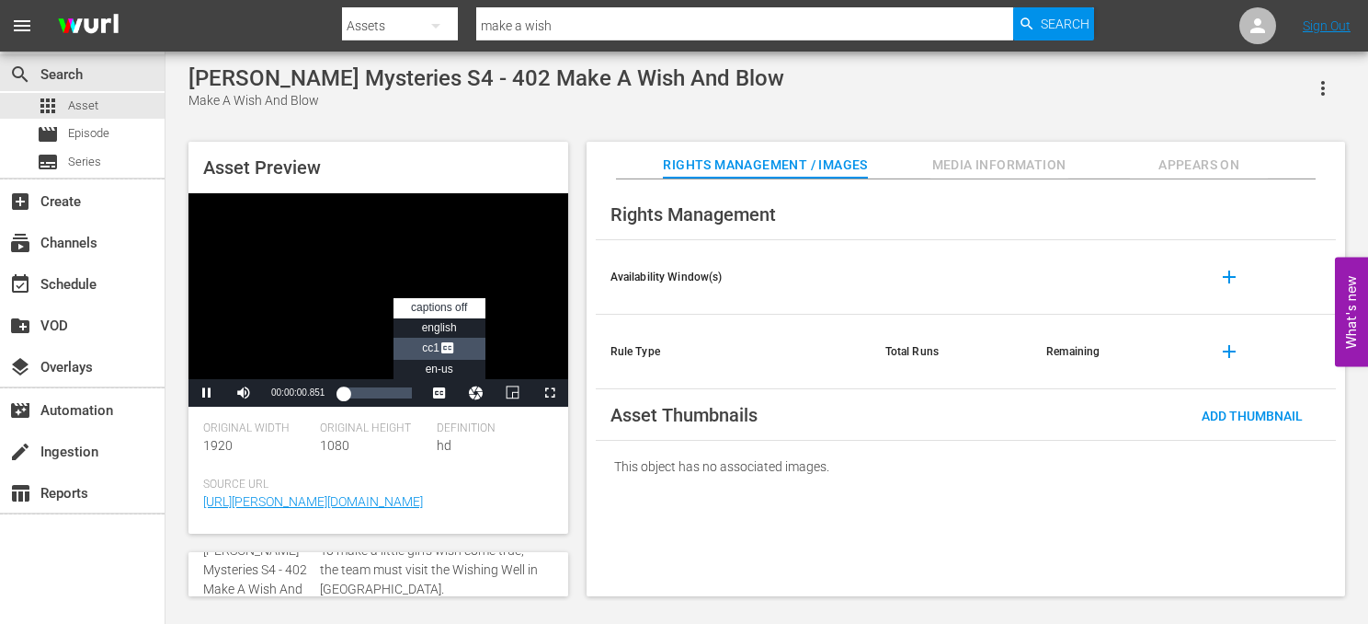
click at [452, 353] on span "Video Player" at bounding box center [448, 349] width 17 height 18
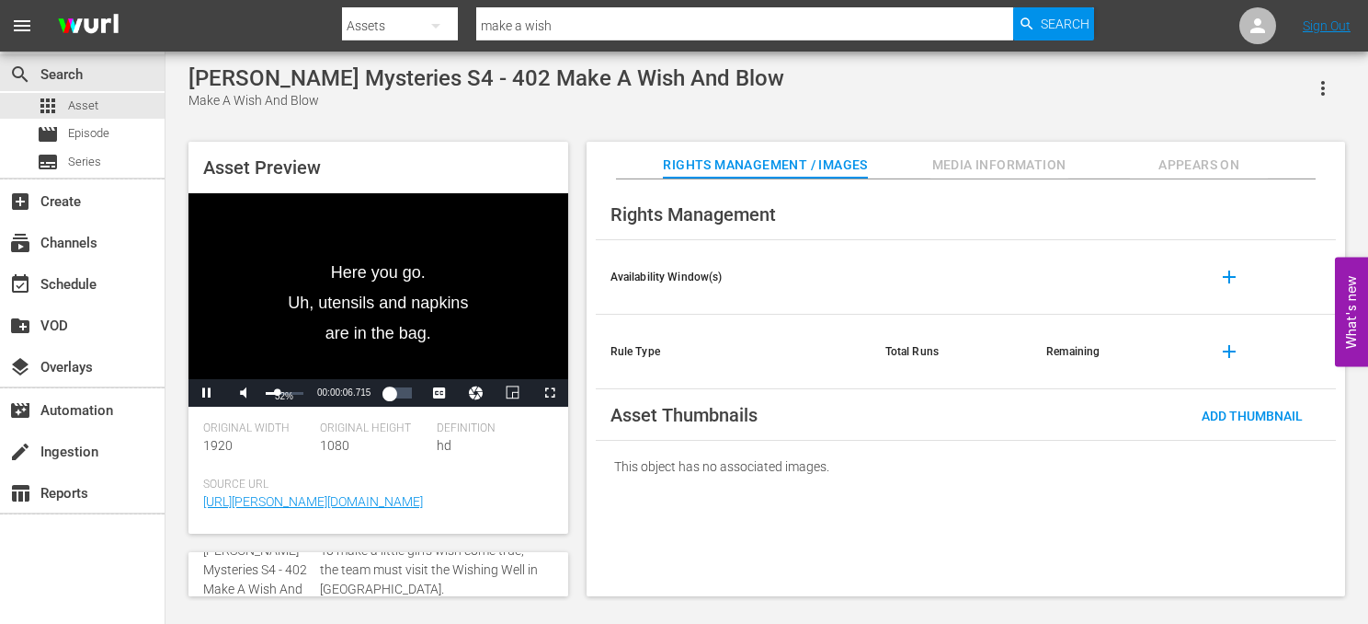
drag, startPoint x: 301, startPoint y: 391, endPoint x: 277, endPoint y: 391, distance: 23.9
click at [277, 392] on div "Volume Level" at bounding box center [272, 393] width 12 height 3
click at [380, 399] on div "Loaded : 33.85% 00:06:04.345 00:02:47.704" at bounding box center [377, 392] width 68 height 18
click at [402, 393] on div "Loaded : 73.06% 00:09:42.953 00:07:08.870" at bounding box center [377, 392] width 68 height 18
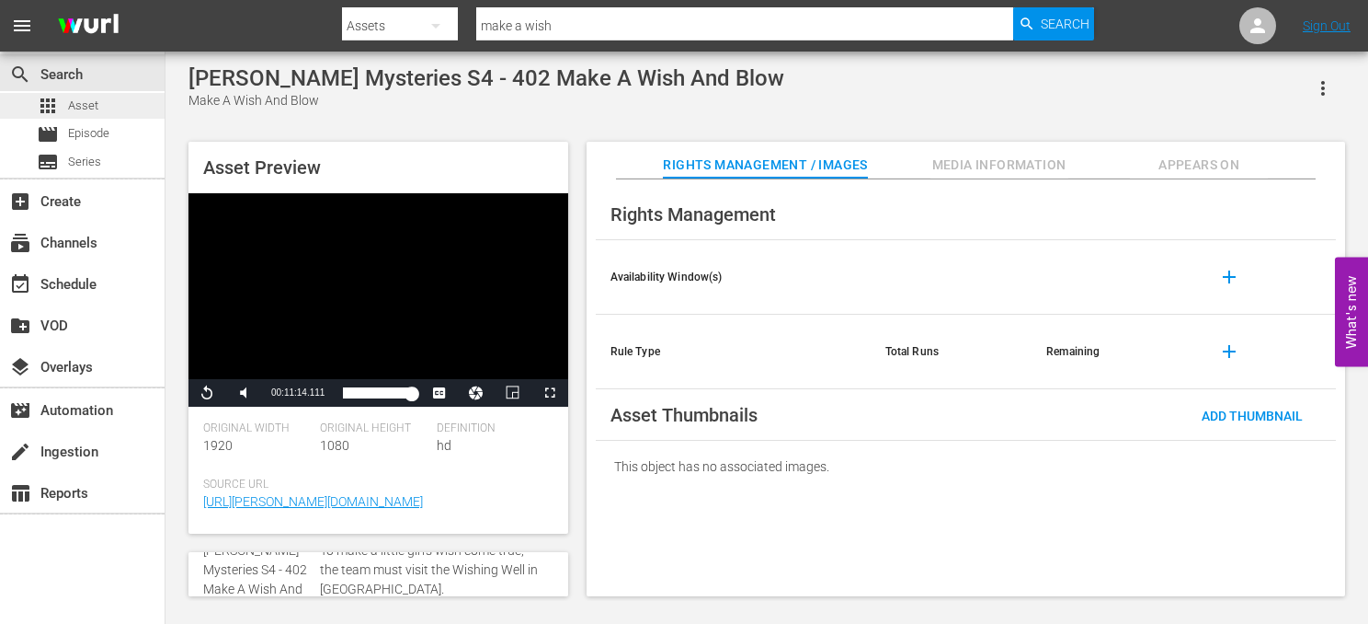
click at [74, 106] on span "Asset" at bounding box center [83, 106] width 30 height 18
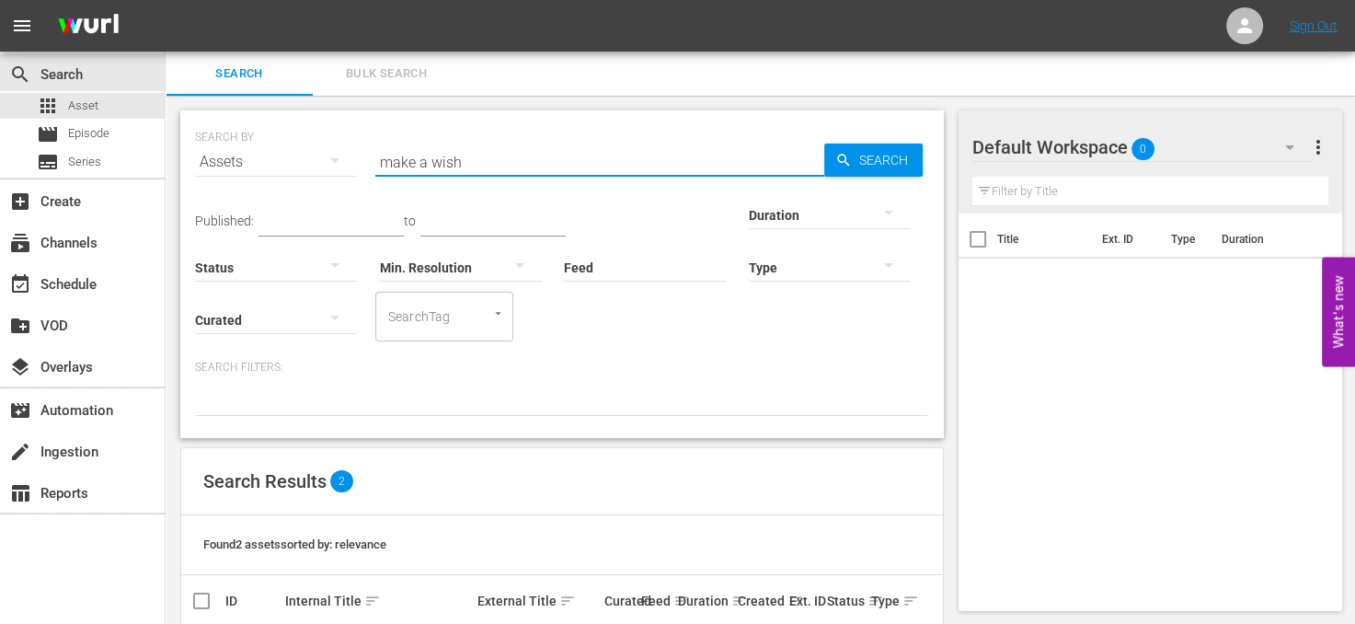
drag, startPoint x: 562, startPoint y: 166, endPoint x: 173, endPoint y: 124, distance: 391.3
click at [173, 124] on div "SEARCH BY Search By Assets Search ID, Title, Description, Keywords, or Category…" at bounding box center [562, 424] width 793 height 656
type input "bucket list"
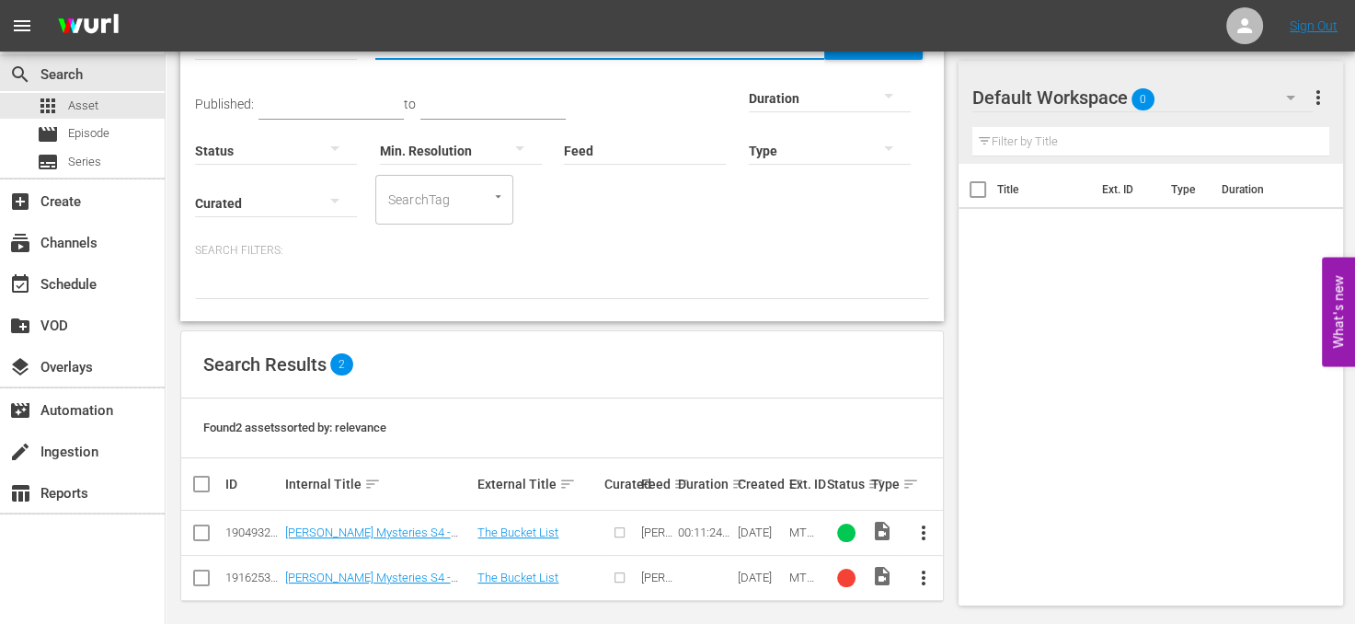
scroll to position [125, 0]
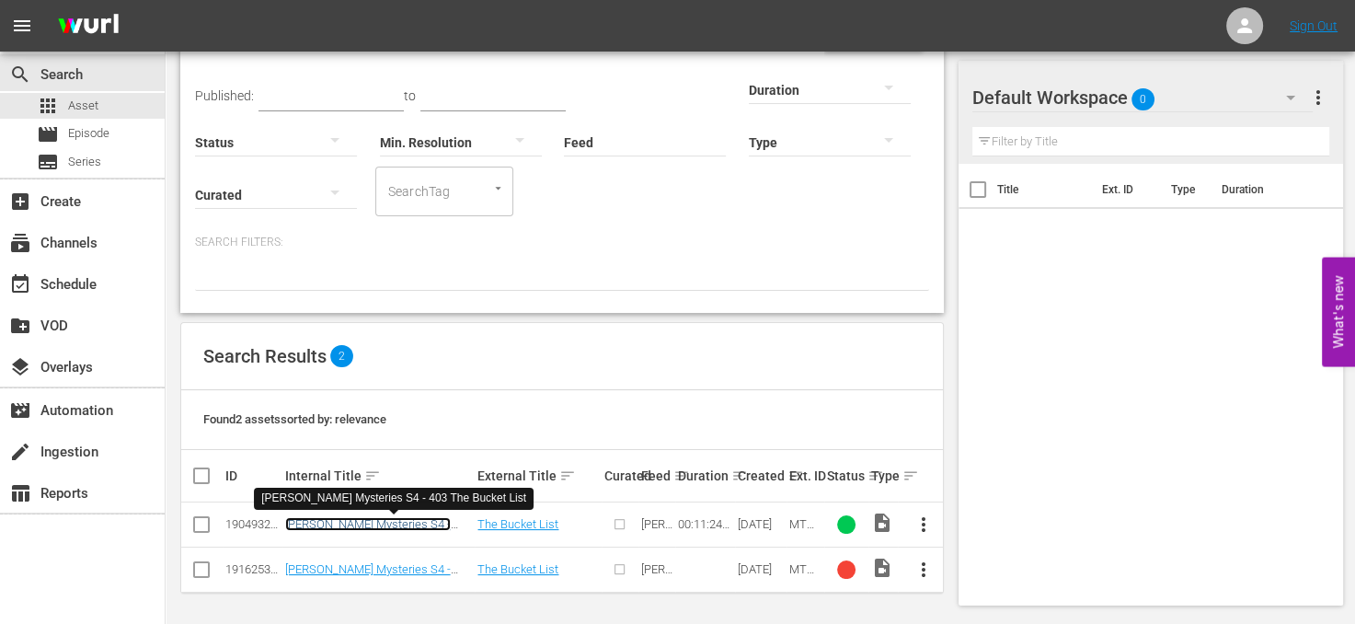
click at [419, 521] on link "[PERSON_NAME] Mysteries S4 - 403 The Bucket List" at bounding box center [368, 531] width 166 height 28
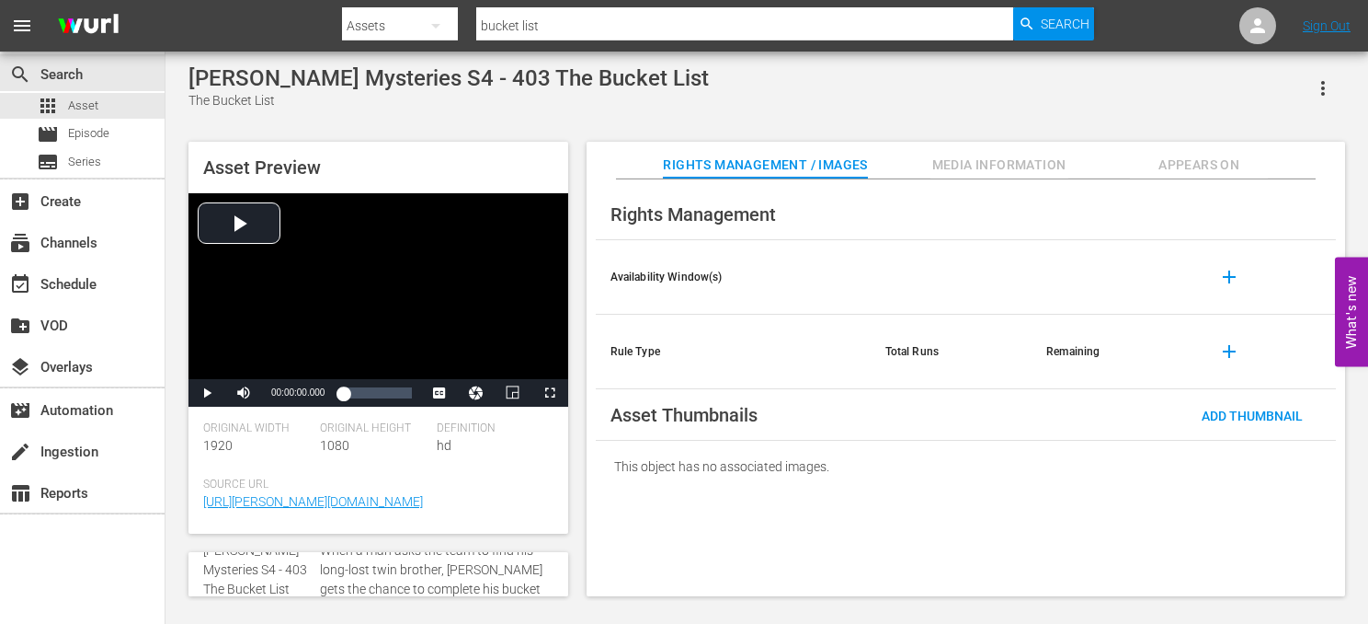
scroll to position [92, 0]
click at [207, 393] on span "Video Player" at bounding box center [207, 393] width 0 height 0
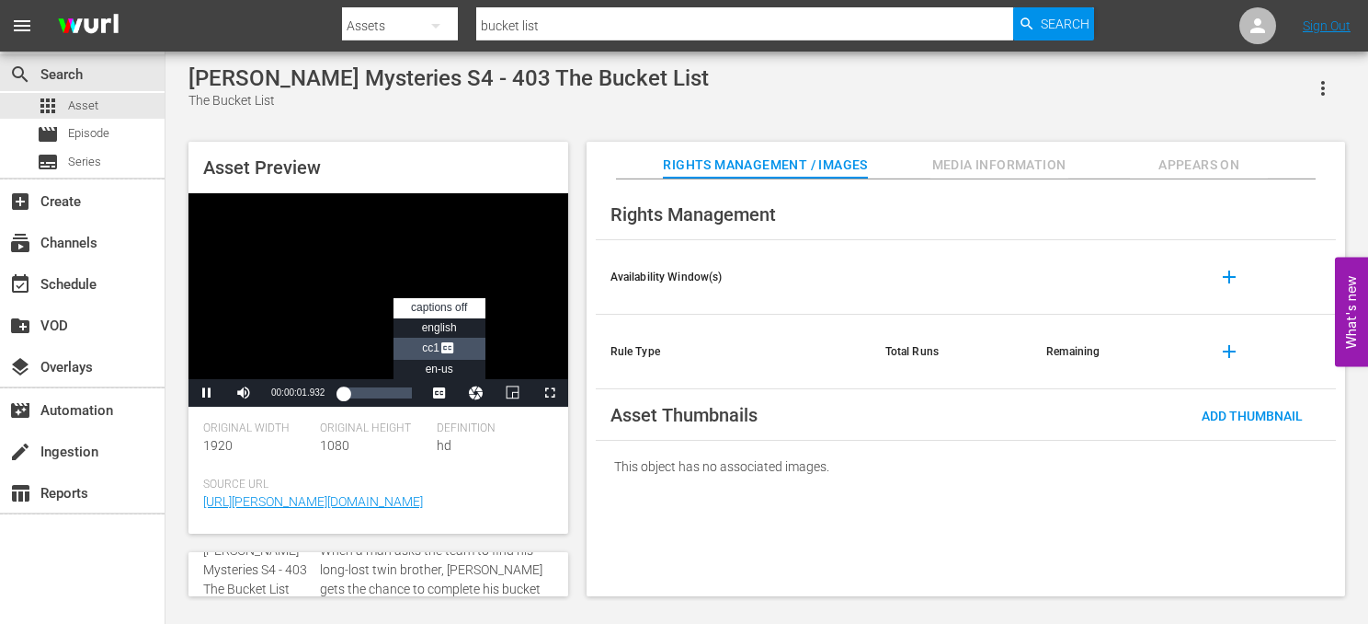
click at [445, 349] on span "Video Player" at bounding box center [448, 349] width 17 height 18
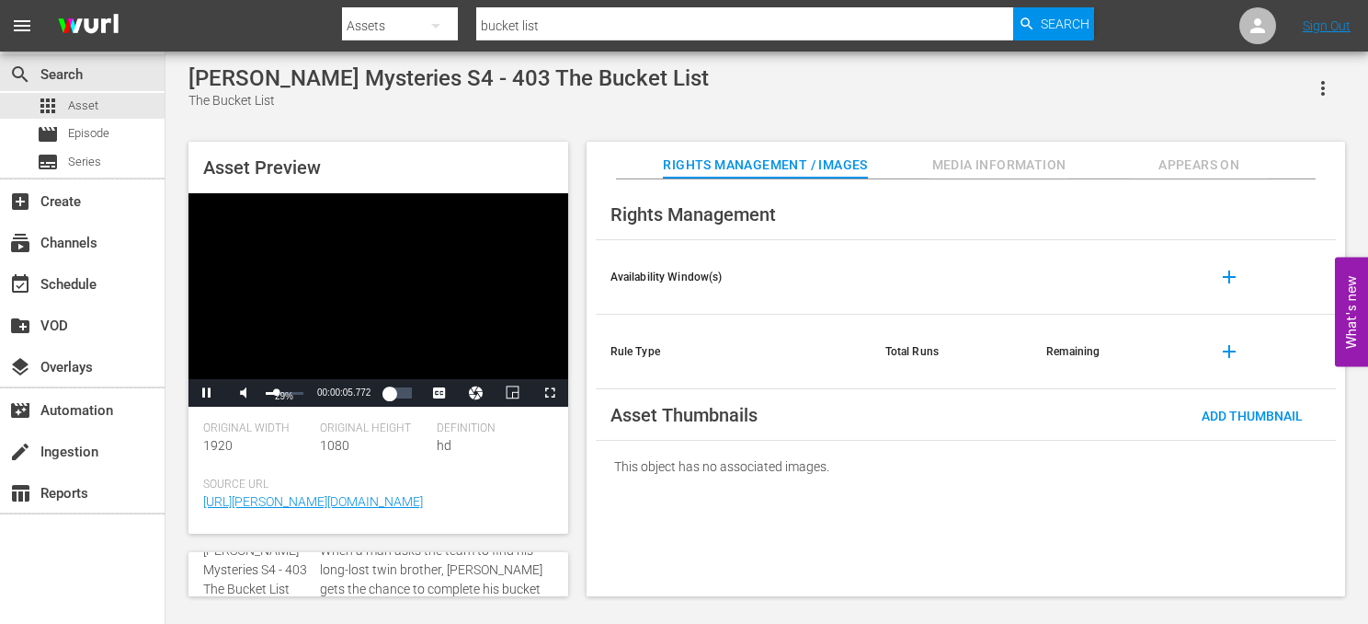
drag, startPoint x: 302, startPoint y: 389, endPoint x: 276, endPoint y: 391, distance: 25.8
click at [276, 392] on div "Volume Level" at bounding box center [271, 393] width 11 height 3
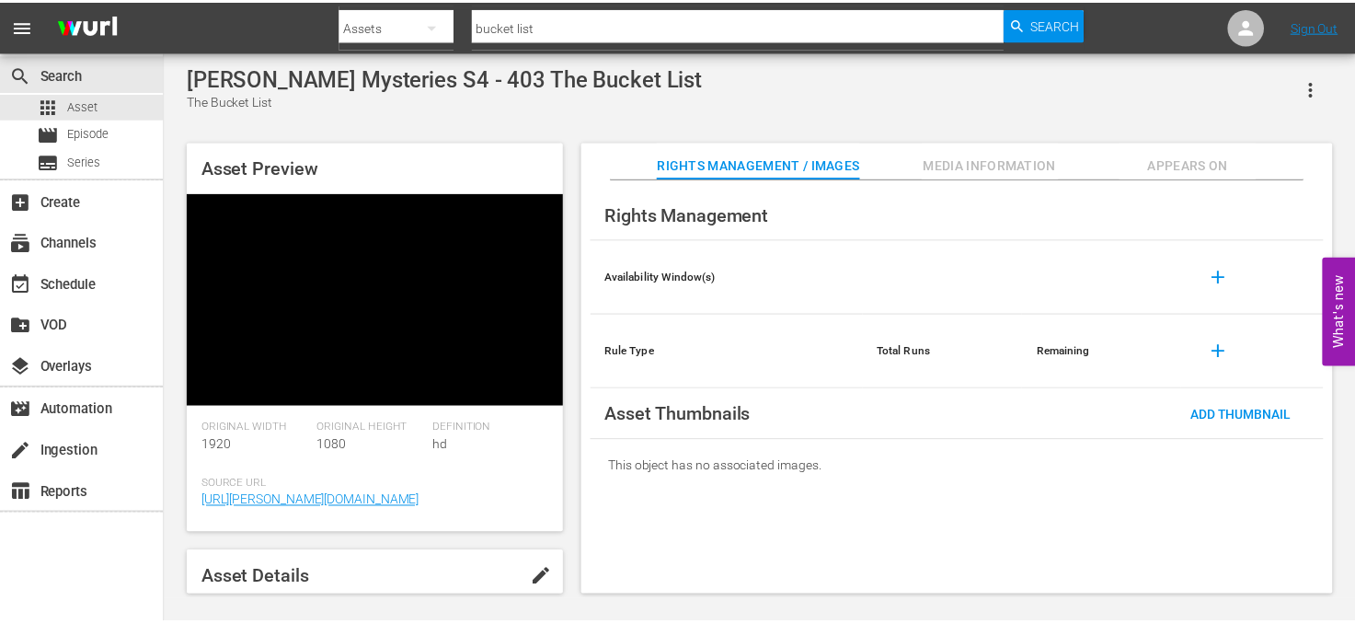
scroll to position [92, 0]
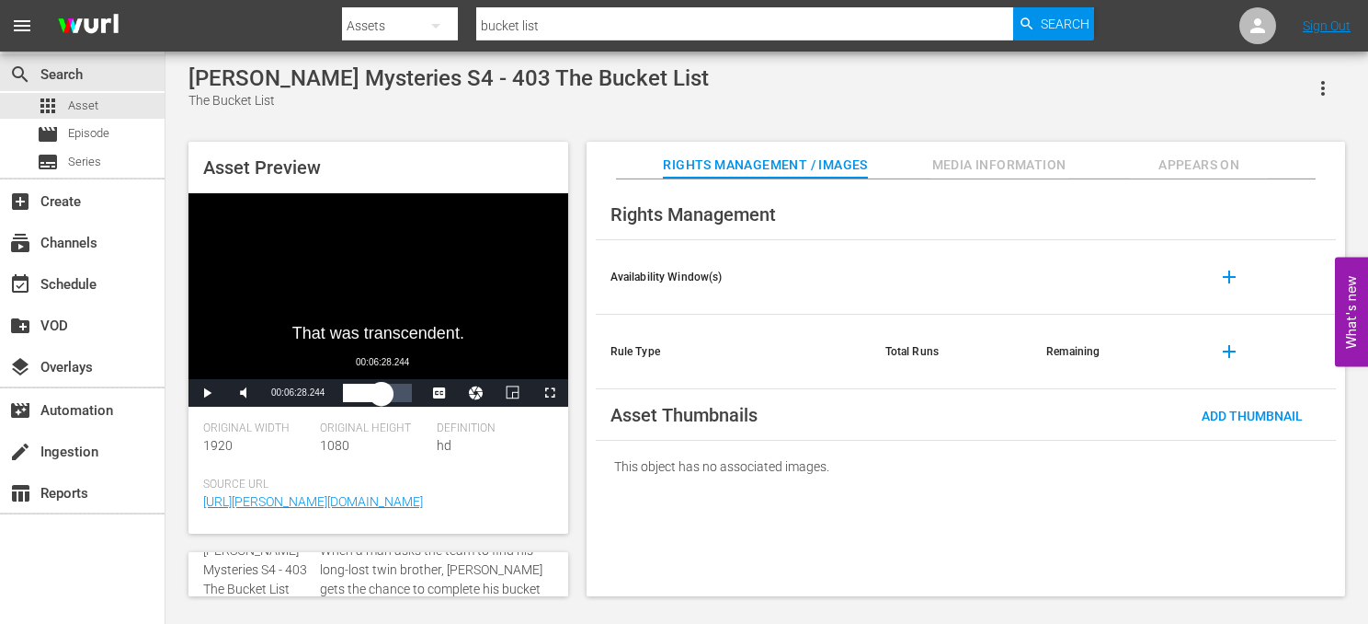
click at [382, 390] on div "Loaded : 30.73% 00:06:28.244 00:02:26.301" at bounding box center [377, 392] width 68 height 18
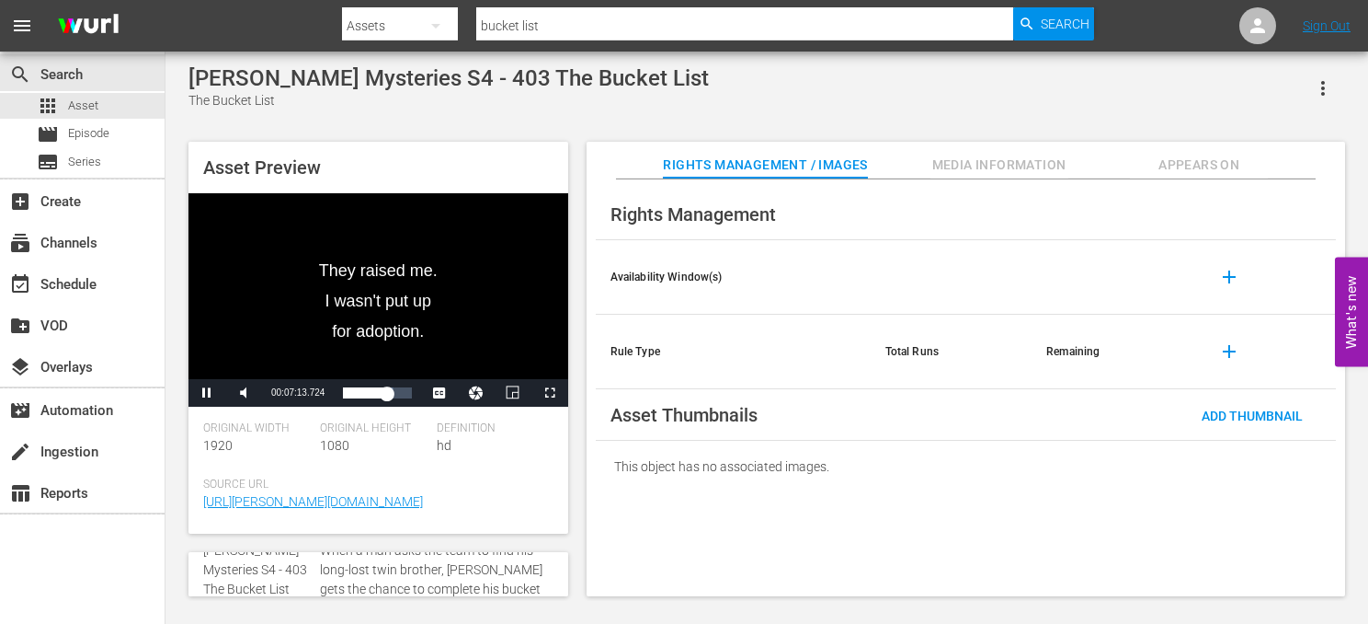
click at [412, 288] on div "Video Player" at bounding box center [379, 286] width 380 height 186
click at [207, 393] on span "Video Player" at bounding box center [207, 393] width 0 height 0
click at [395, 396] on div "00:08:43.029" at bounding box center [369, 392] width 52 height 18
click at [78, 102] on span "Asset" at bounding box center [83, 106] width 30 height 18
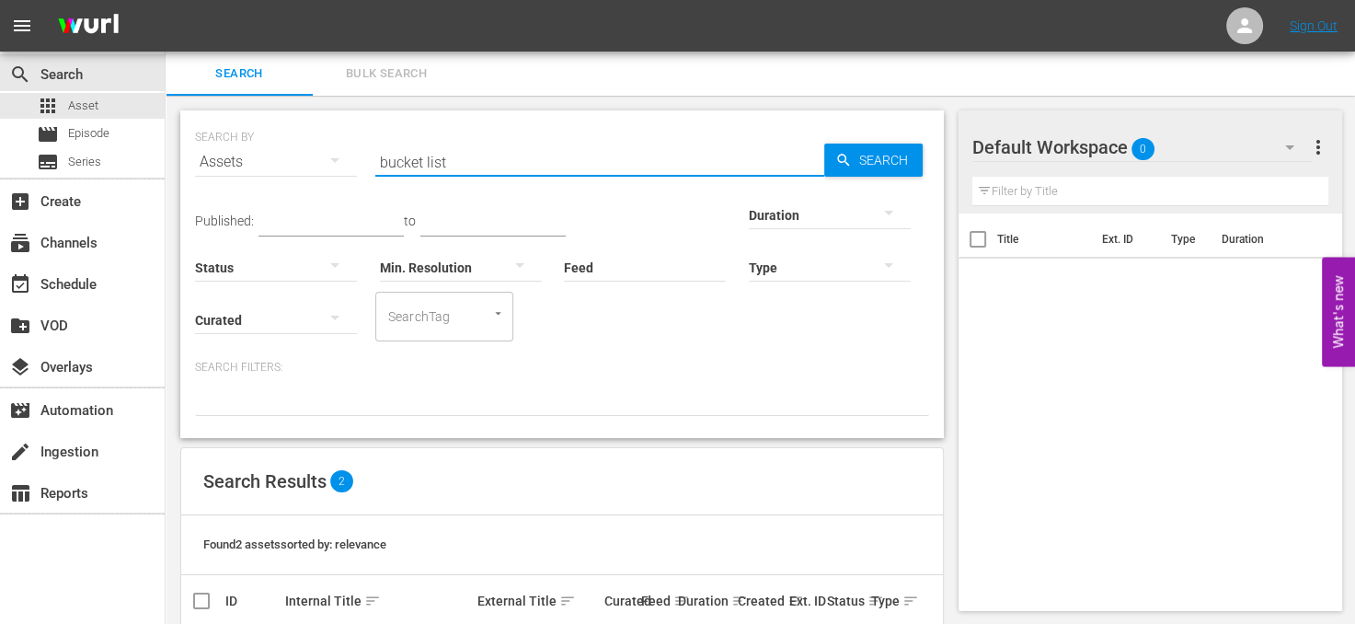
drag, startPoint x: 503, startPoint y: 161, endPoint x: 280, endPoint y: 169, distance: 223.6
click at [280, 169] on div "SEARCH BY Search By Assets Search ID, Title, Description, Keywords, or Category…" at bounding box center [562, 151] width 734 height 66
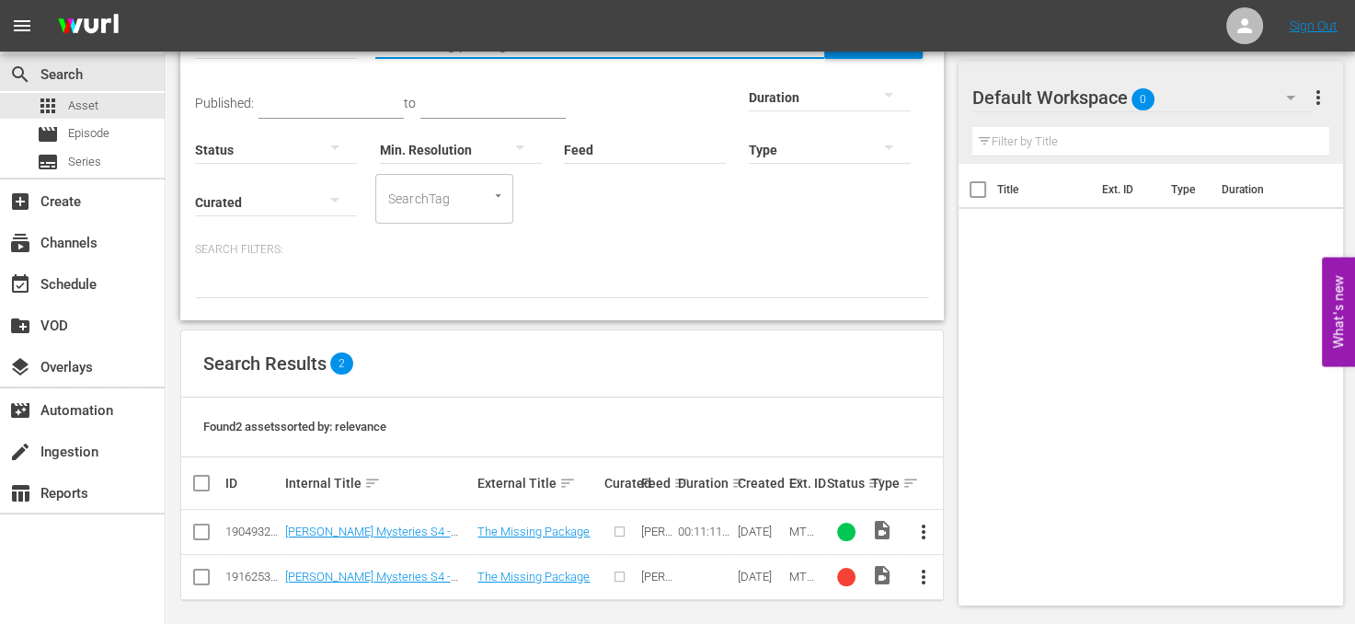
scroll to position [125, 0]
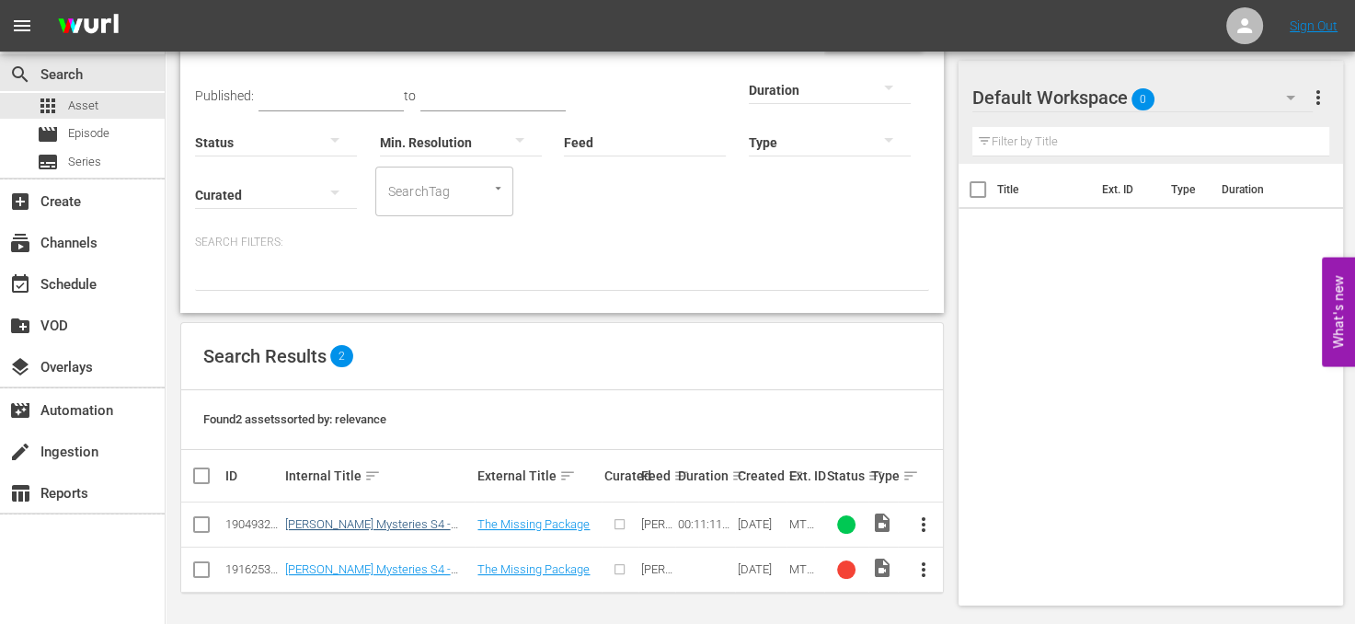
type input "the missing package"
click at [348, 517] on link "Mike Tyson Mysteries S4 - 404 The Missing Package" at bounding box center [368, 531] width 166 height 28
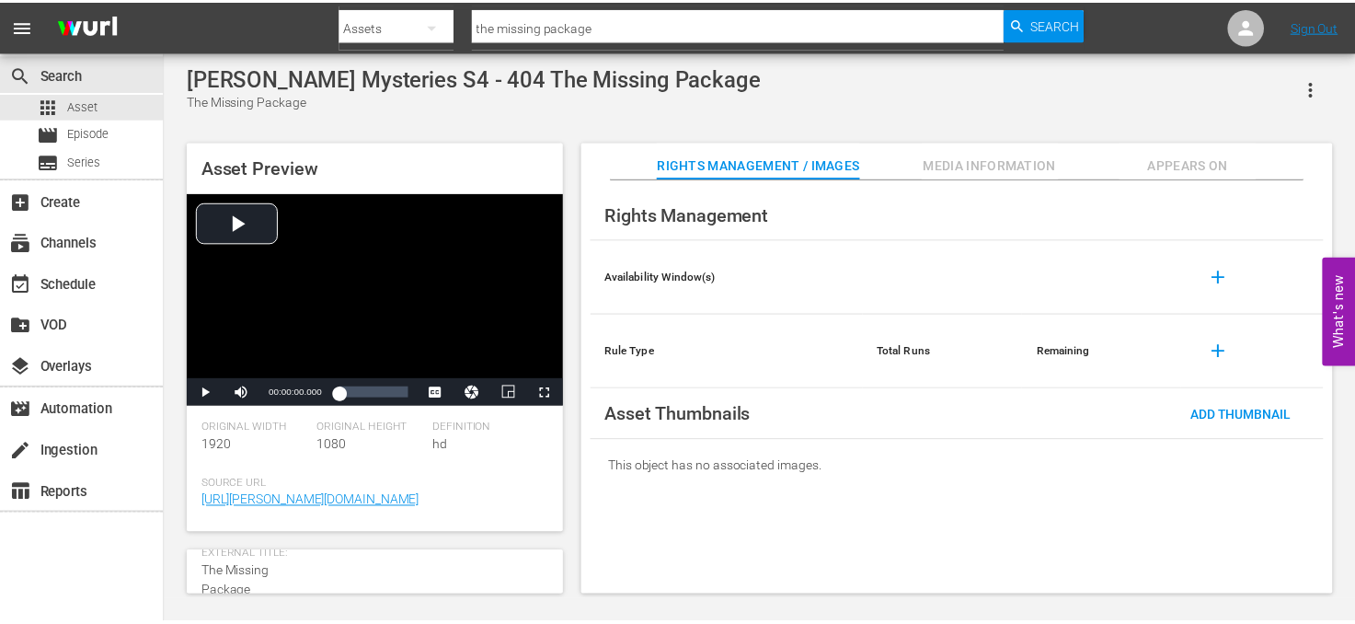
scroll to position [92, 0]
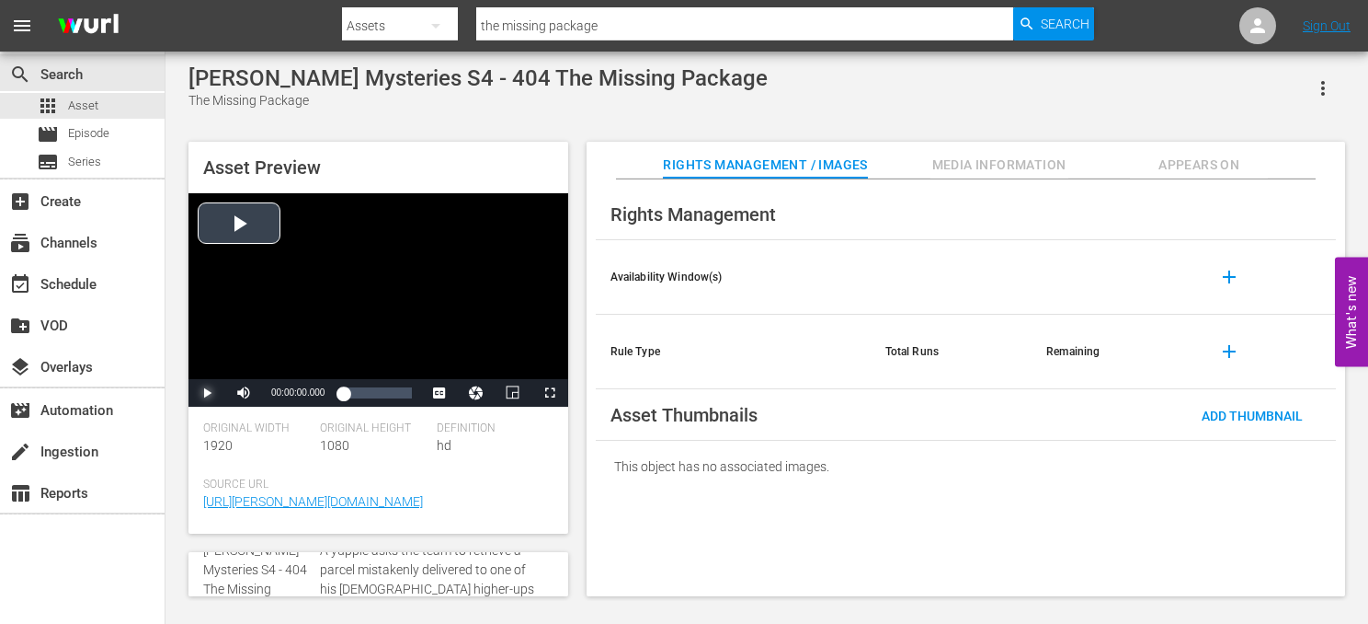
click at [207, 393] on span "Video Player" at bounding box center [207, 393] width 0 height 0
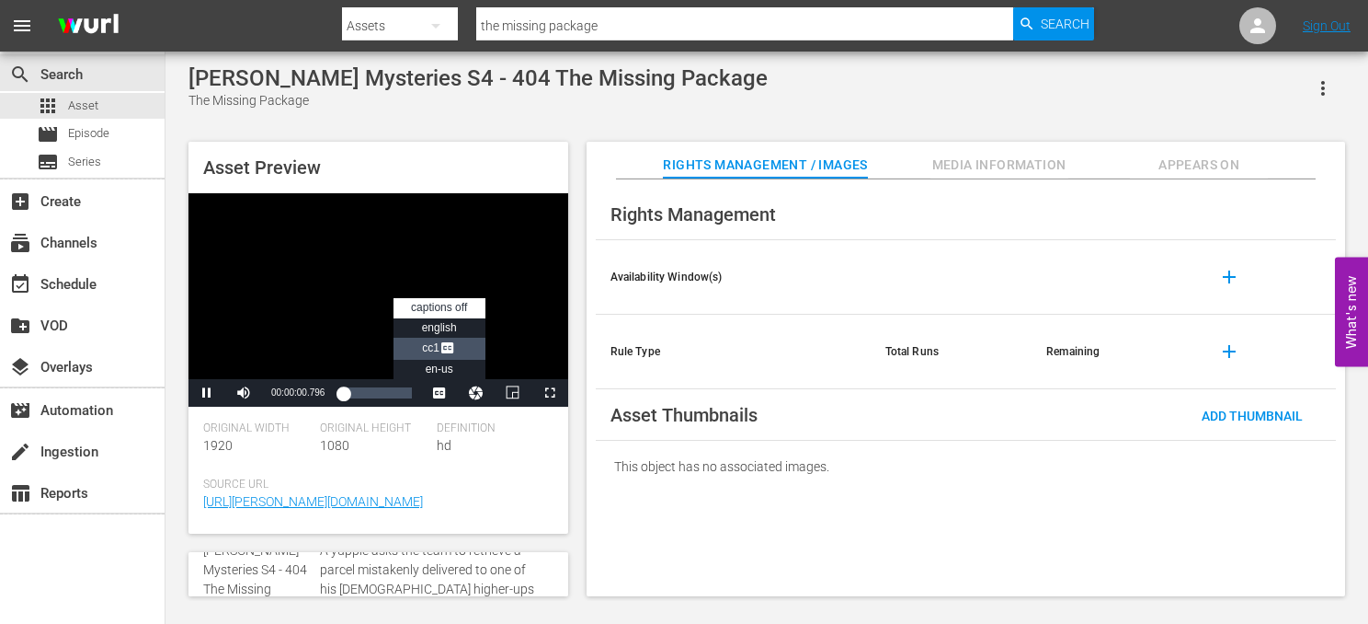
click at [436, 349] on span "CC1 Captions" at bounding box center [439, 347] width 34 height 13
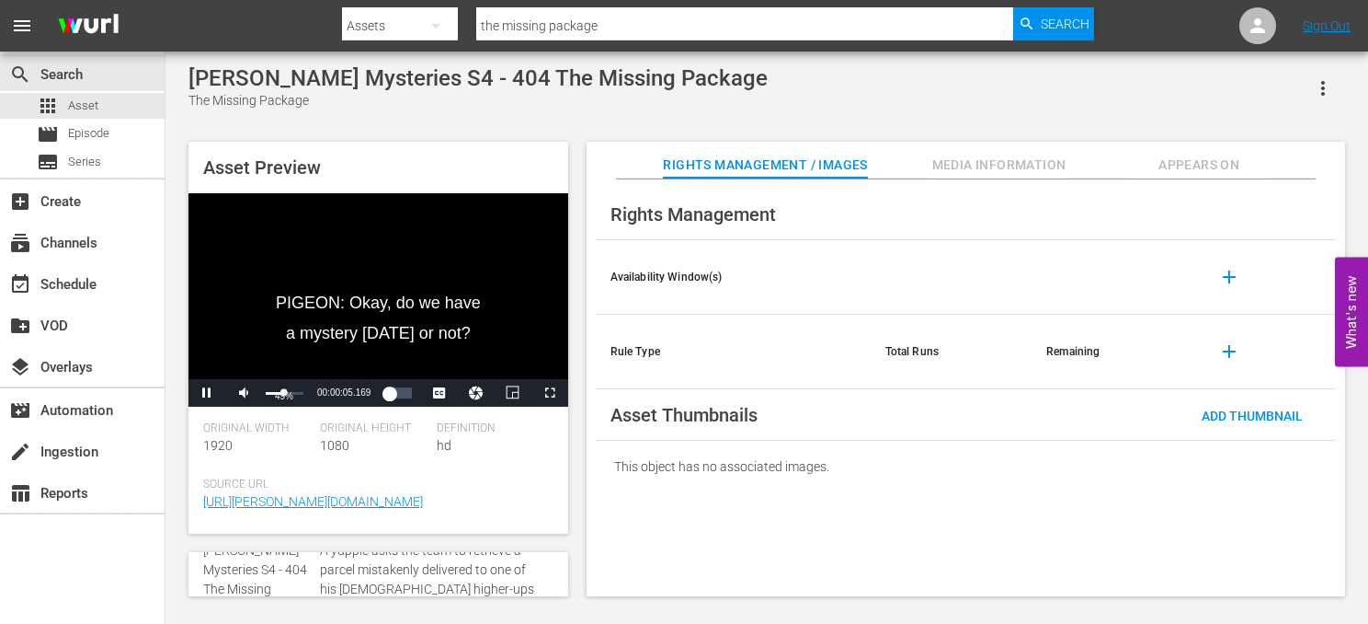
drag, startPoint x: 302, startPoint y: 395, endPoint x: 283, endPoint y: 399, distance: 18.8
click at [283, 395] on div "49%" at bounding box center [285, 393] width 38 height 3
click at [574, 354] on div "Asset Preview Because if not, I'm gonna go play golf with a friend of mine. Vid…" at bounding box center [766, 359] width 1175 height 454
click at [375, 397] on div "Loaded : 30.42% 00:05:17.413 00:02:23.664" at bounding box center [377, 392] width 68 height 18
click at [590, 124] on div "Mike Tyson Mysteries S4 - 404 The Missing Package The Missing Package Asset Pre…" at bounding box center [766, 325] width 1175 height 521
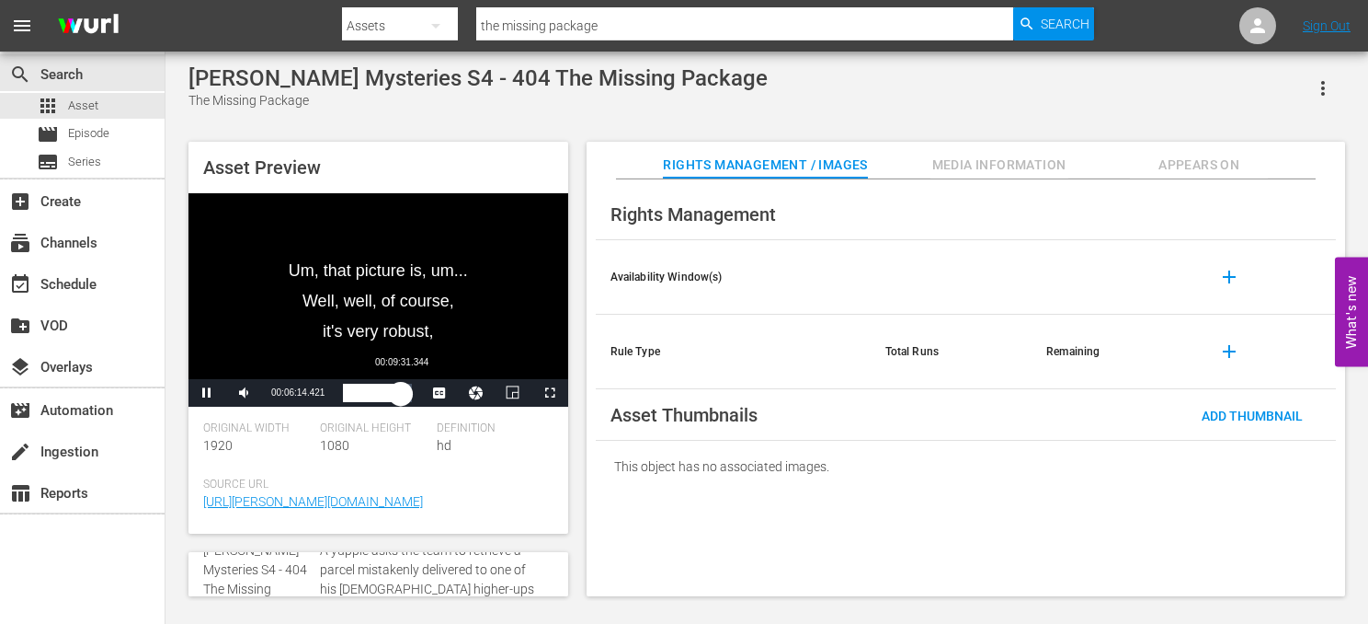
click at [401, 391] on div "Loaded : 65.33% 00:09:31.344 00:06:14.543" at bounding box center [377, 392] width 68 height 18
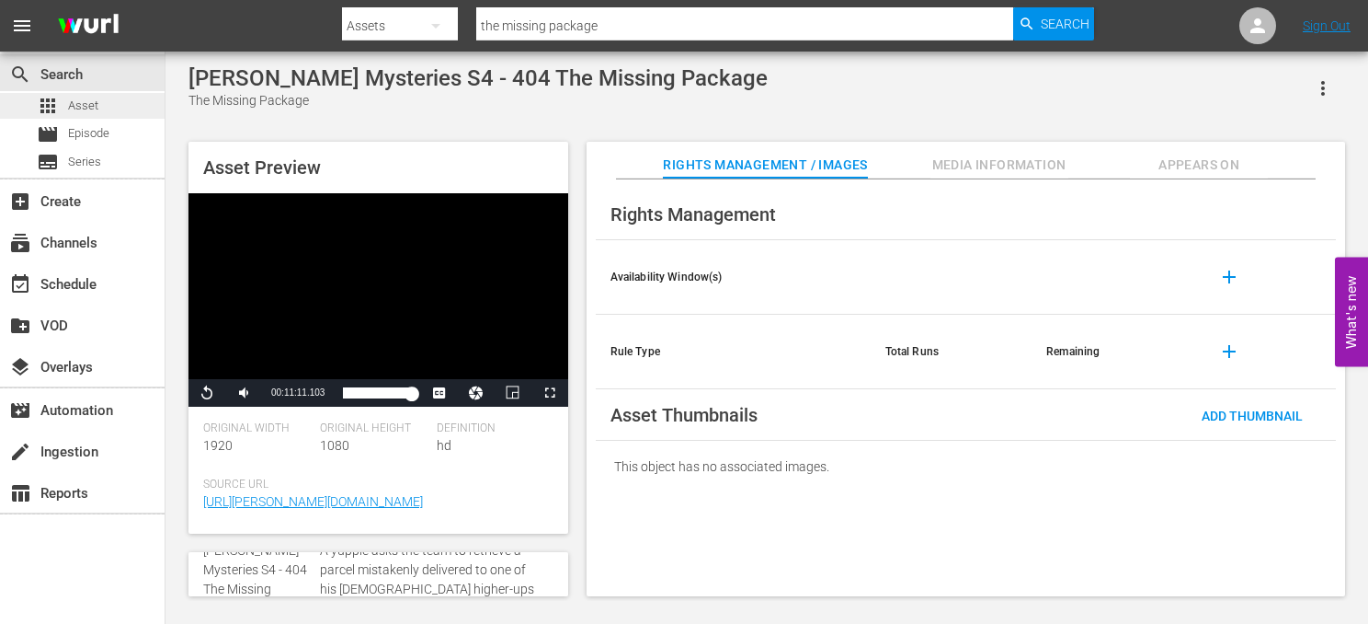
click at [88, 102] on span "Asset" at bounding box center [83, 106] width 30 height 18
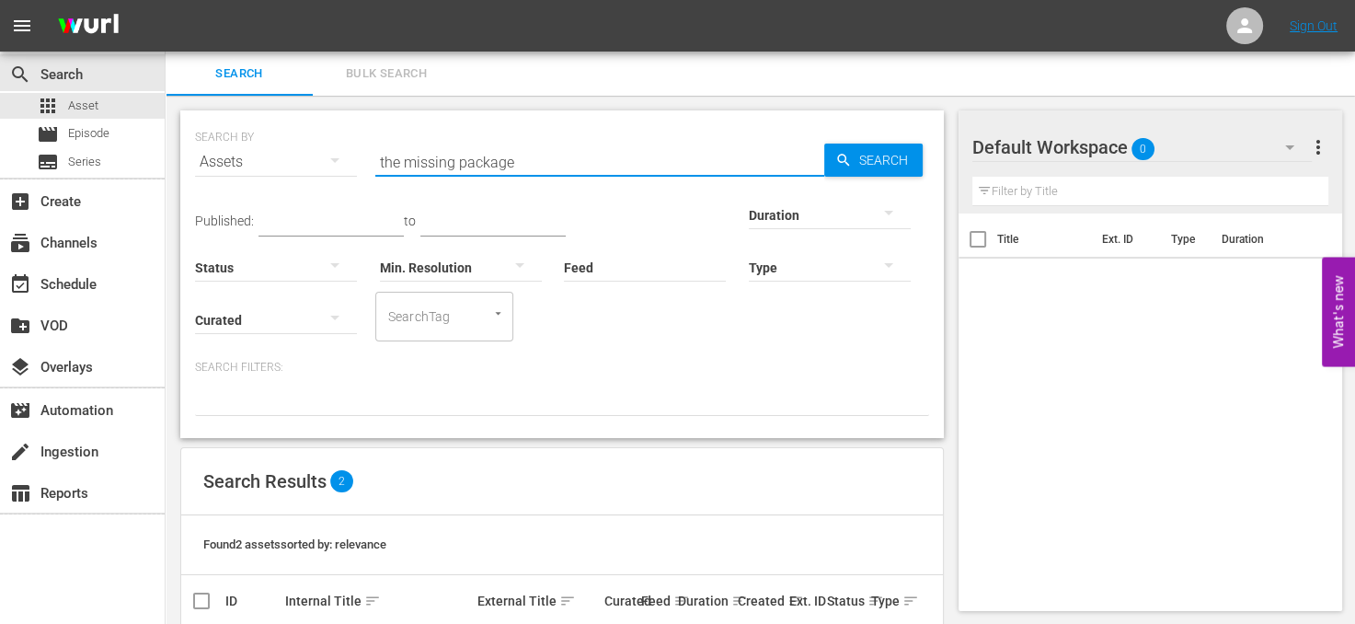
drag, startPoint x: 542, startPoint y: 161, endPoint x: 235, endPoint y: 167, distance: 307.2
click at [235, 168] on div "SEARCH BY Search By Assets Search ID, Title, Description, Keywords, or Category…" at bounding box center [562, 151] width 734 height 66
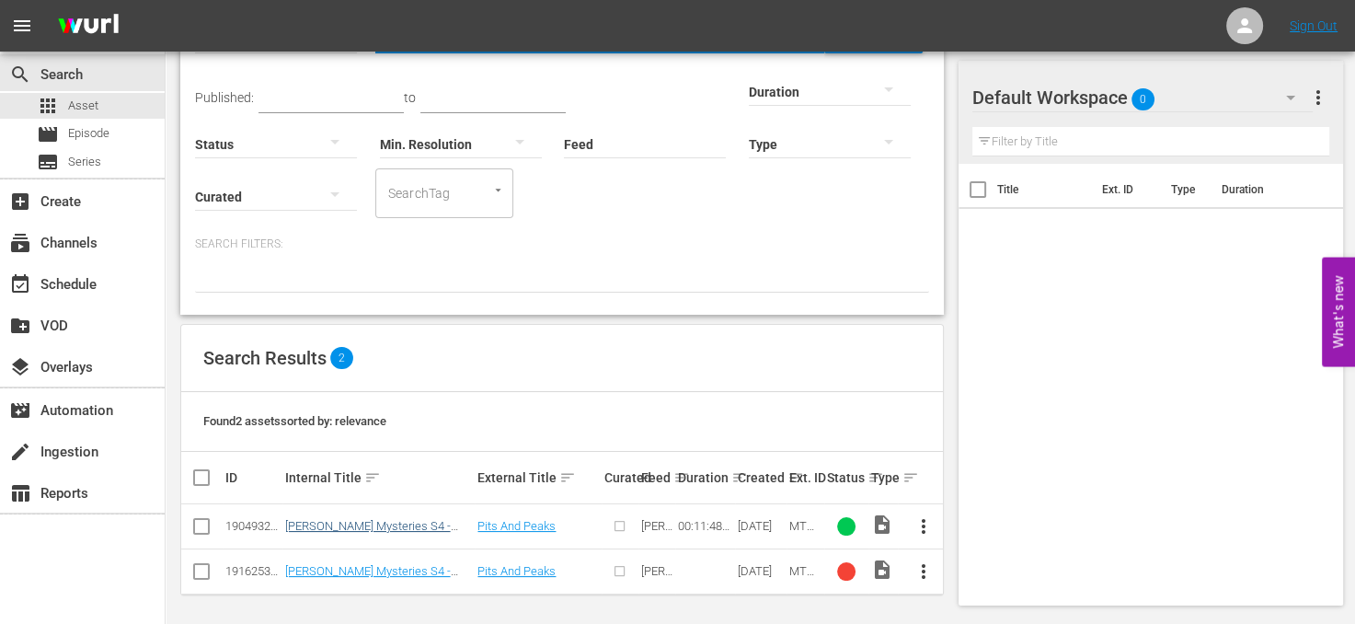
scroll to position [125, 0]
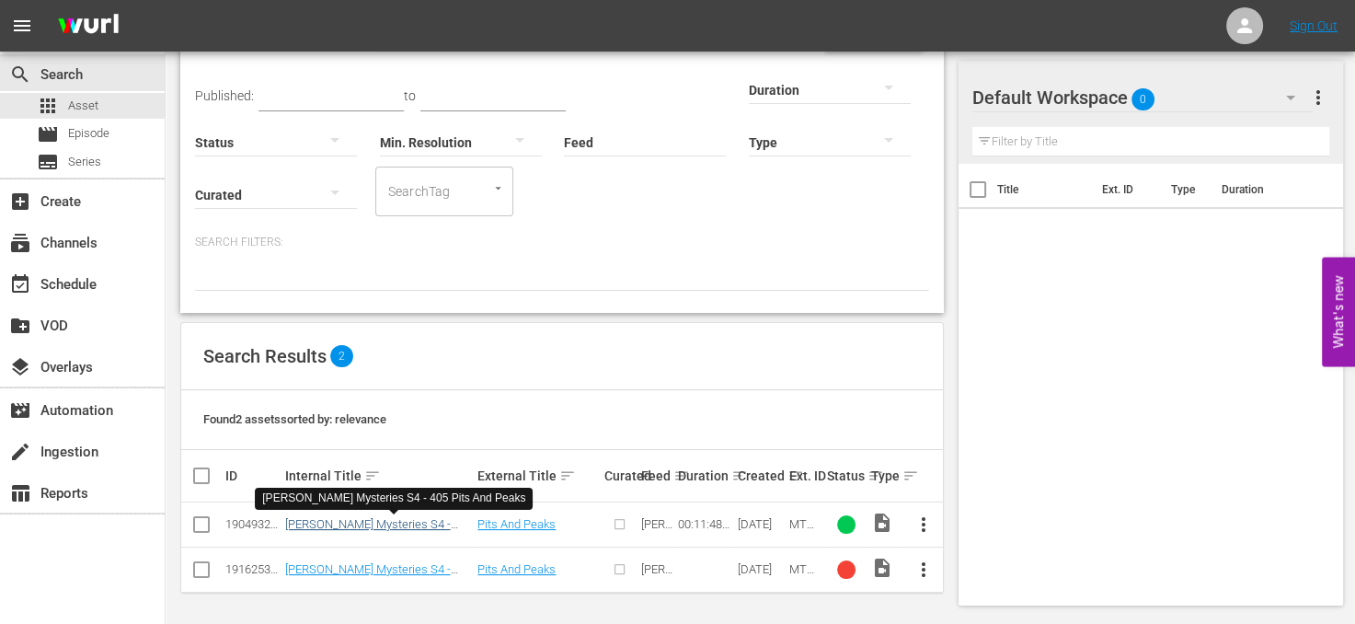
type input "pits and peaks"
click at [380, 519] on link "Mike Tyson Mysteries S4 - 405 Pits And Peaks" at bounding box center [368, 531] width 166 height 28
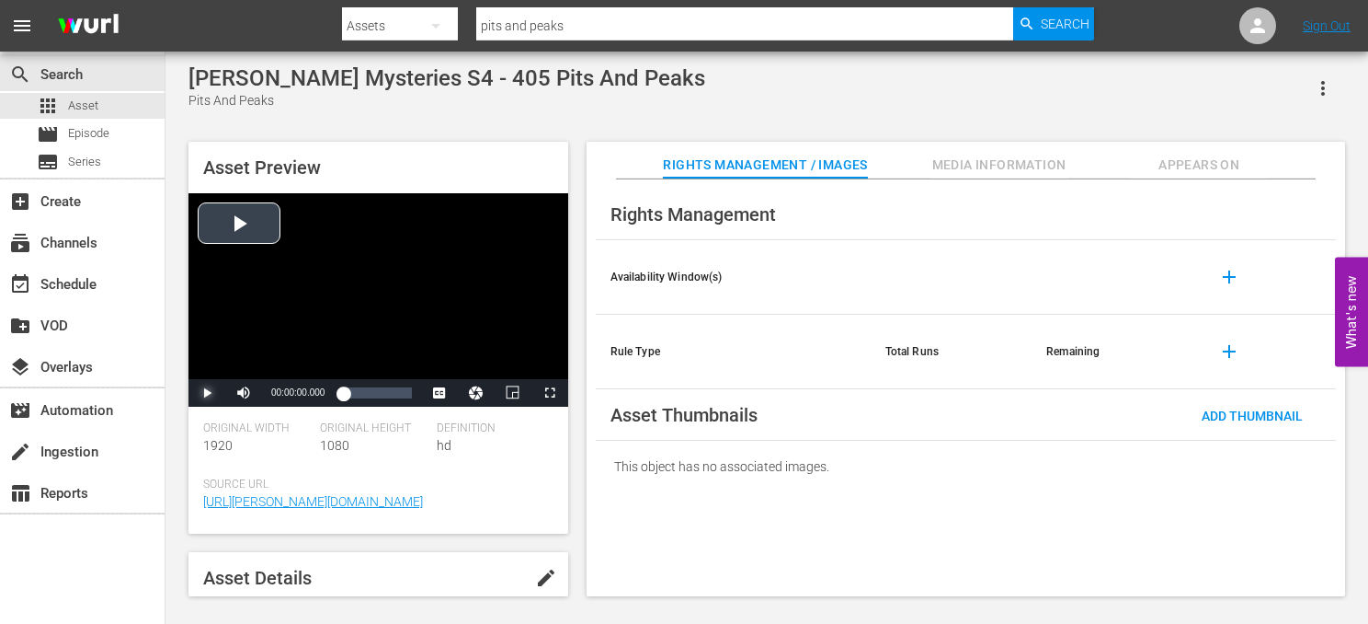
click at [207, 393] on span "Video Player" at bounding box center [207, 393] width 0 height 0
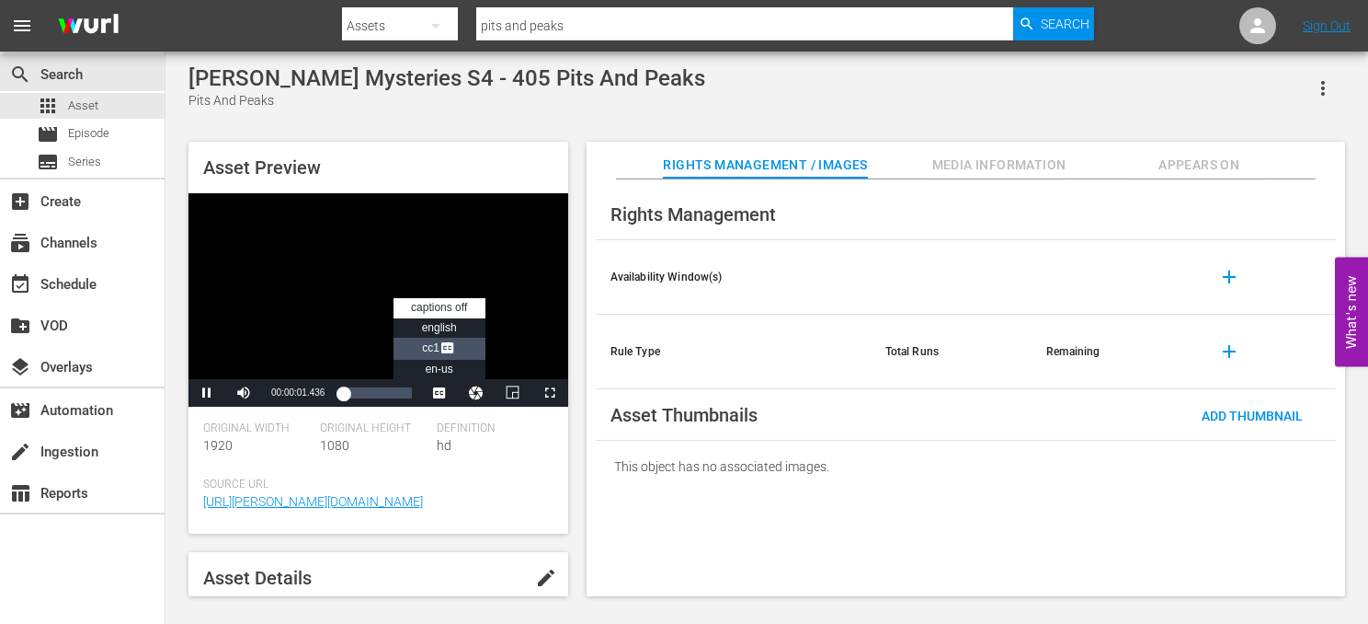
click at [448, 351] on span "Video Player" at bounding box center [448, 349] width 17 height 18
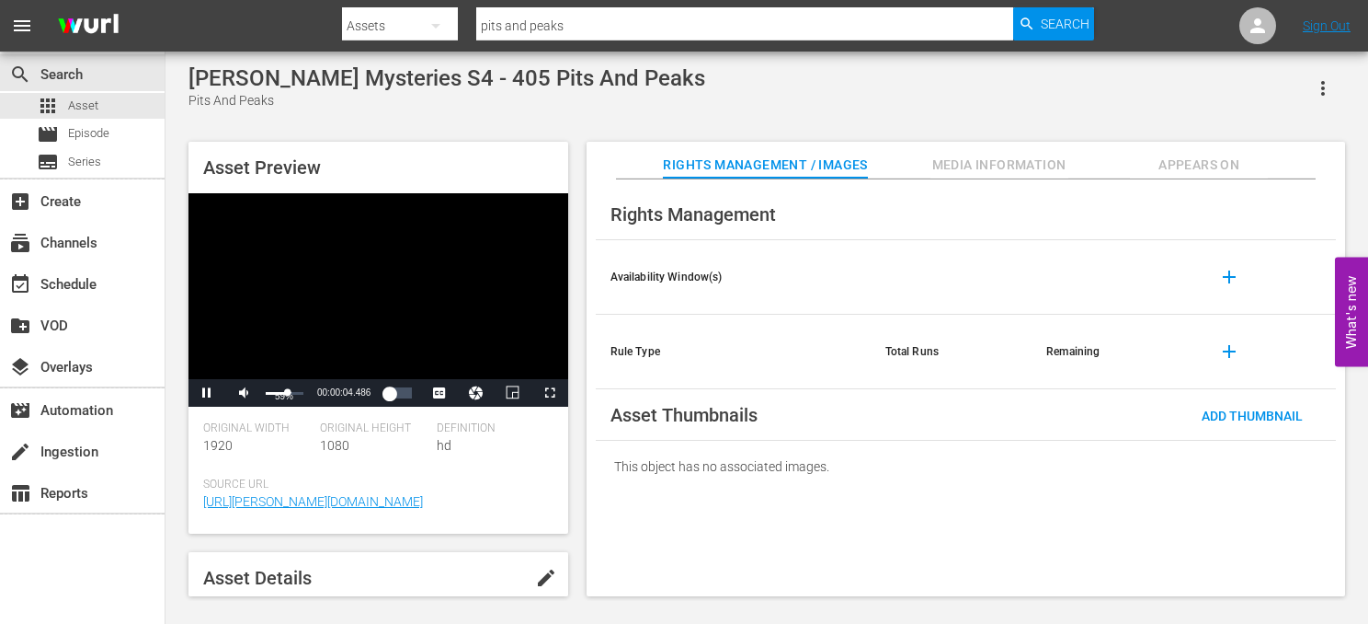
drag, startPoint x: 302, startPoint y: 393, endPoint x: 287, endPoint y: 393, distance: 14.7
click at [287, 393] on div "Volume Level" at bounding box center [277, 393] width 22 height 3
click at [579, 445] on div "Asset Preview Video Player is loading. Play Video Pause Mute 90% Current Time 0…" at bounding box center [766, 359] width 1175 height 454
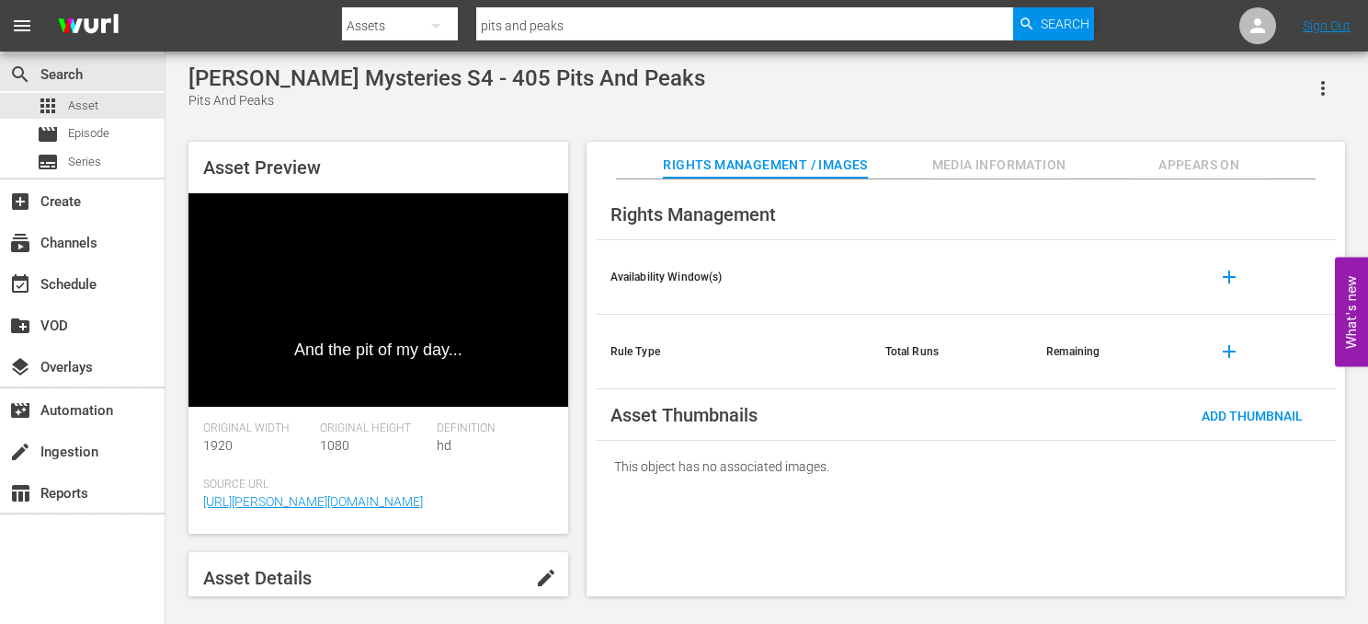
click at [577, 437] on div "Asset Preview And the pit of my day... Video Player is loading. Play Video Paus…" at bounding box center [766, 359] width 1175 height 454
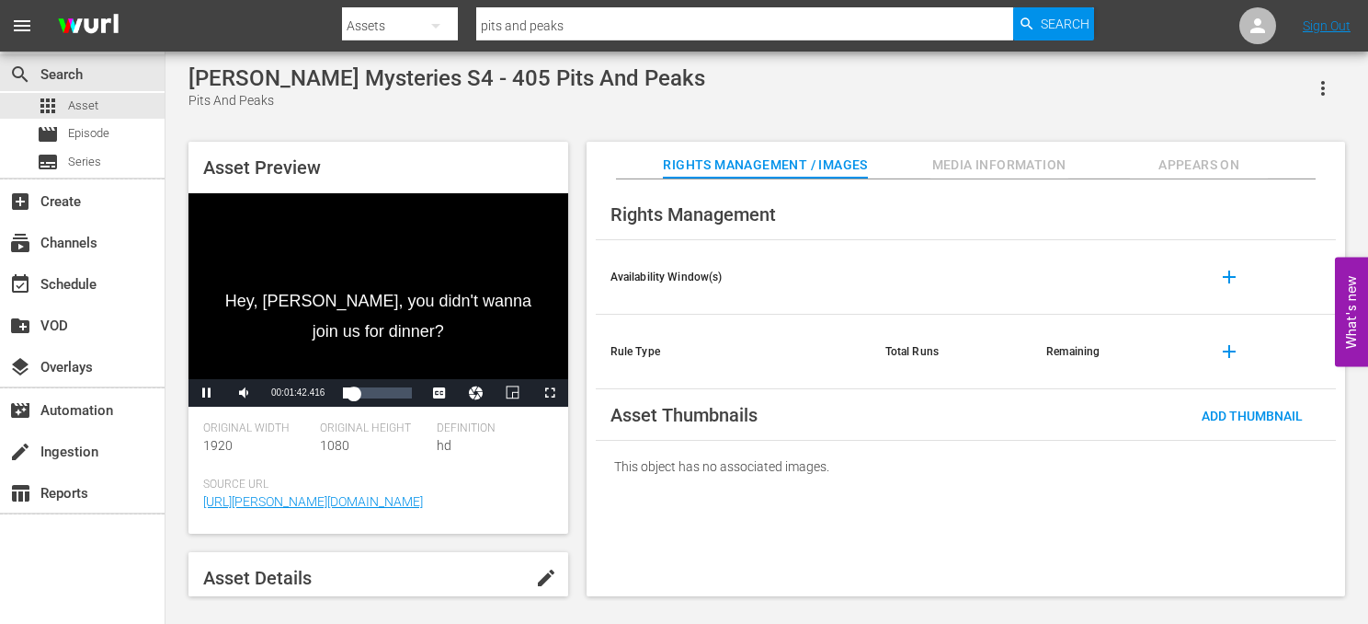
click at [436, 308] on div "Video Player" at bounding box center [379, 286] width 380 height 186
click at [207, 393] on span "Video Player" at bounding box center [207, 393] width 0 height 0
click at [381, 392] on div "Loaded : 27.97% 00:06:27.080 00:02:13.115" at bounding box center [377, 392] width 68 height 18
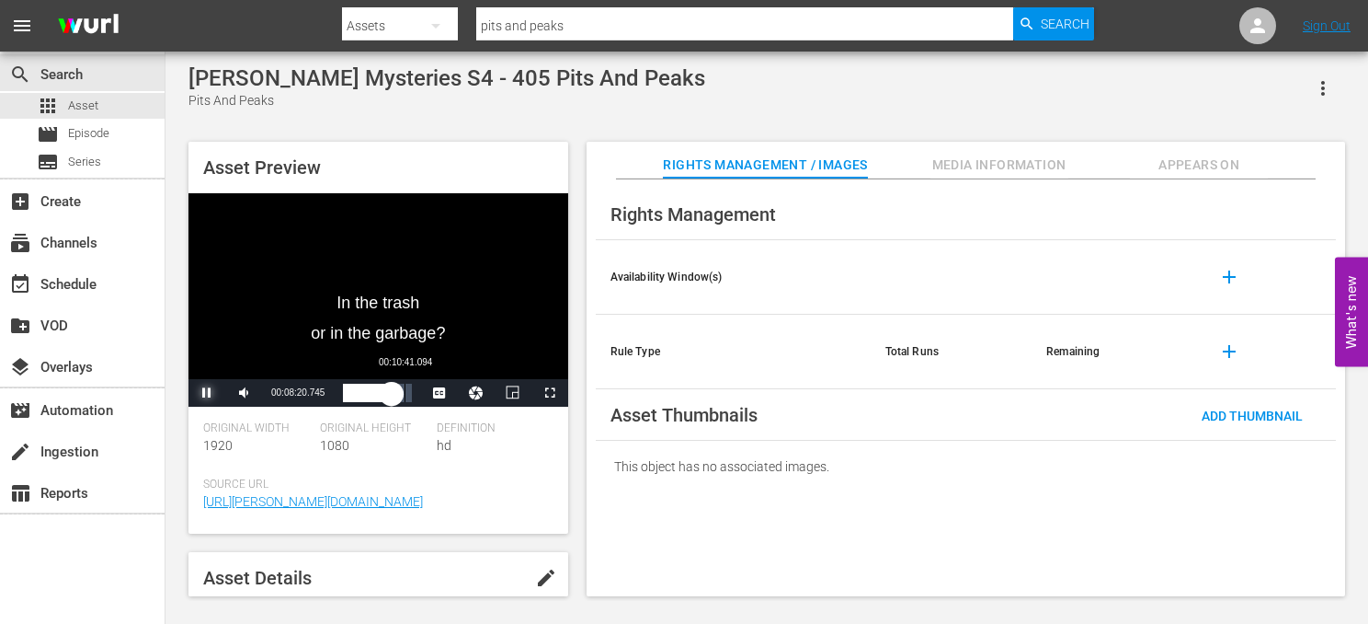
click at [392, 396] on div "00:08:20.775" at bounding box center [367, 392] width 49 height 18
click at [121, 110] on div "apps Asset" at bounding box center [82, 106] width 165 height 26
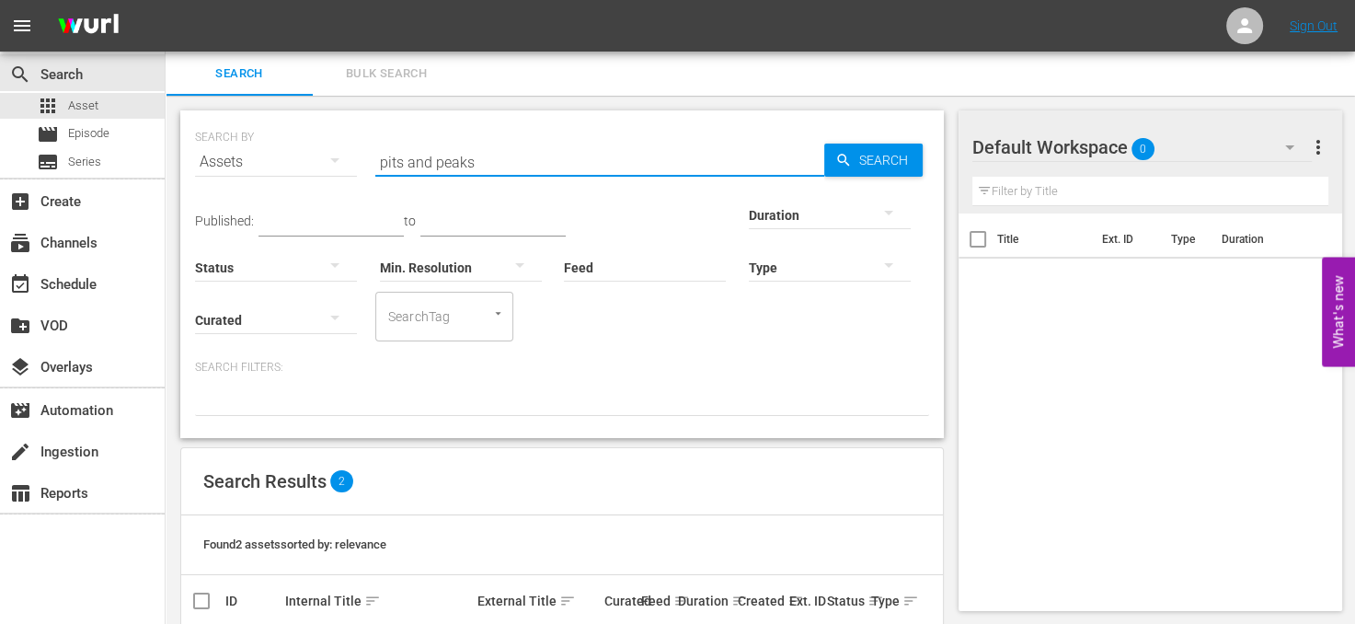
drag, startPoint x: 532, startPoint y: 166, endPoint x: 263, endPoint y: 152, distance: 268.9
click at [263, 152] on div "SEARCH BY Search By Assets Search ID, Title, Description, Keywords, or Category…" at bounding box center [562, 151] width 734 height 66
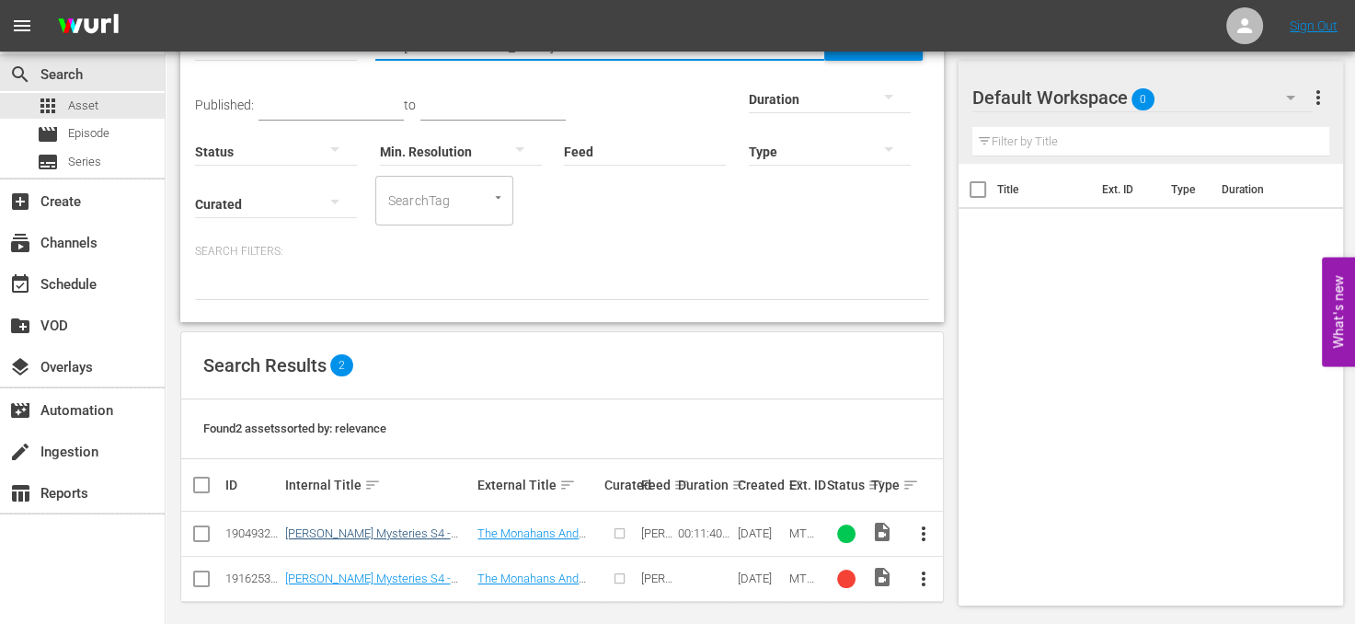
scroll to position [125, 0]
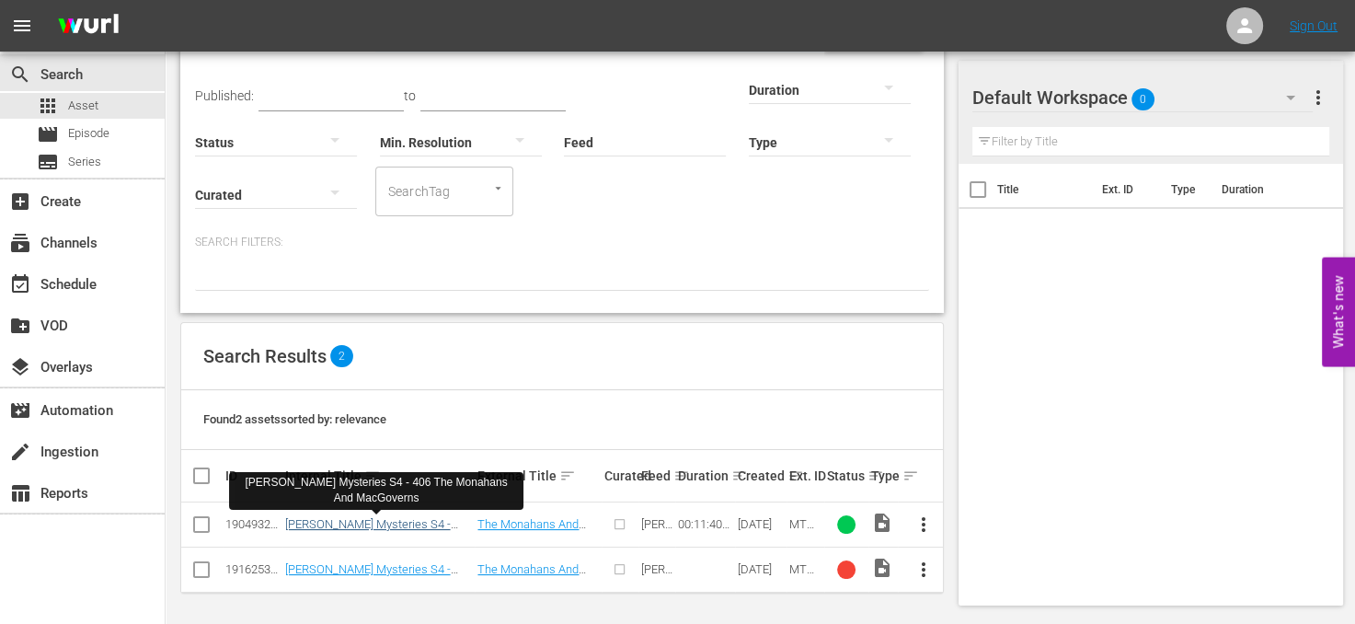
type input "the monah"
click at [410, 520] on link "Mike Tyson Mysteries S4 - 406 The Monahans And MacGoverns" at bounding box center [368, 537] width 166 height 41
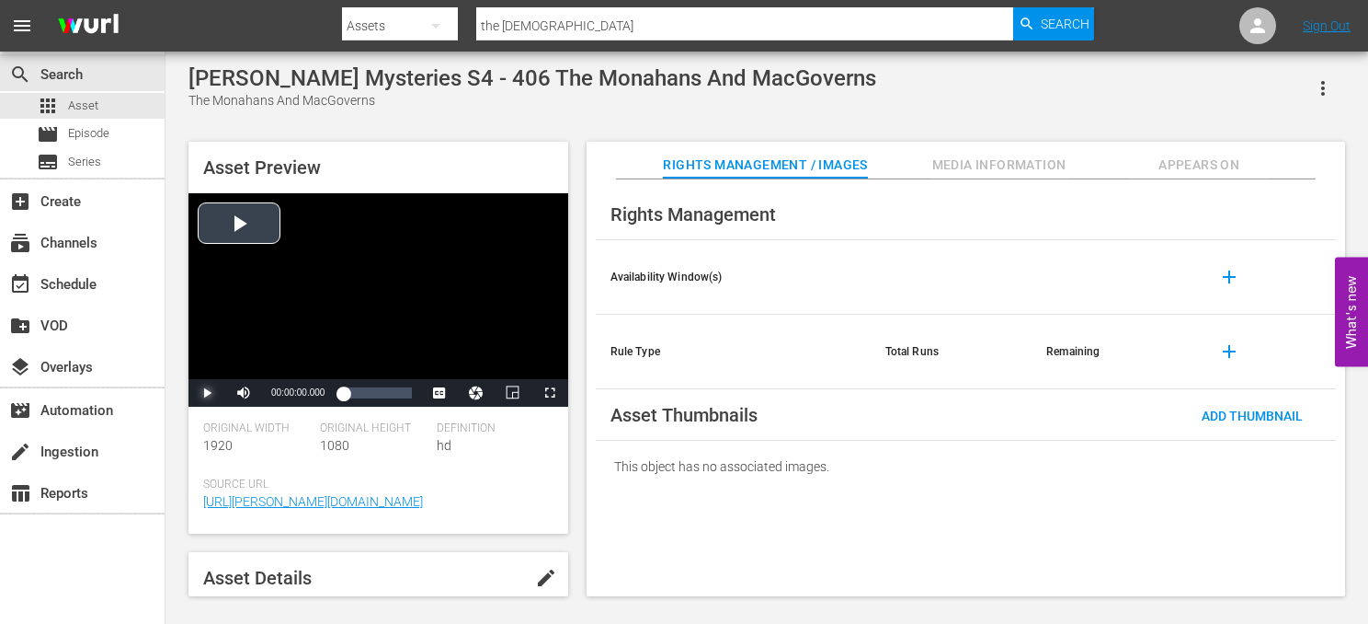
click at [207, 393] on span "Video Player" at bounding box center [207, 393] width 0 height 0
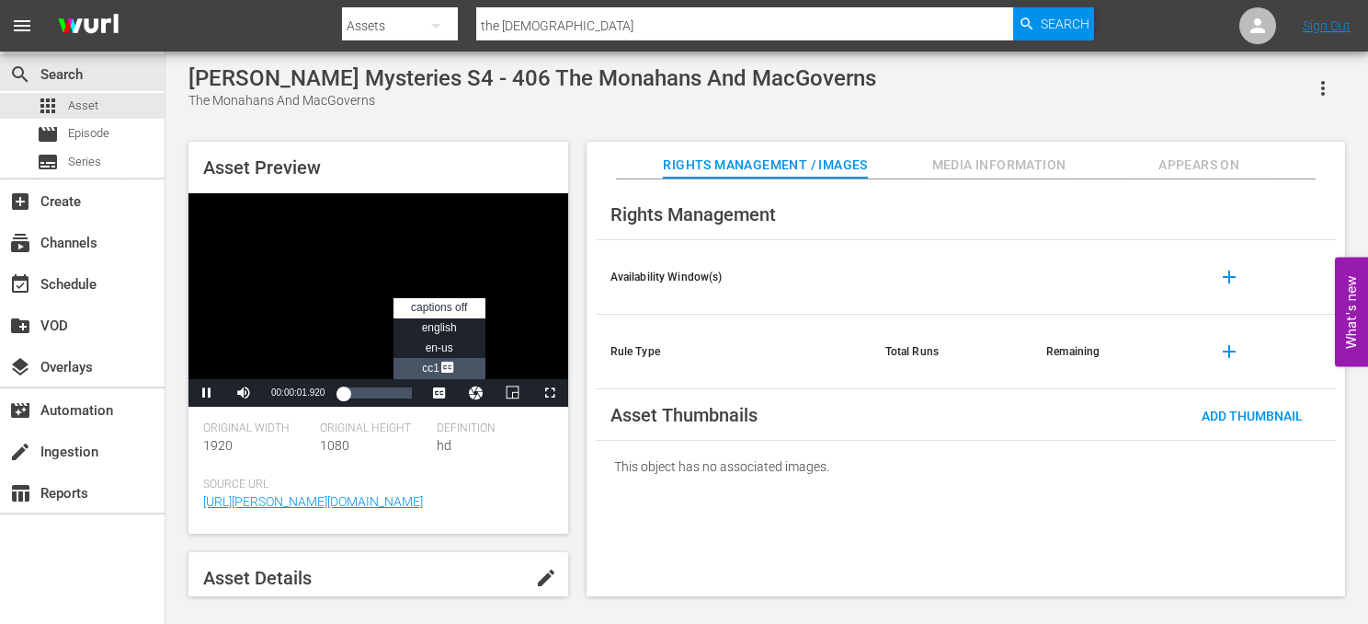
click at [448, 360] on span "Video Player" at bounding box center [448, 369] width 17 height 18
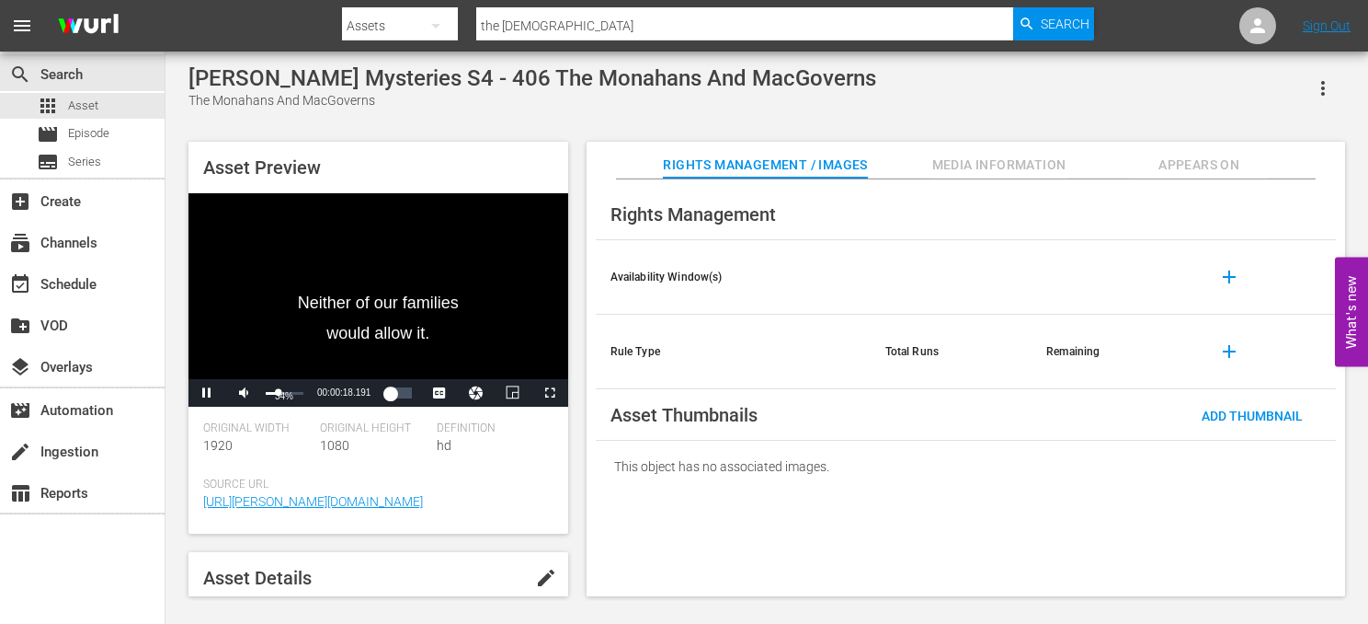
drag, startPoint x: 301, startPoint y: 391, endPoint x: 278, endPoint y: 393, distance: 23.1
click at [278, 393] on div "Volume Level" at bounding box center [272, 393] width 13 height 3
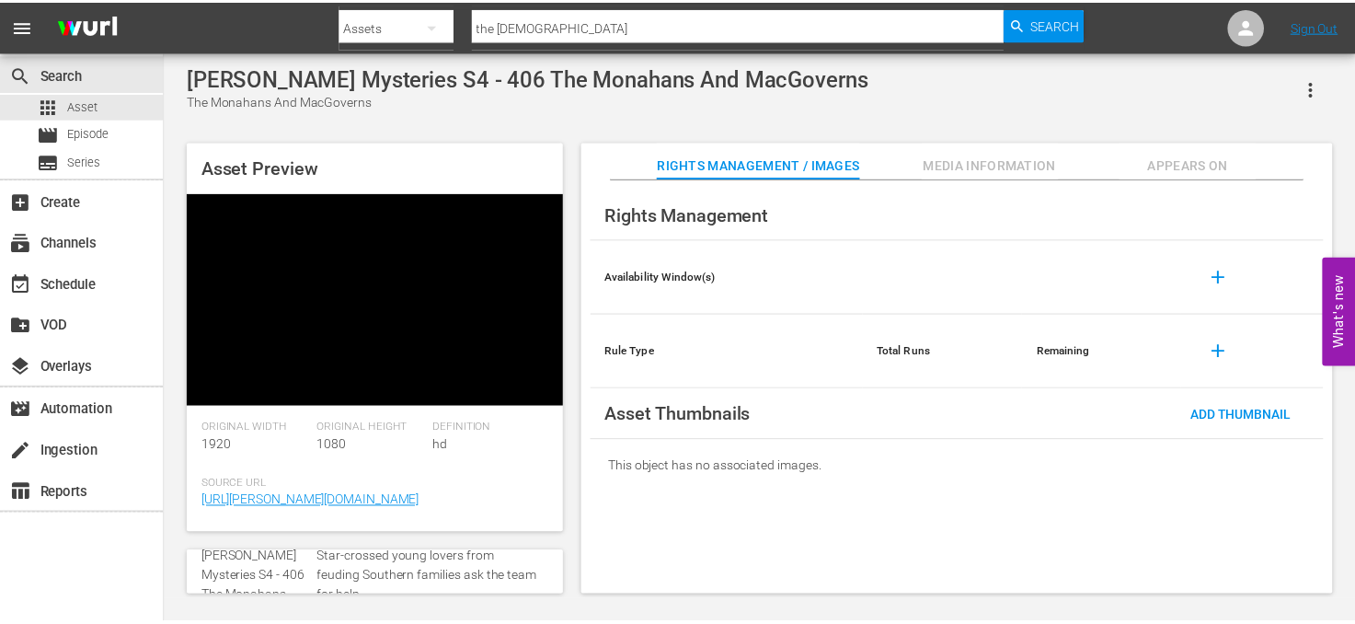
scroll to position [92, 0]
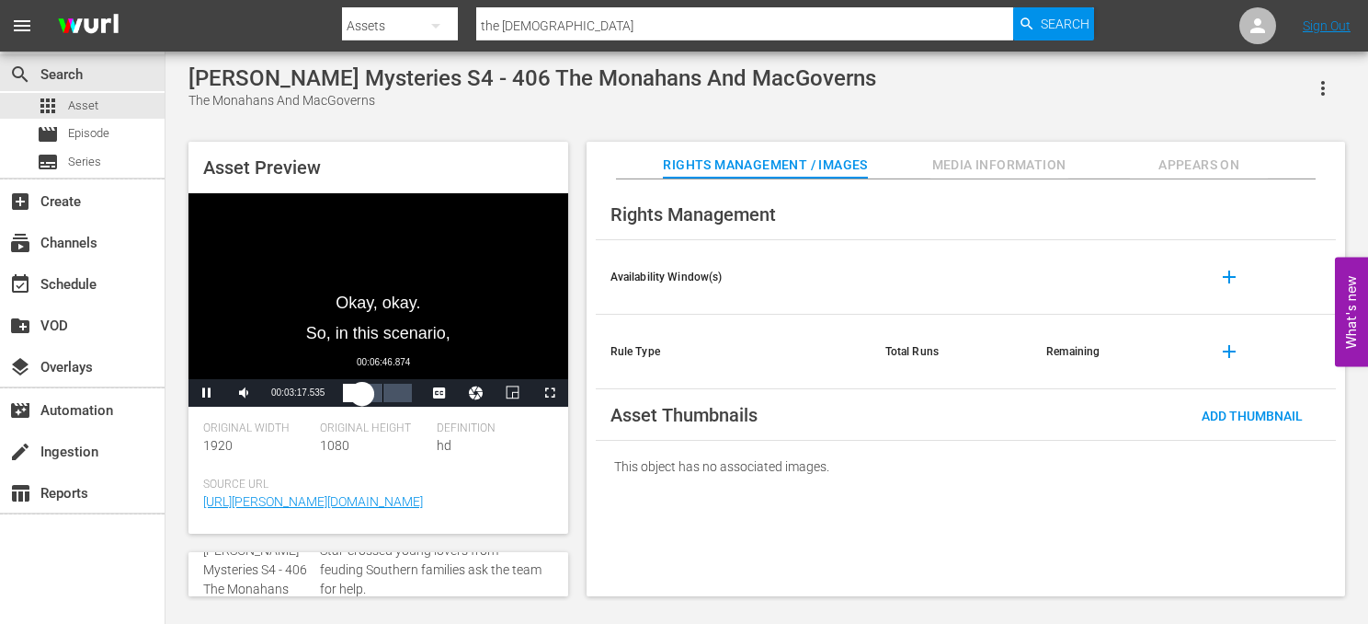
click at [383, 391] on div "Loaded : 36.88% 00:06:46.874 00:03:17.648" at bounding box center [377, 392] width 68 height 18
click at [393, 396] on div "00:08:30.784" at bounding box center [368, 392] width 50 height 18
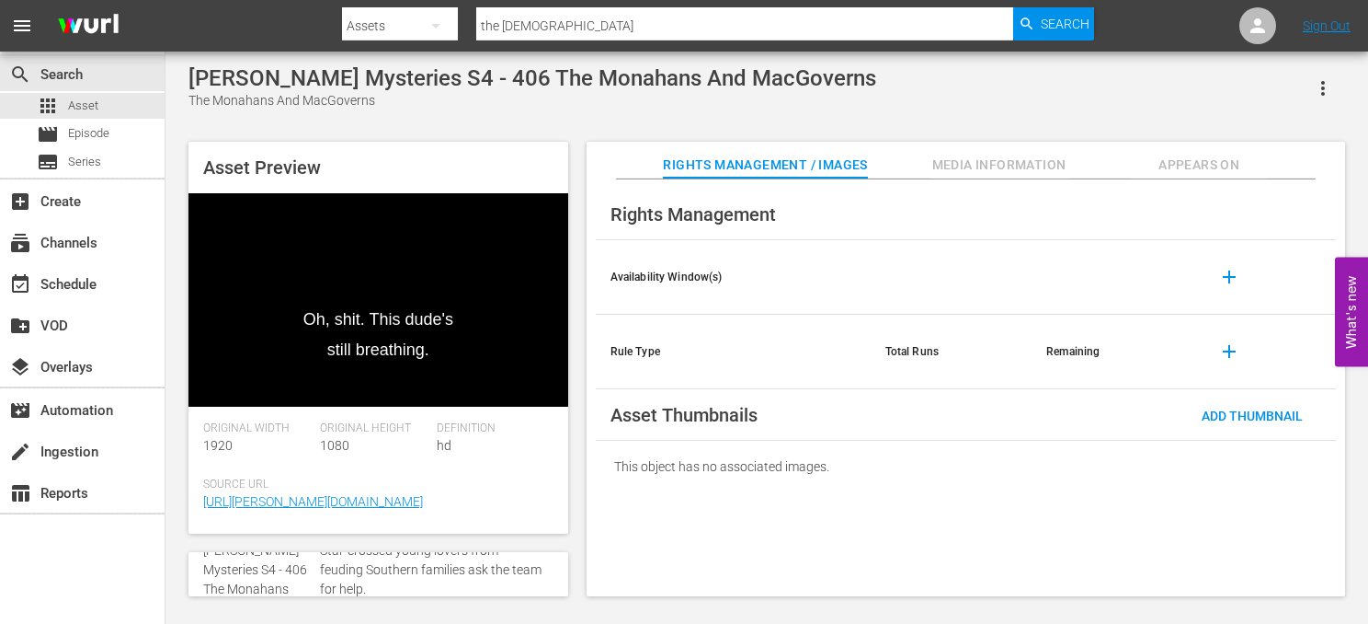
click at [576, 507] on div "Asset Preview Oh, shit. This dude's still breathing. Video Player is loading. P…" at bounding box center [766, 359] width 1175 height 454
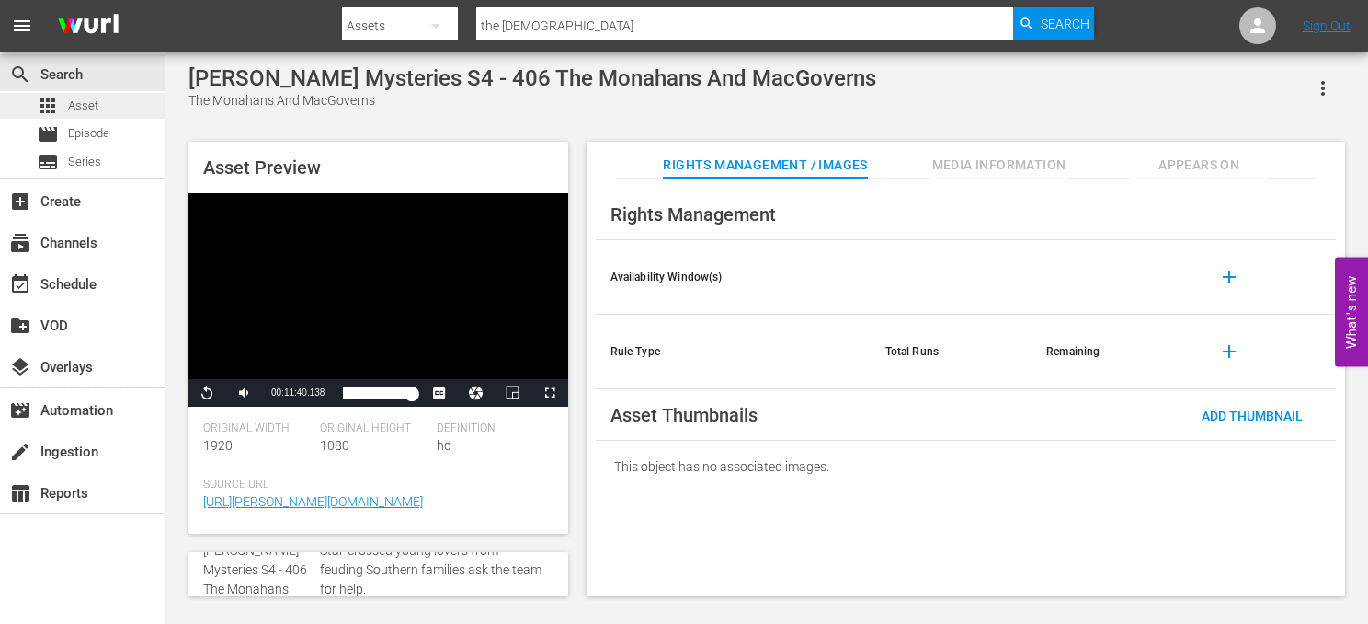
click at [93, 106] on span "Asset" at bounding box center [83, 106] width 30 height 18
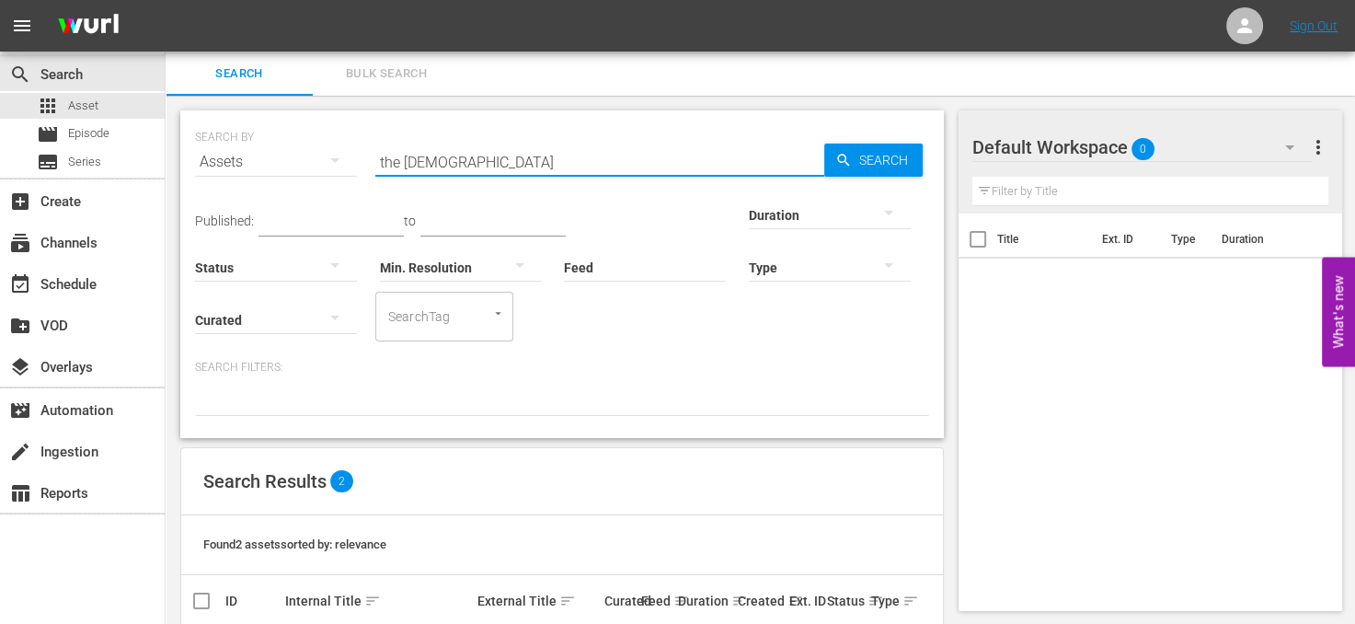
drag, startPoint x: 501, startPoint y: 169, endPoint x: 307, endPoint y: 129, distance: 198.2
click at [307, 129] on div "SEARCH BY Search By Assets Search ID, Title, Description, Keywords, or Category…" at bounding box center [562, 151] width 734 height 66
type input "end of the road"
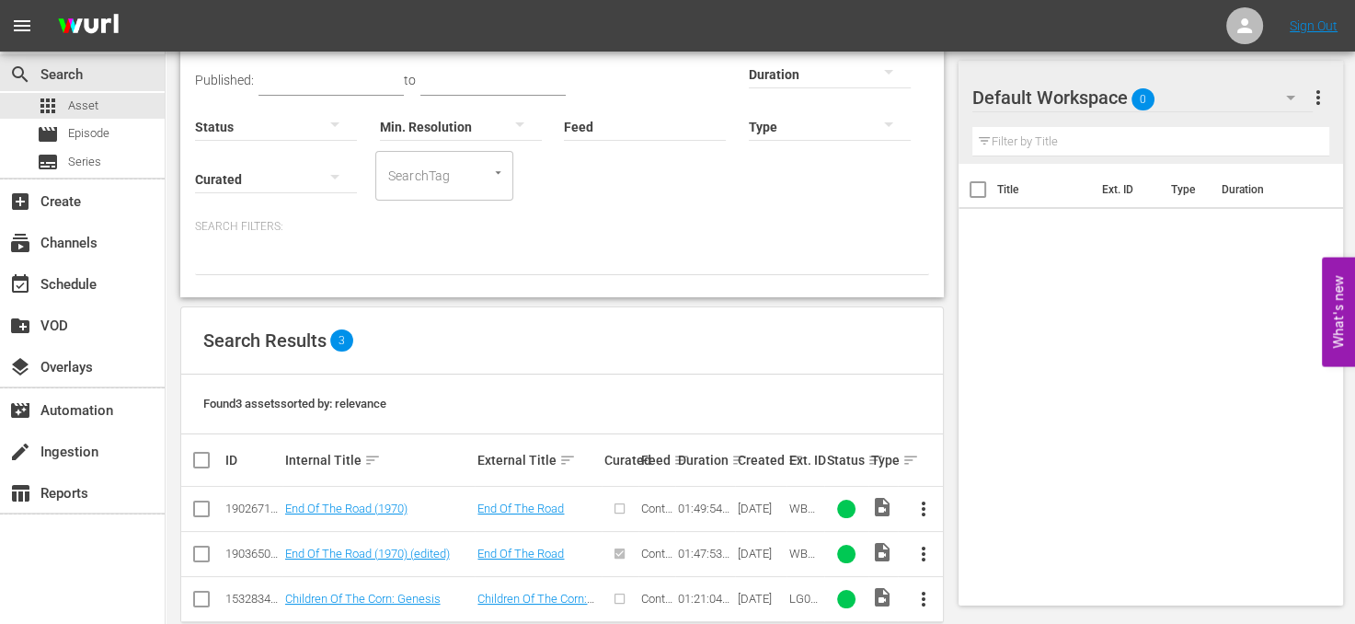
scroll to position [170, 0]
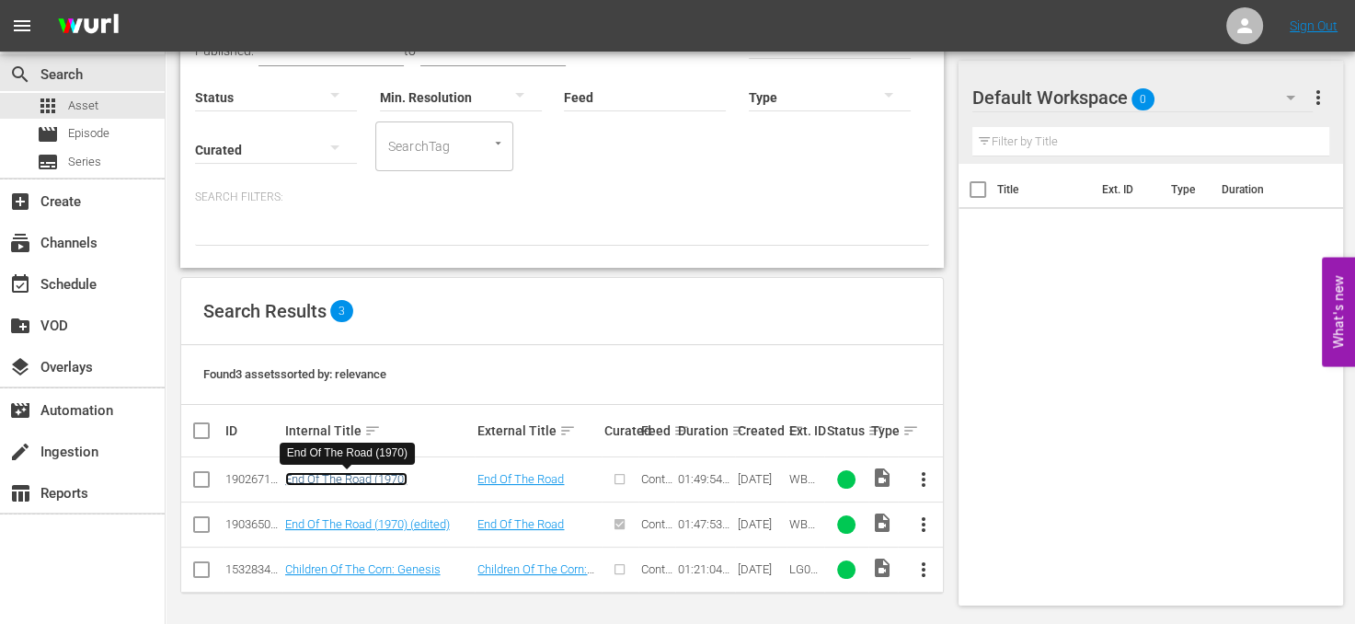
click at [354, 476] on link "End Of The Road (1970)" at bounding box center [346, 479] width 122 height 14
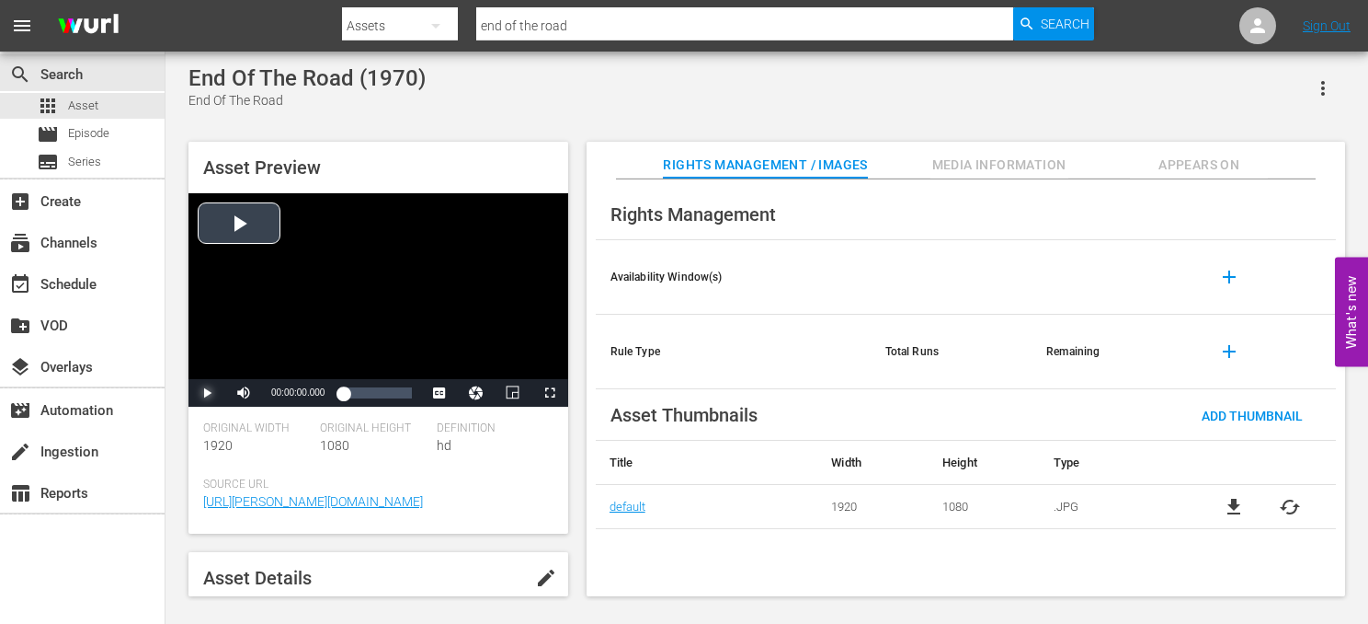
click at [207, 393] on span "Video Player" at bounding box center [207, 393] width 0 height 0
drag, startPoint x: 303, startPoint y: 394, endPoint x: 280, endPoint y: 395, distance: 24.0
click at [280, 395] on div "Volume Level" at bounding box center [273, 393] width 15 height 3
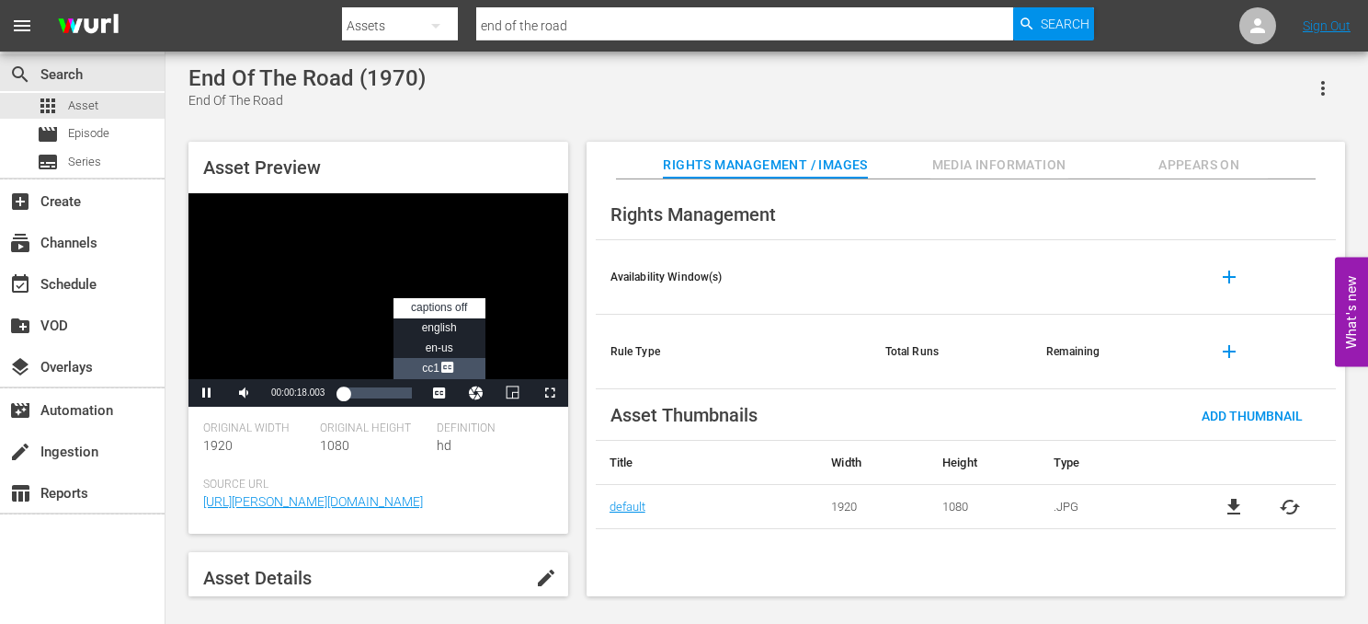
click at [447, 370] on span "Video Player" at bounding box center [448, 369] width 17 height 18
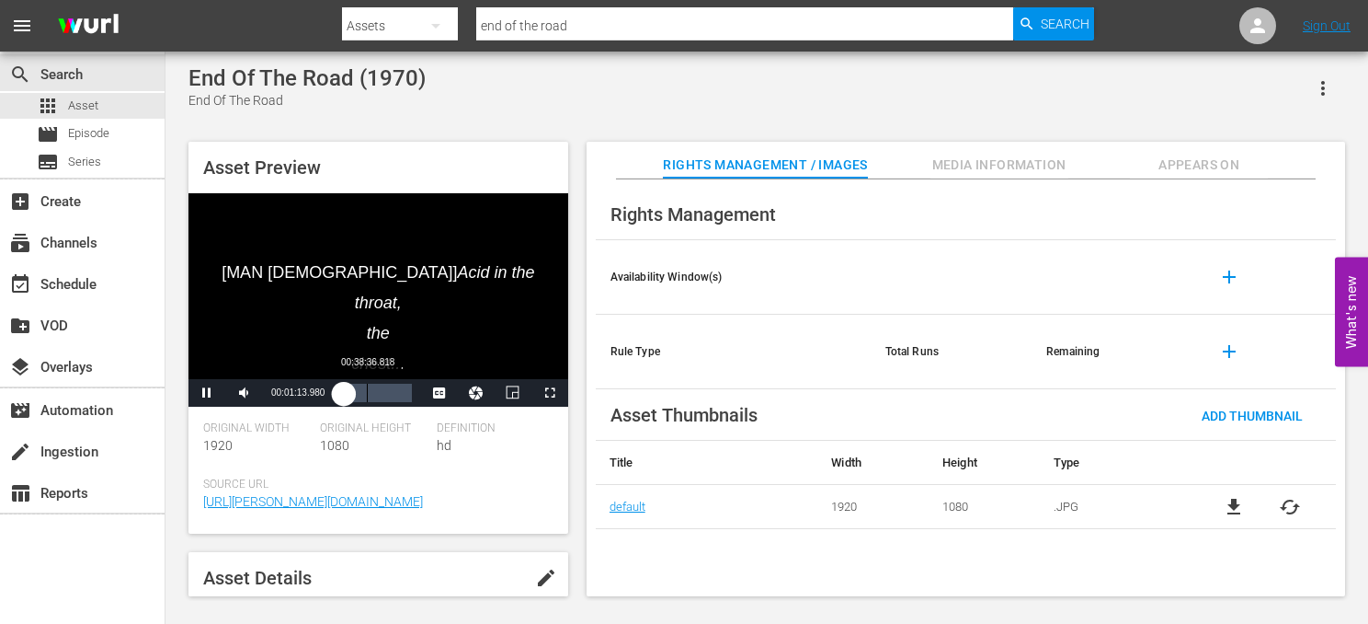
click at [367, 395] on div "Loaded : 2.09% 00:38:36.818 00:01:14.008" at bounding box center [377, 392] width 68 height 18
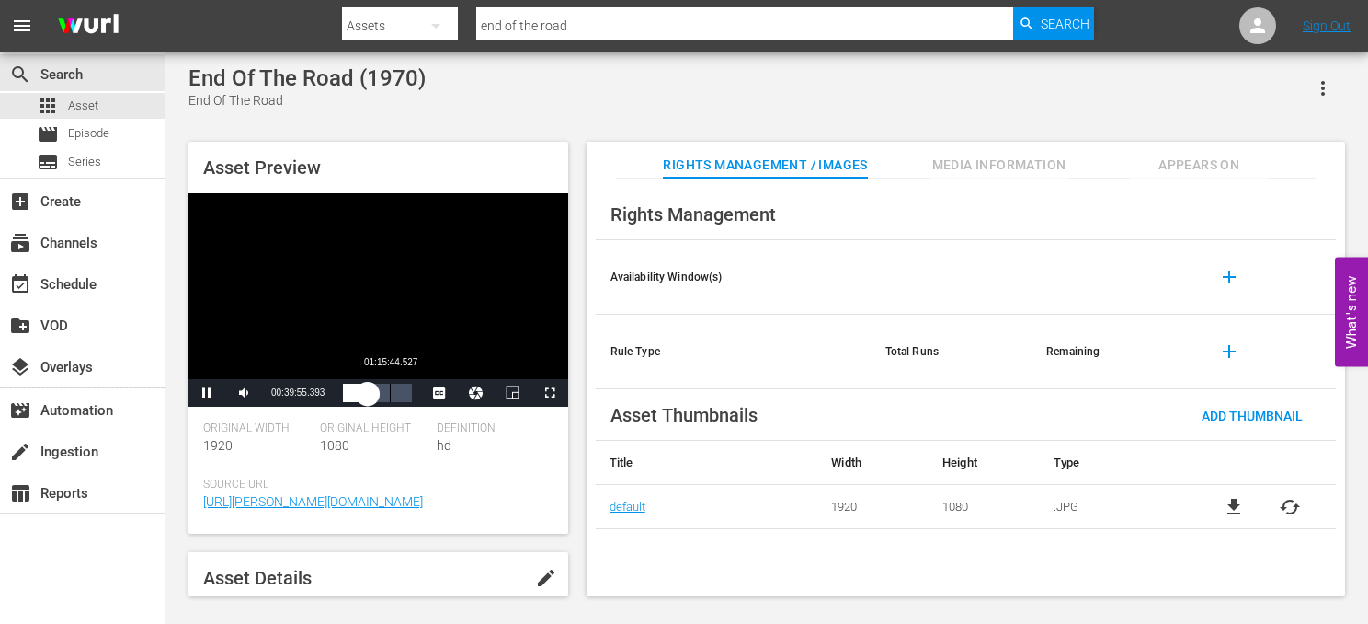
click at [390, 392] on div "Loaded : 37.25% 01:15:44.527 00:39:55.587" at bounding box center [377, 392] width 68 height 18
click at [402, 402] on div "01:16:28.723" at bounding box center [372, 392] width 59 height 18
click at [402, 393] on div "01:35:25.237" at bounding box center [372, 392] width 59 height 18
click at [410, 389] on div "01:44:32.617" at bounding box center [376, 392] width 67 height 18
click at [81, 110] on span "Asset" at bounding box center [83, 106] width 30 height 18
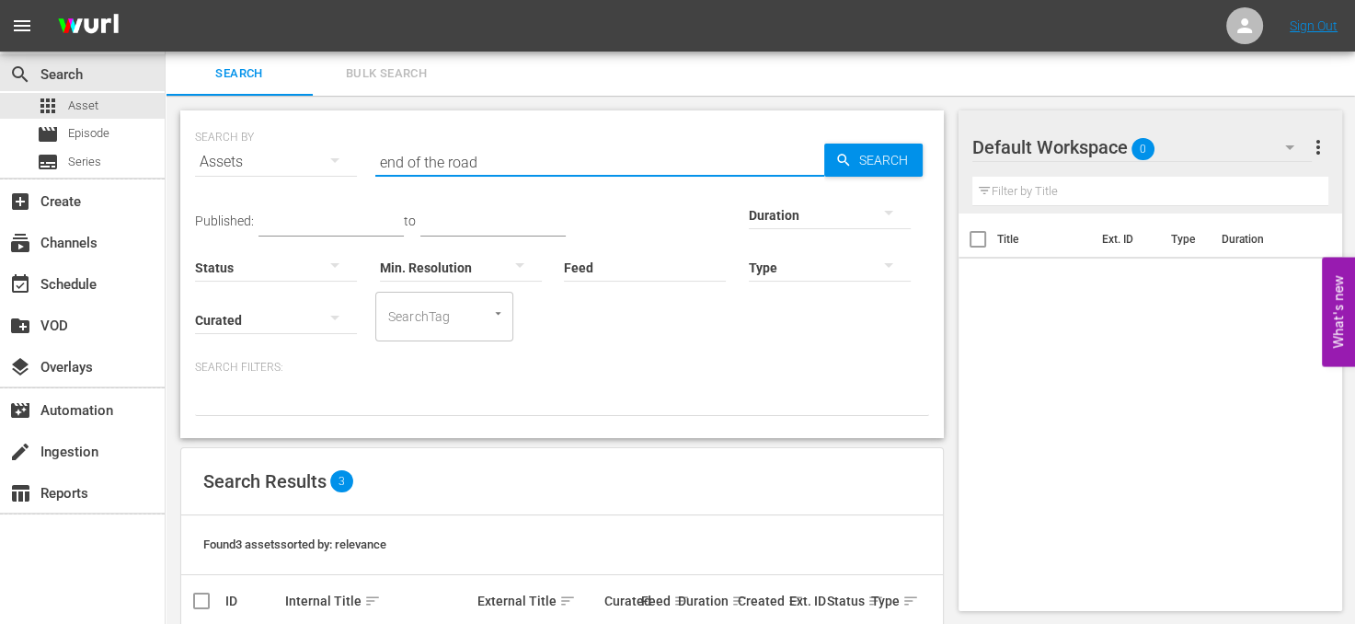
drag, startPoint x: 519, startPoint y: 164, endPoint x: 255, endPoint y: 122, distance: 267.2
click at [255, 122] on div "SEARCH BY Search By Assets Search ID, Title, Description, Keywords, or Category…" at bounding box center [562, 151] width 734 height 66
type input "aftershock"
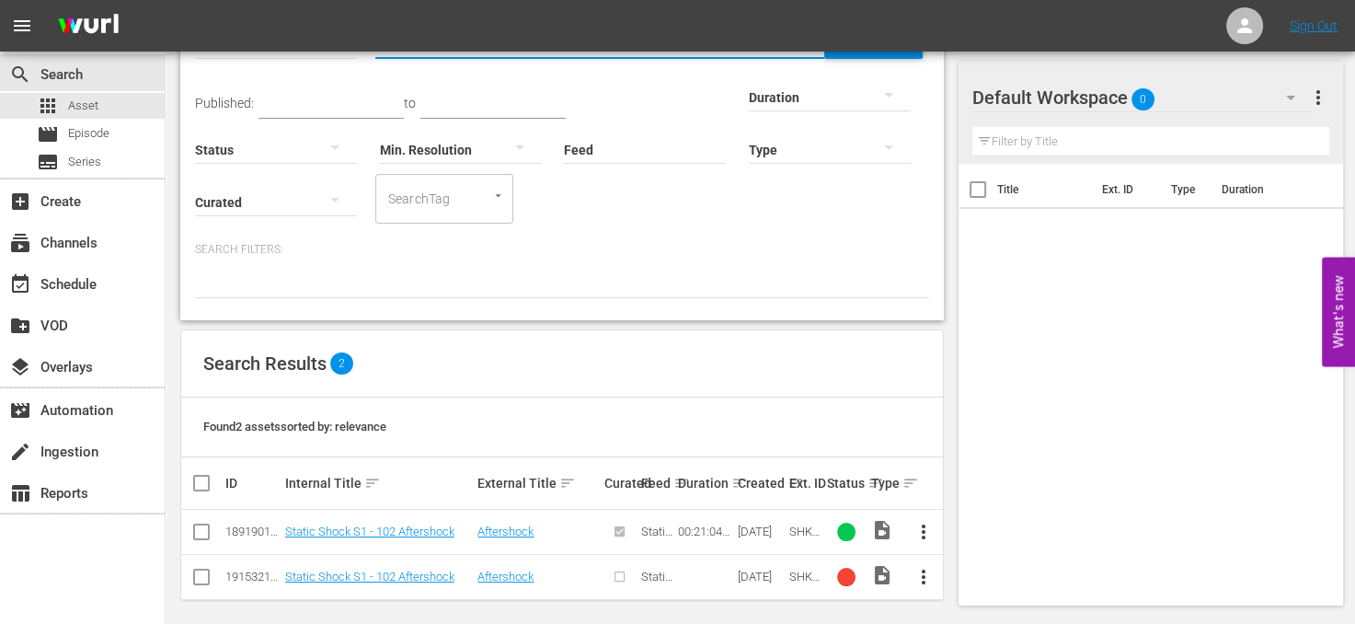
scroll to position [125, 0]
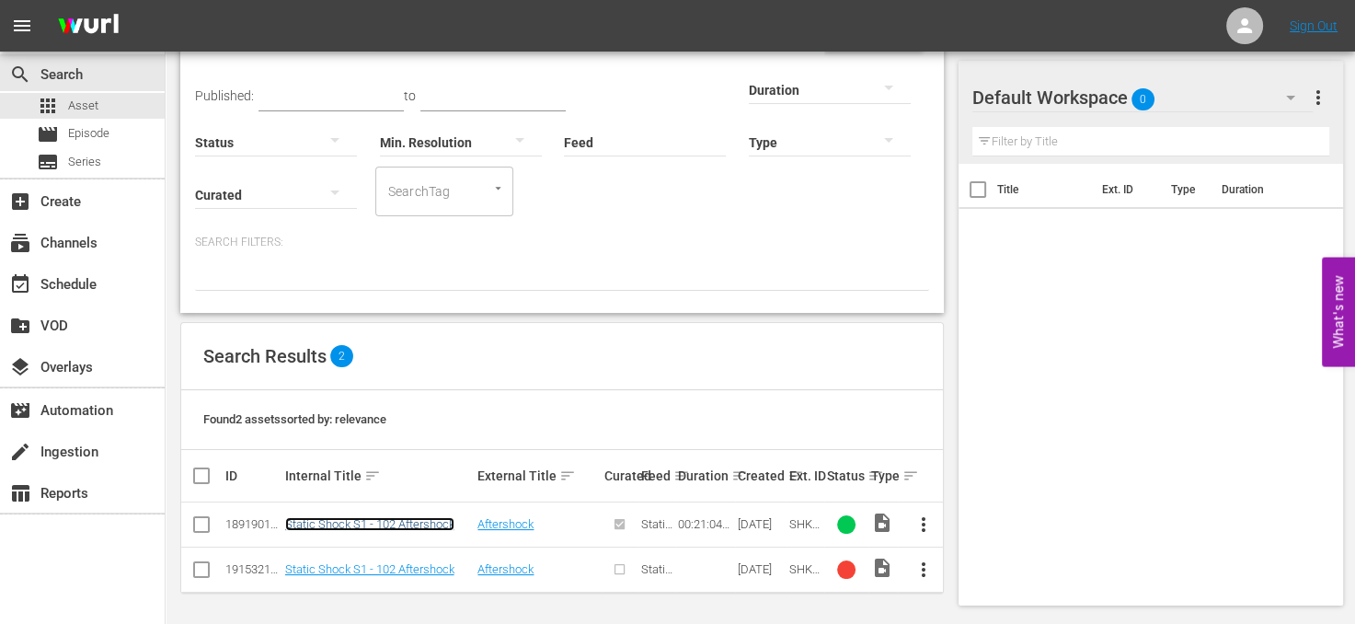
click at [430, 518] on link "Static Shock S1 - 102 Aftershock" at bounding box center [369, 524] width 169 height 14
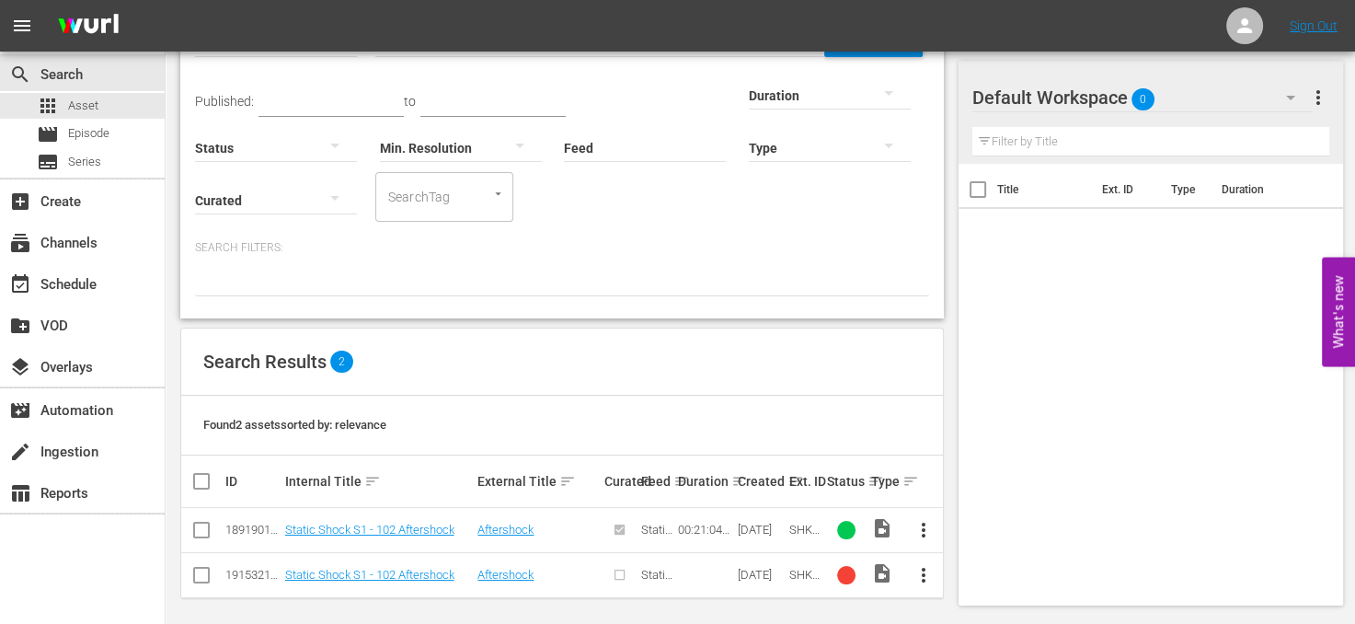
scroll to position [125, 0]
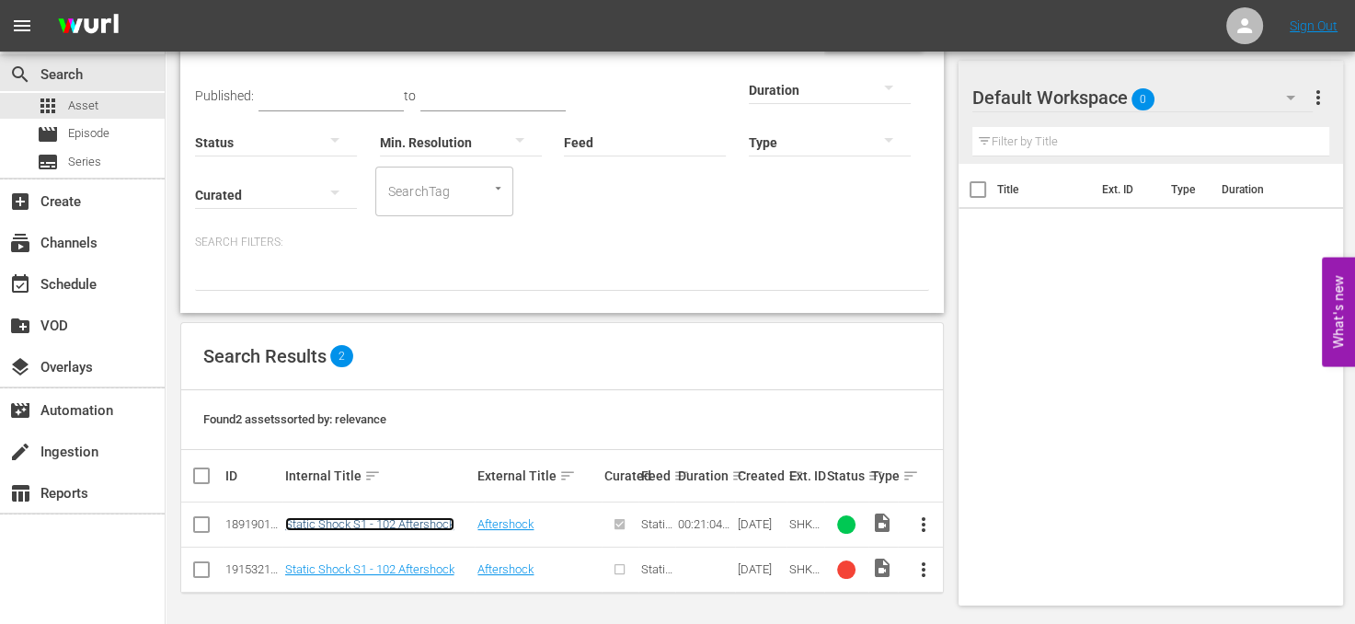
click at [429, 522] on link "Static Shock S1 - 102 Aftershock" at bounding box center [369, 524] width 169 height 14
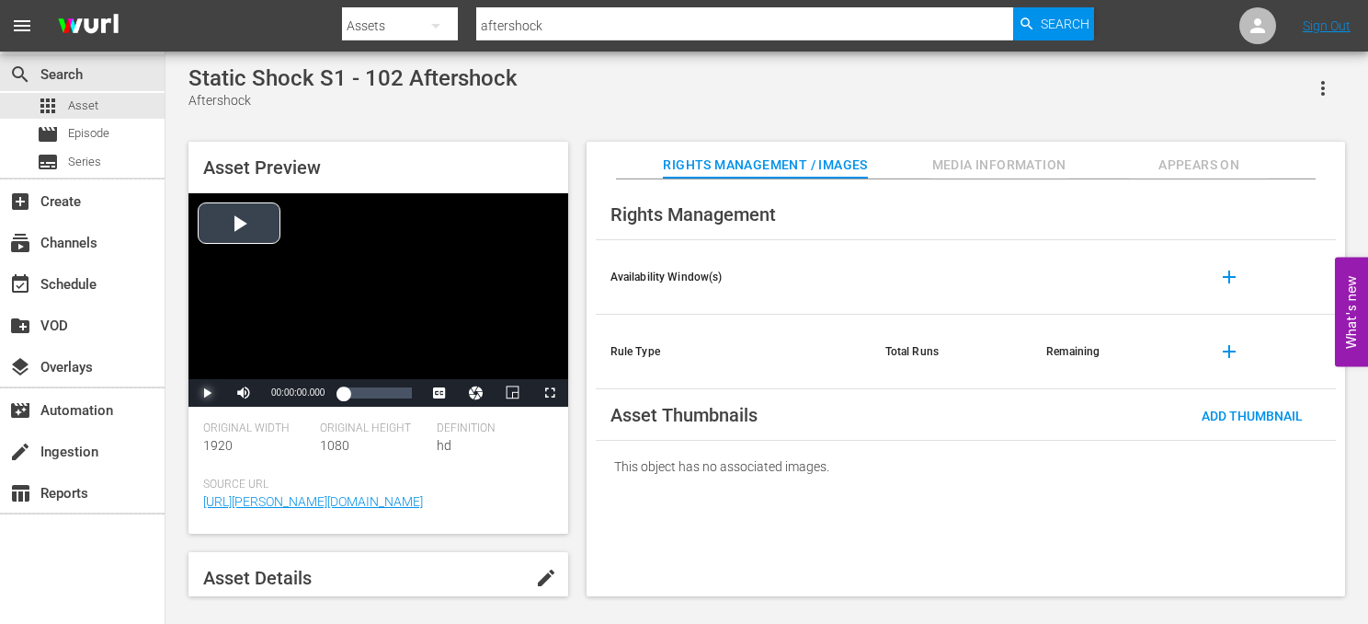
click at [207, 393] on span "Video Player" at bounding box center [207, 393] width 0 height 0
click at [355, 396] on div "00:00:05.726" at bounding box center [349, 392] width 12 height 18
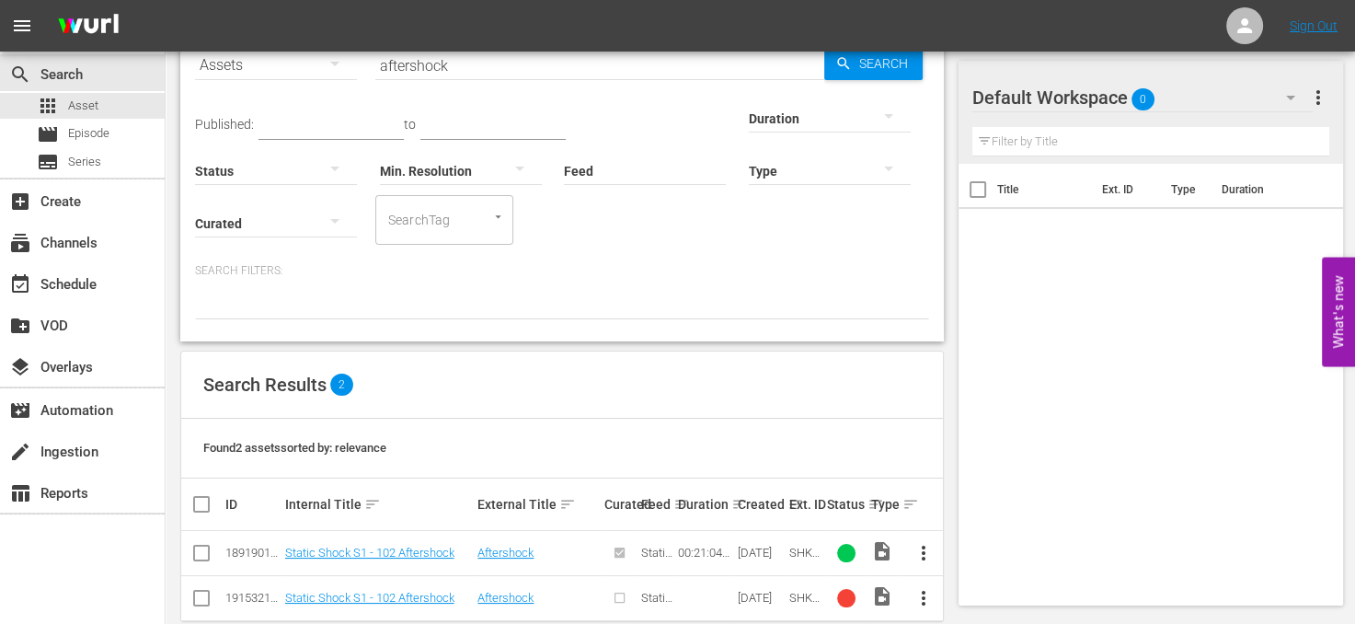
scroll to position [125, 0]
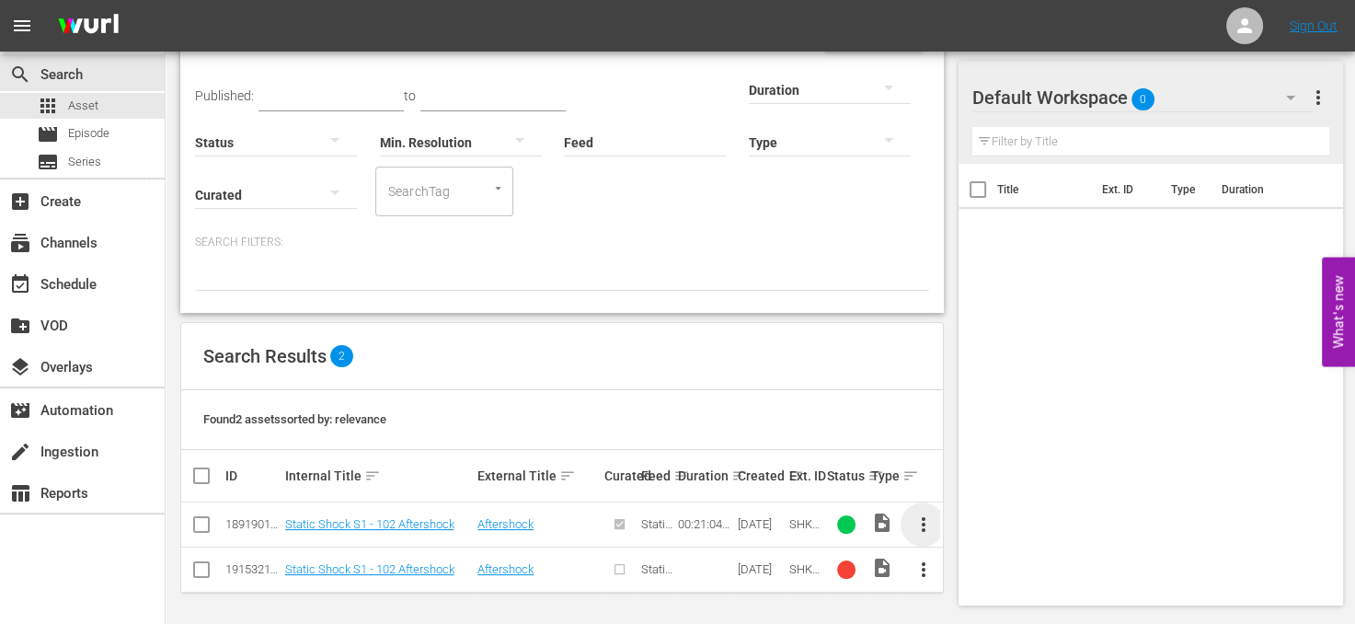
click at [923, 522] on span "more_vert" at bounding box center [922, 524] width 22 height 22
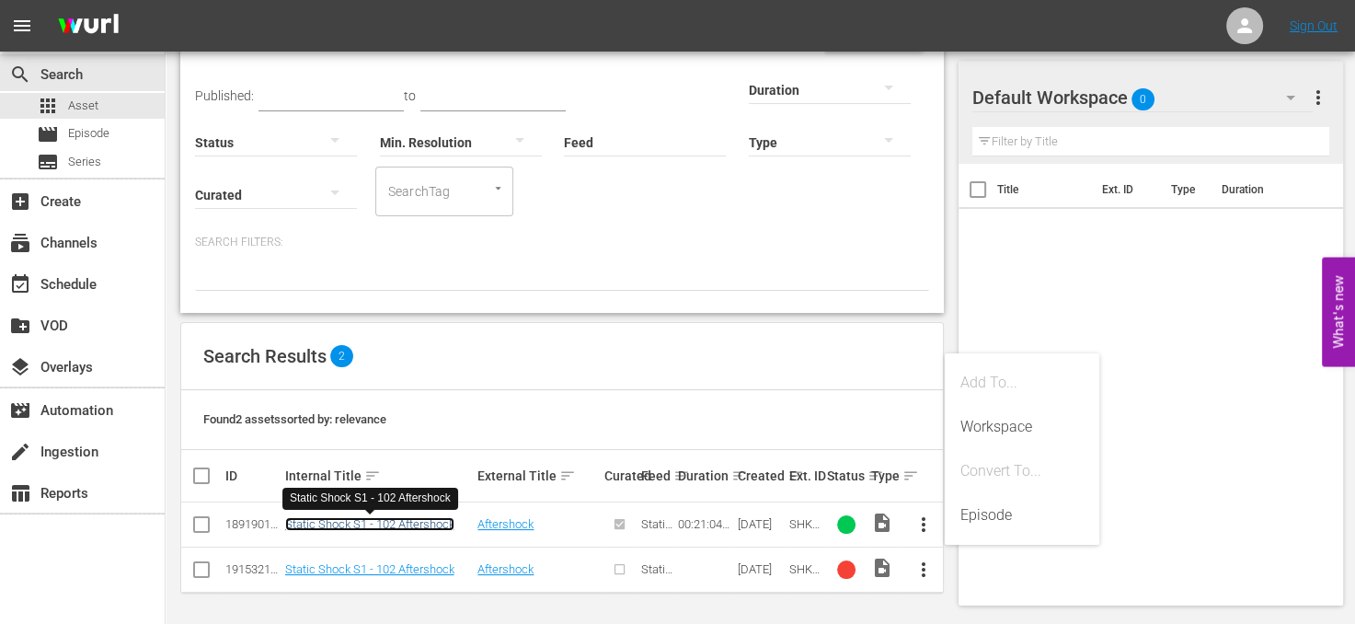
click at [430, 519] on link "Static Shock S1 - 102 Aftershock" at bounding box center [369, 524] width 169 height 14
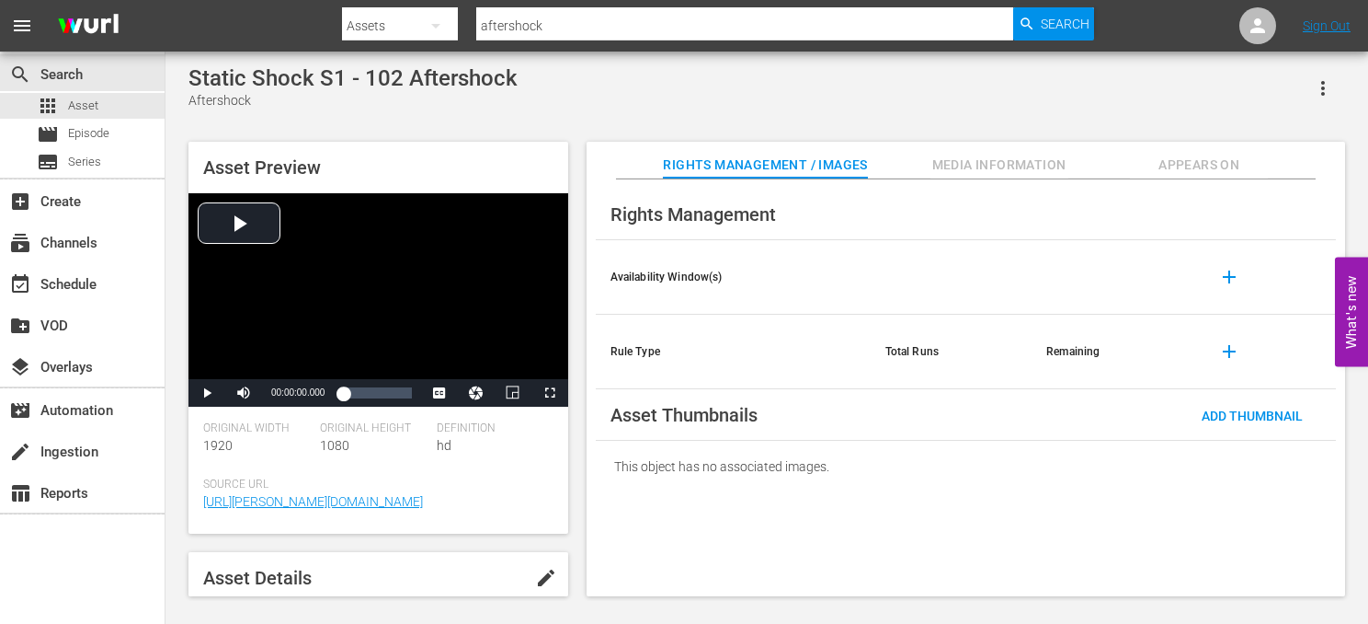
click at [1320, 85] on icon "button" at bounding box center [1323, 88] width 22 height 22
click at [1119, 80] on div "Static Shock S1 - 102 Aftershock Aftershock" at bounding box center [767, 87] width 1157 height 45
click at [99, 97] on div "apps Asset" at bounding box center [82, 106] width 165 height 26
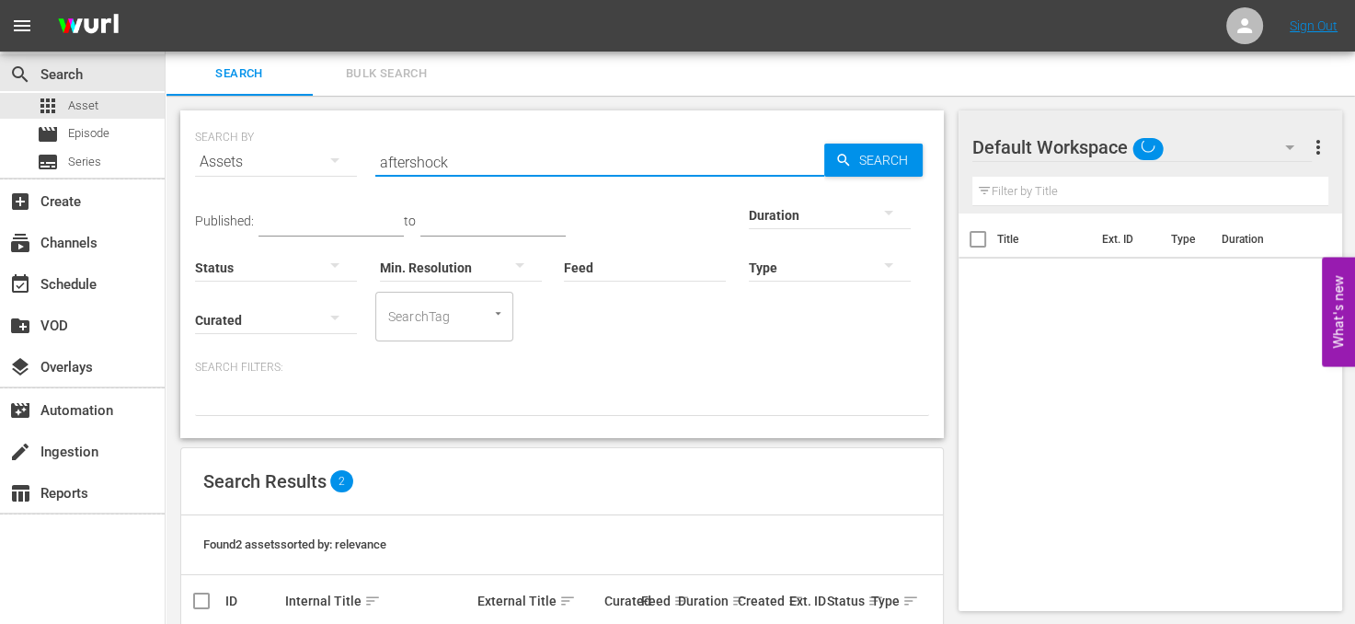
drag, startPoint x: 484, startPoint y: 161, endPoint x: 282, endPoint y: 162, distance: 201.4
click at [282, 162] on div "SEARCH BY Search By Assets Search ID, Title, Description, Keywords, or Category…" at bounding box center [562, 151] width 734 height 66
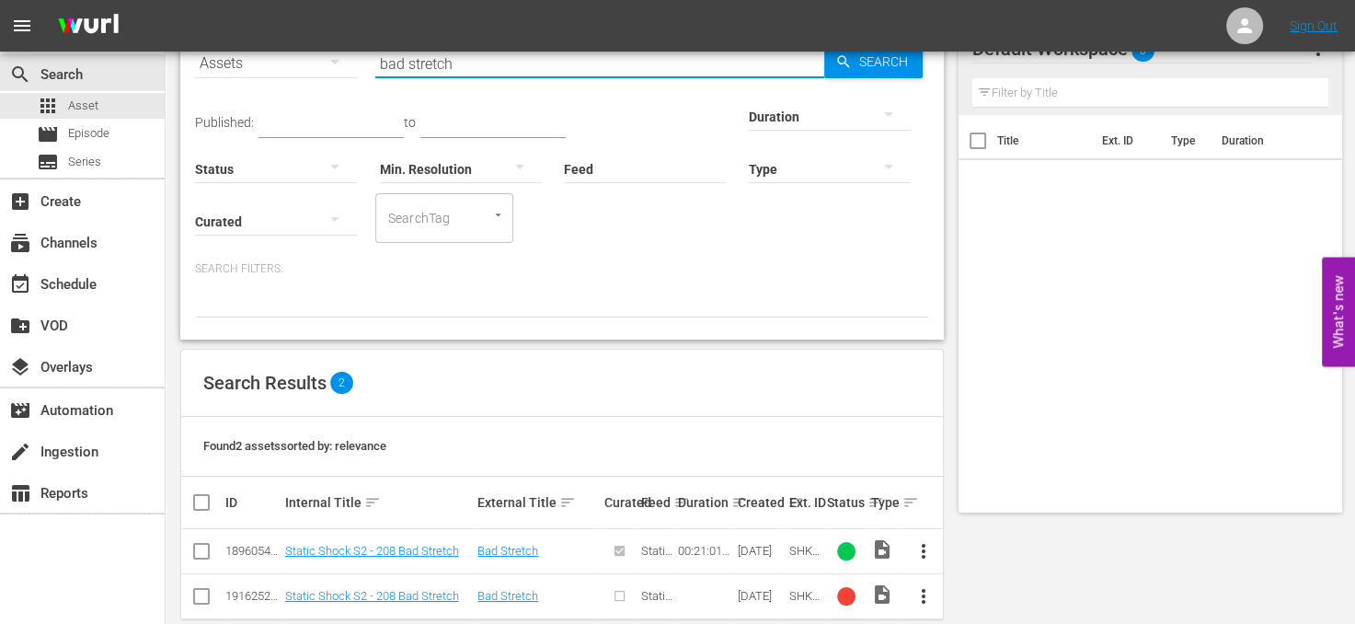
scroll to position [125, 0]
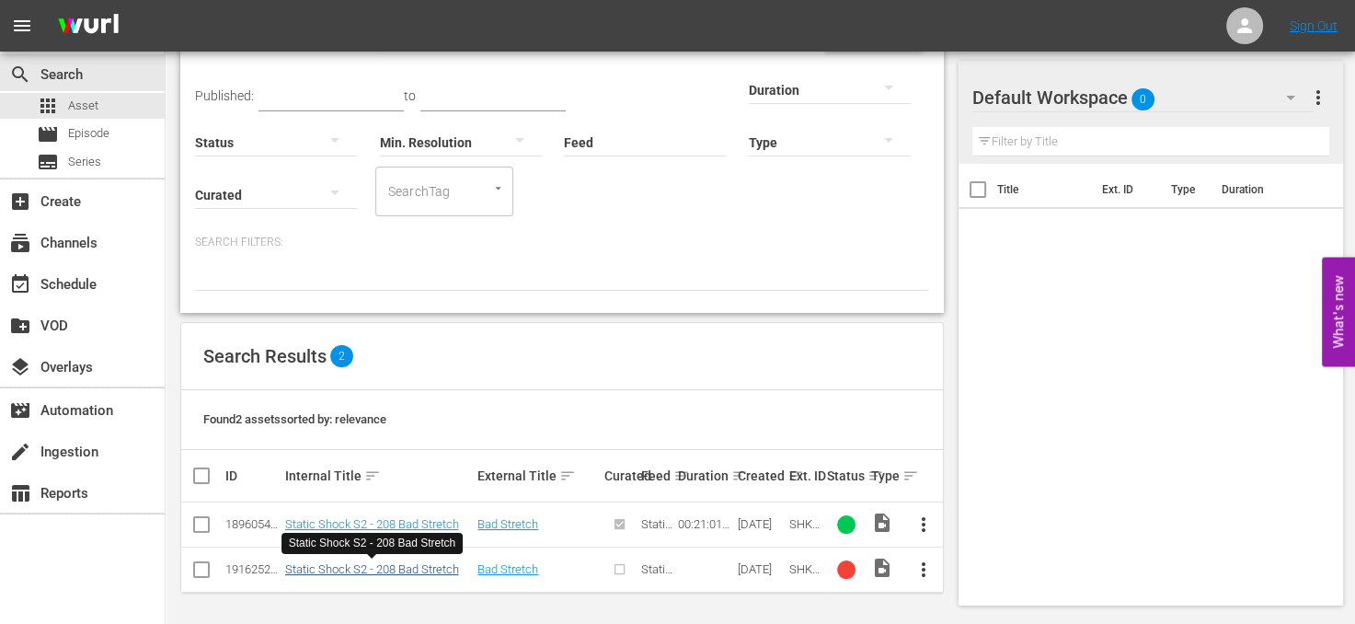
type input "bad stretch"
click at [418, 566] on link "Static Shock S2 - 208 Bad Stretch" at bounding box center [372, 569] width 174 height 14
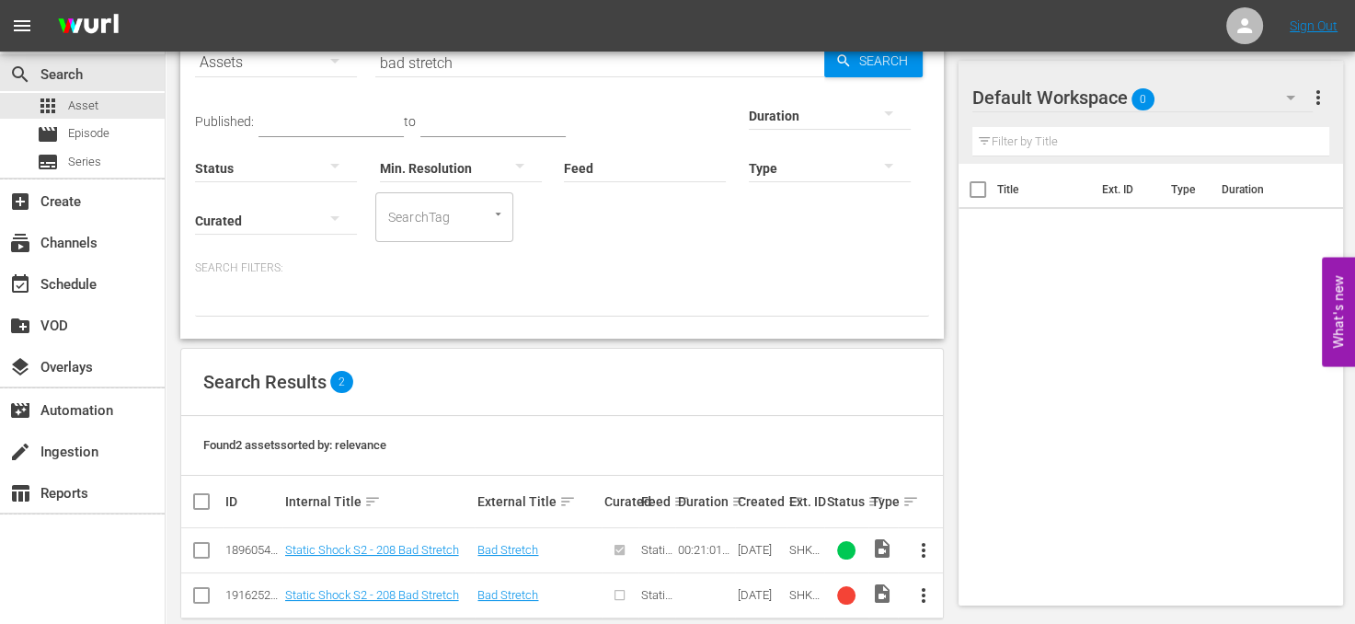
scroll to position [125, 0]
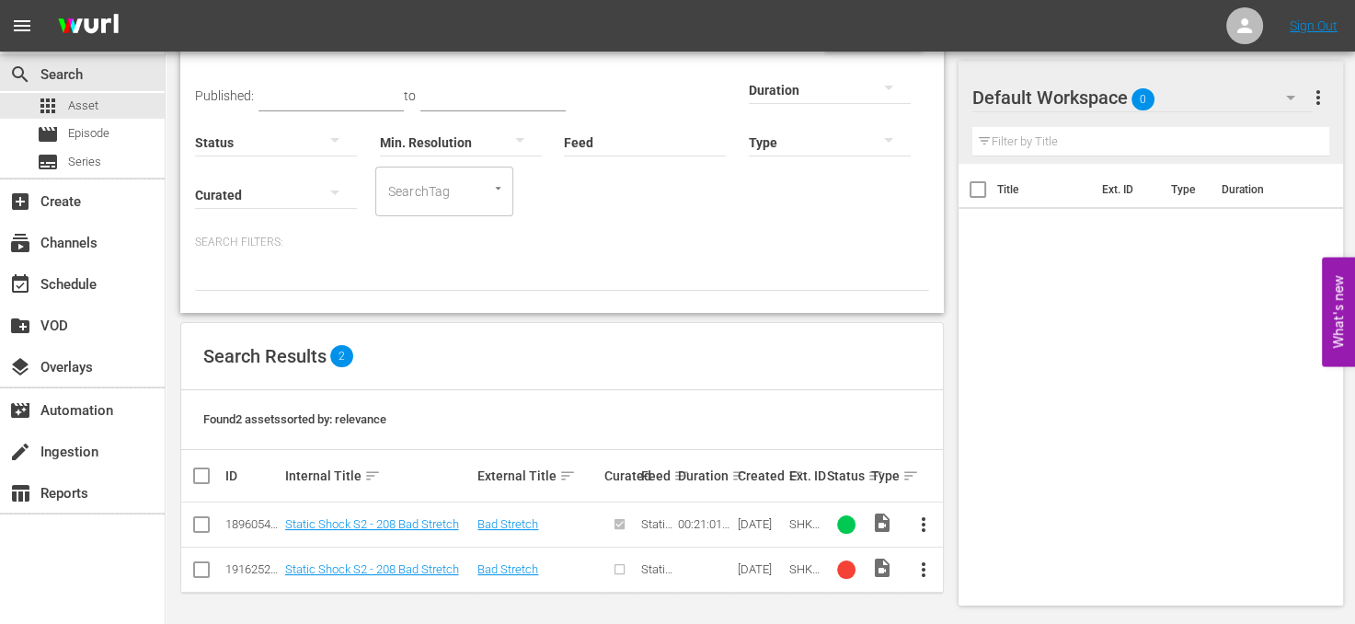
click at [922, 525] on span "more_vert" at bounding box center [922, 524] width 22 height 22
click at [195, 521] on input "checkbox" at bounding box center [201, 528] width 22 height 22
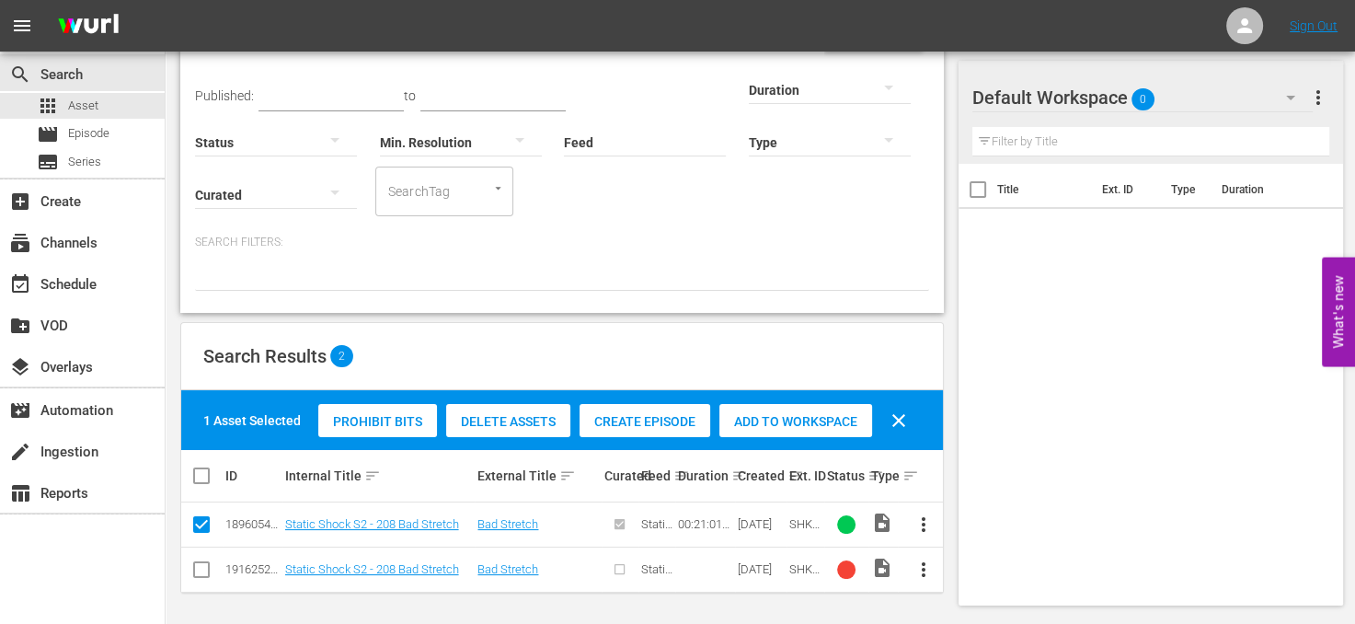
click at [898, 417] on span "clear" at bounding box center [898, 420] width 22 height 22
checkbox input "false"
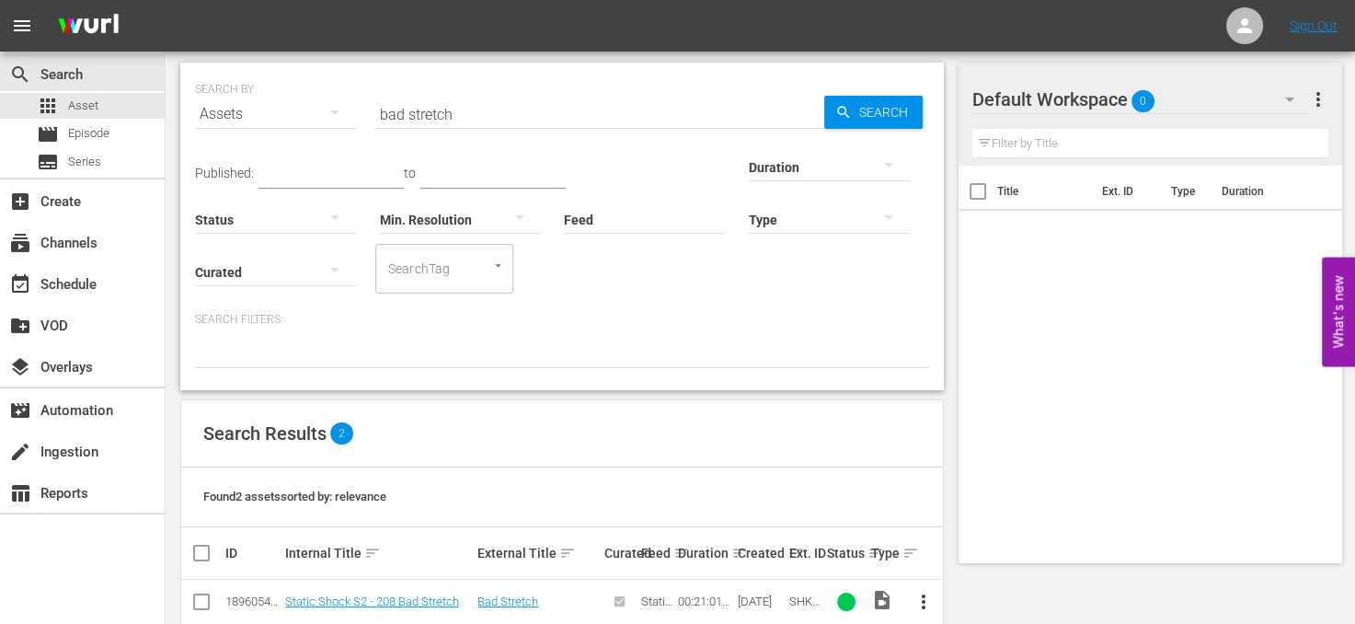
scroll to position [0, 0]
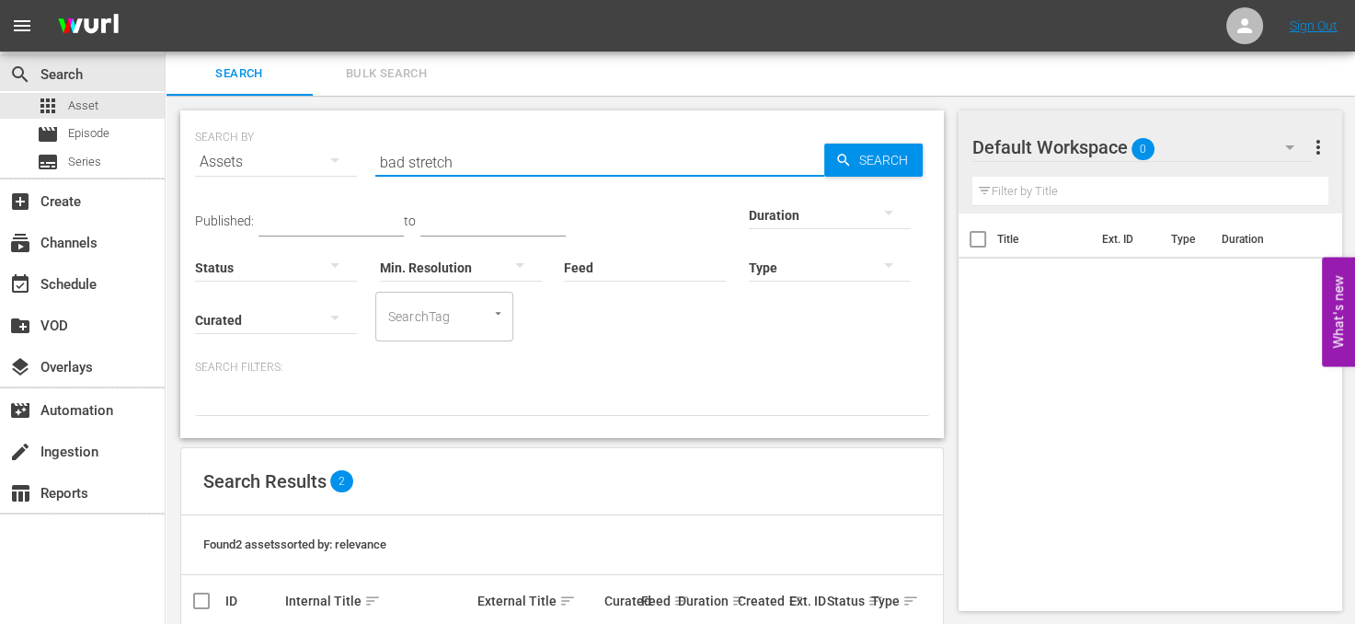
drag, startPoint x: 449, startPoint y: 165, endPoint x: 349, endPoint y: 148, distance: 100.7
click at [349, 148] on div "SEARCH BY Search By Assets Search ID, Title, Description, Keywords, or Category…" at bounding box center [562, 151] width 734 height 66
type input "aftershock"
